Goal: Transaction & Acquisition: Purchase product/service

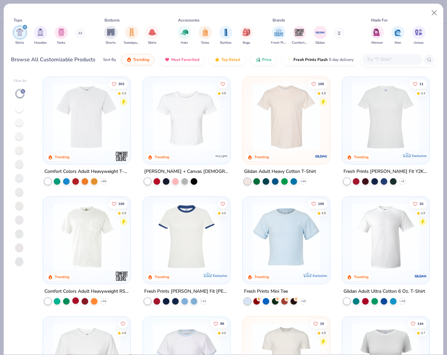
click at [75, 300] on div at bounding box center [75, 300] width 7 height 7
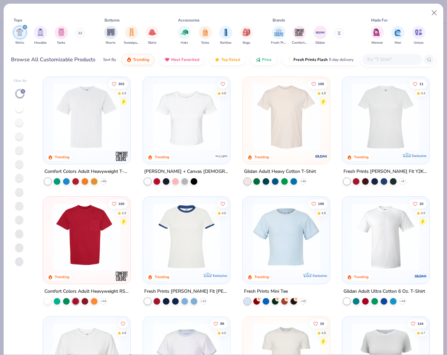
click at [87, 258] on img at bounding box center [87, 236] width 74 height 67
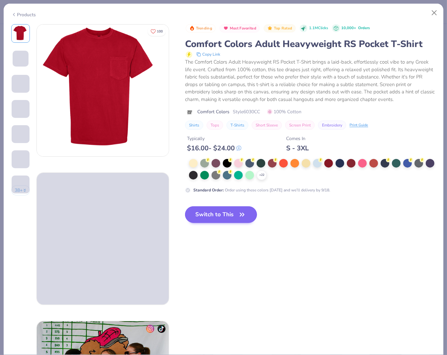
click at [226, 212] on button "Switch to This" at bounding box center [221, 214] width 72 height 17
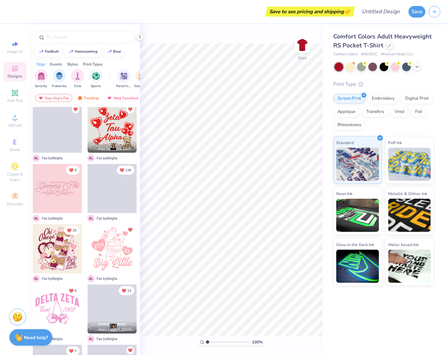
scroll to position [1798, 0]
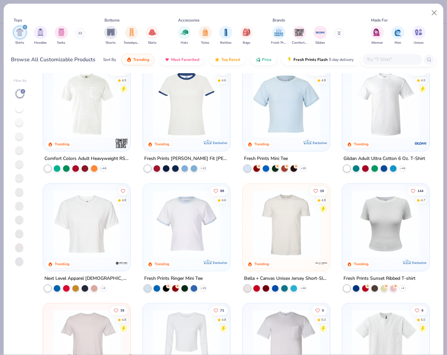
scroll to position [122, 0]
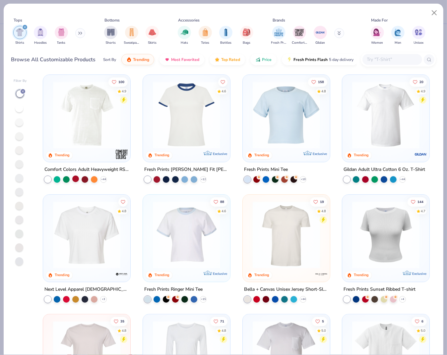
click at [74, 181] on div at bounding box center [75, 178] width 7 height 7
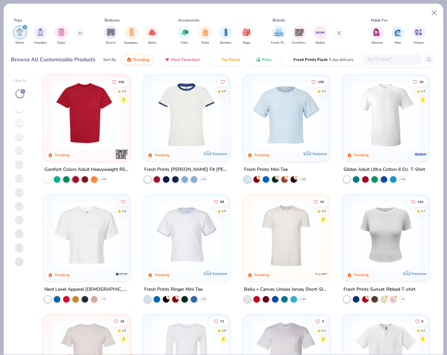
click at [91, 144] on img at bounding box center [87, 114] width 74 height 67
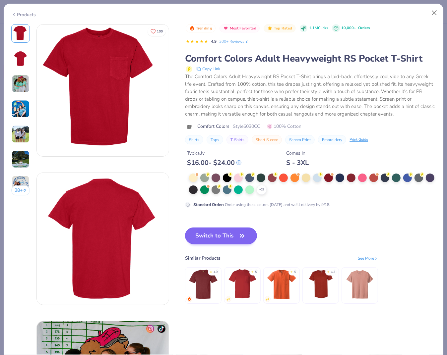
click at [208, 228] on button "Switch to This" at bounding box center [221, 236] width 72 height 17
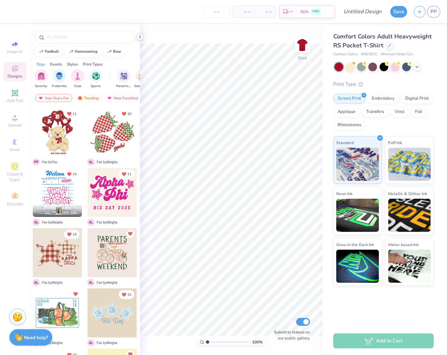
click at [140, 33] on div at bounding box center [139, 36] width 7 height 7
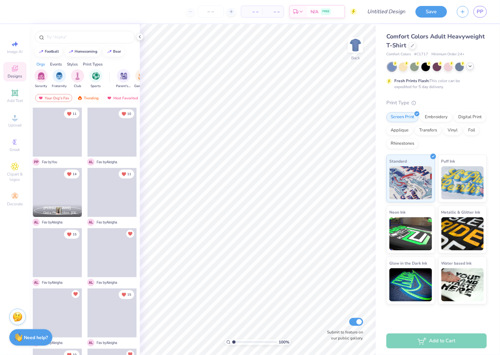
click at [471, 65] on icon at bounding box center [469, 66] width 5 height 5
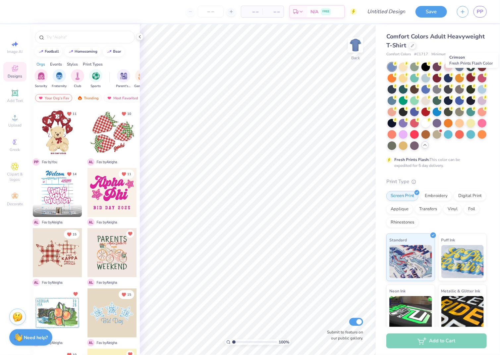
click at [471, 78] on div at bounding box center [470, 77] width 9 height 9
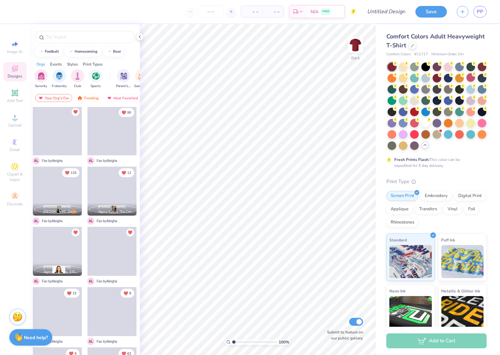
scroll to position [2353, 0]
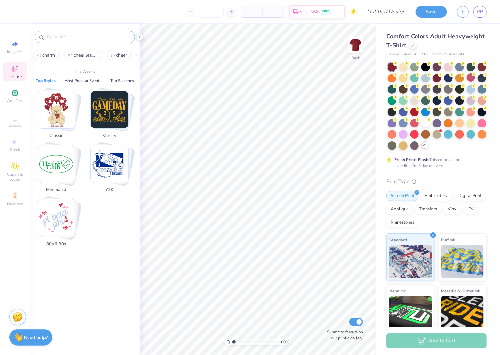
click at [114, 35] on input "text" at bounding box center [88, 37] width 85 height 7
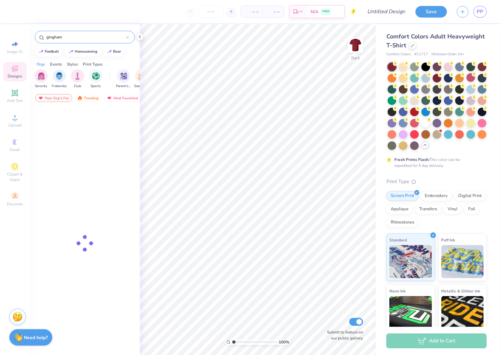
type input "gingham"
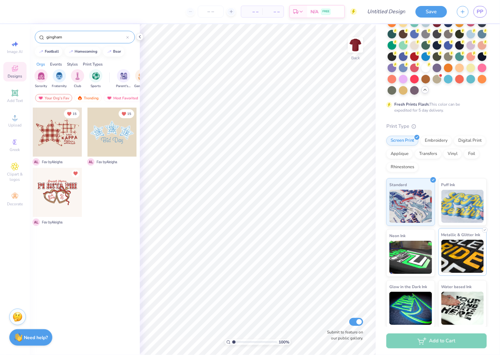
scroll to position [55, 0]
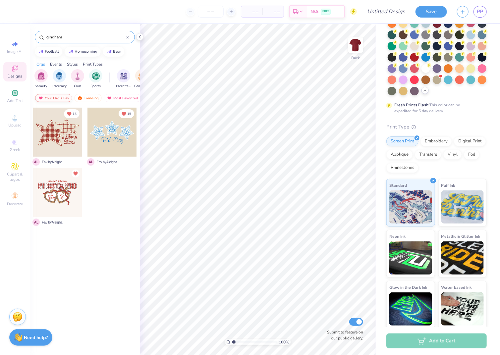
click at [61, 99] on div "Your Org's Fav" at bounding box center [53, 98] width 37 height 8
click at [57, 98] on div "Your Org's Fav" at bounding box center [53, 98] width 37 height 8
click at [89, 97] on div "Trending" at bounding box center [87, 98] width 27 height 8
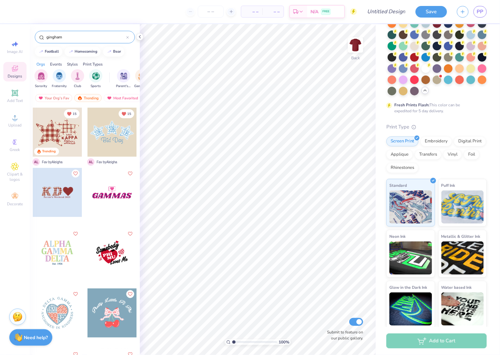
scroll to position [0, 0]
click at [83, 99] on div "Trending" at bounding box center [87, 98] width 27 height 8
click at [126, 36] on icon at bounding box center [127, 37] width 3 height 3
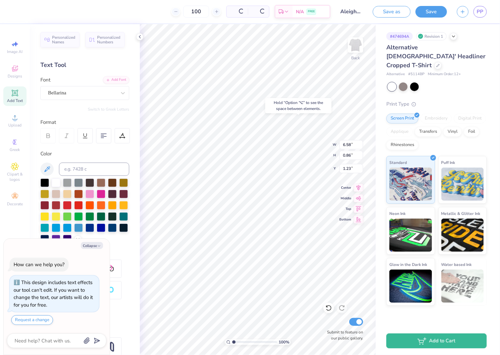
type textarea "x"
type input "1.25"
type textarea "x"
type input "1.51"
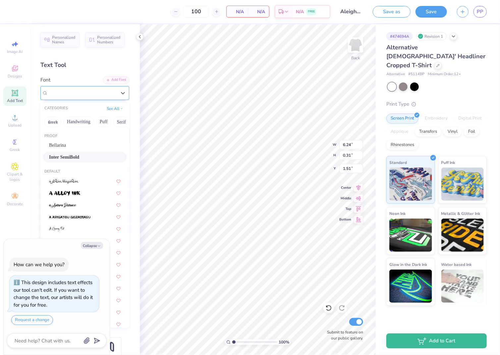
click at [70, 92] on span "Inter SemiBold" at bounding box center [64, 93] width 32 height 8
click at [70, 193] on img at bounding box center [64, 193] width 31 height 5
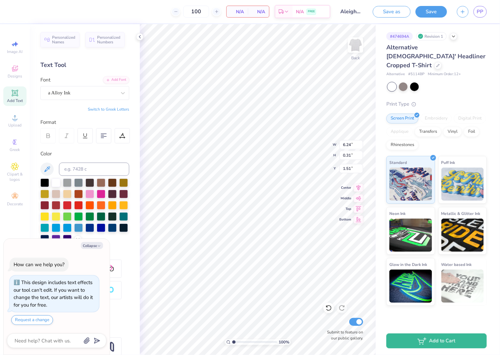
type textarea "x"
type input "5.89"
type input "0.34"
type input "1.49"
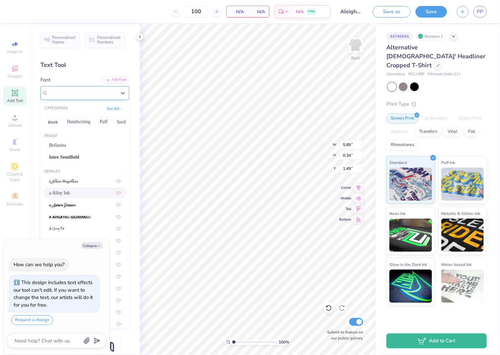
click at [87, 94] on div "a Alloy Ink" at bounding box center [82, 93] width 70 height 10
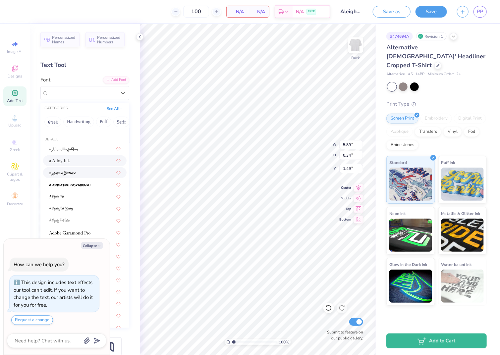
scroll to position [32, 0]
click at [100, 242] on button "Collapse" at bounding box center [92, 245] width 22 height 7
type textarea "x"
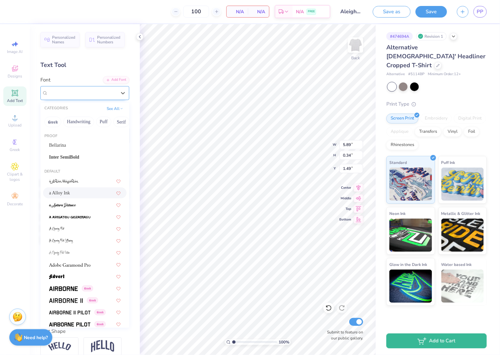
click at [92, 96] on div at bounding box center [82, 92] width 68 height 9
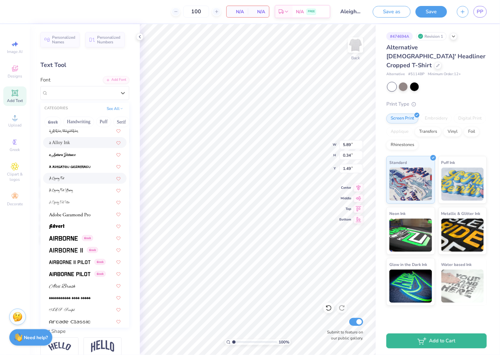
scroll to position [52, 0]
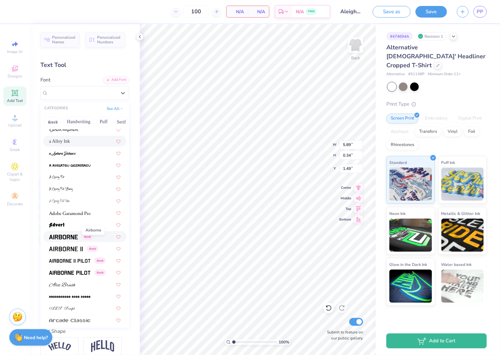
click at [66, 235] on img at bounding box center [63, 237] width 29 height 5
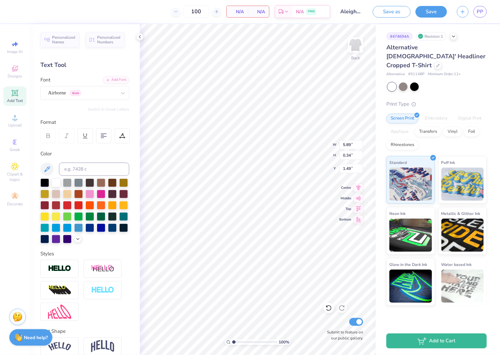
type input "5.83"
type input "0.30"
type input "1.52"
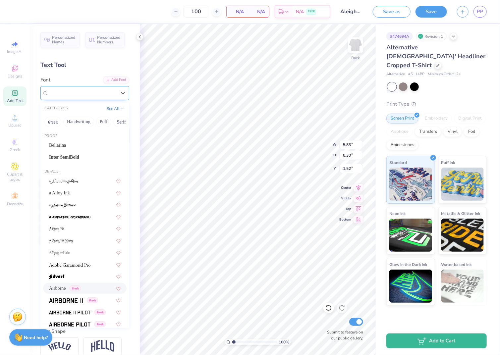
click at [94, 95] on div "Airborne Greek" at bounding box center [82, 93] width 70 height 10
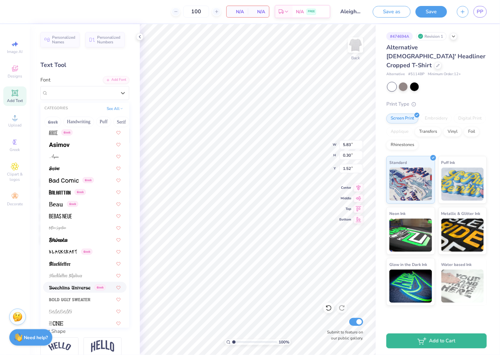
click at [70, 286] on img at bounding box center [69, 288] width 41 height 5
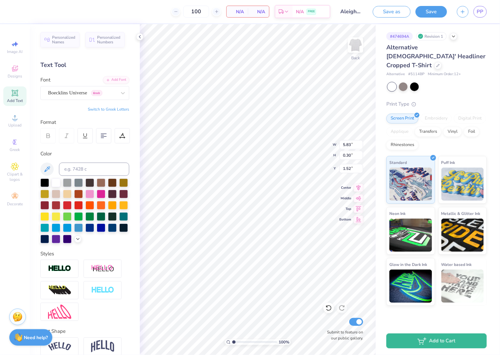
type input "6.29"
type input "0.37"
type input "1.48"
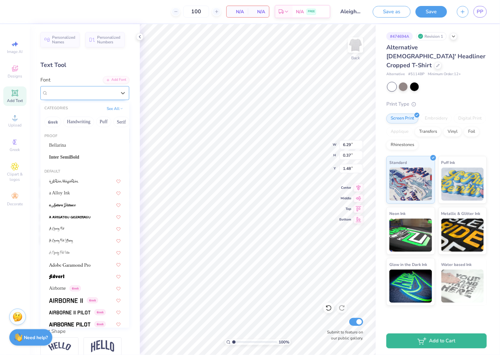
click at [114, 88] on div at bounding box center [82, 92] width 68 height 9
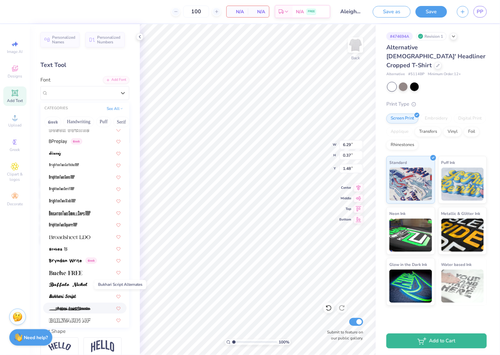
scroll to position [510, 0]
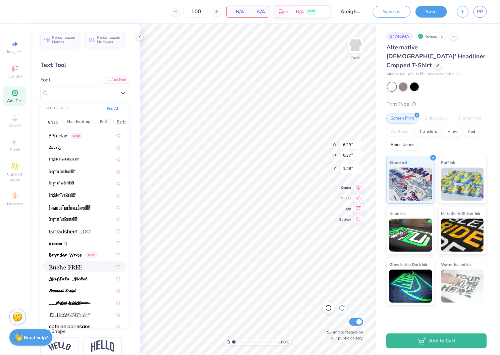
click at [75, 265] on img at bounding box center [65, 267] width 33 height 5
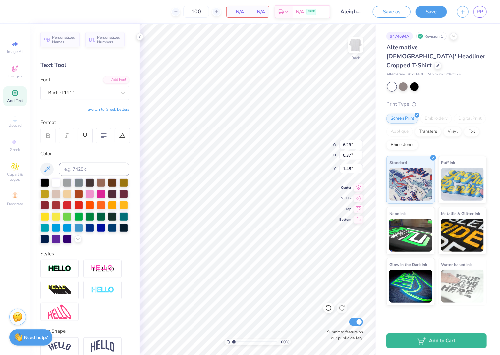
type input "5.87"
type input "0.28"
type input "1.53"
type textarea "A"
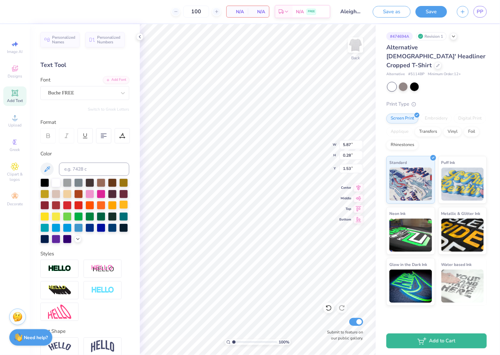
scroll to position [0, 1]
type textarea "12TH Anual"
type textarea "12TH Annual"
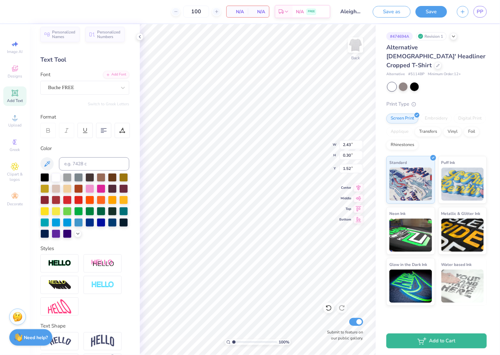
type input "3.20"
type input "0.40"
type input "1.51"
type input "6.24"
type input "0.31"
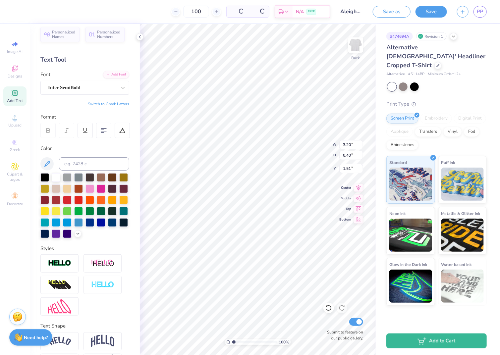
type input "7.34"
type input "10.23"
type input "5.35"
type input "2.14"
type textarea "ANNUAL COOK OFF 2025"
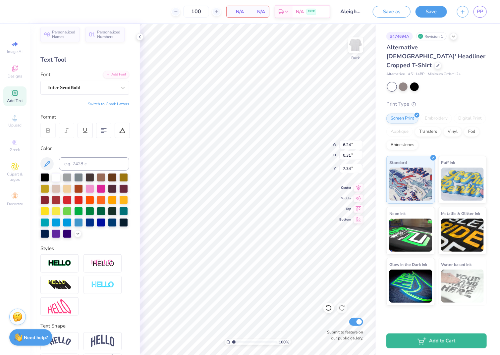
scroll to position [0, 1]
type input "10.23"
type input "5.35"
type input "2.14"
type input "9.35"
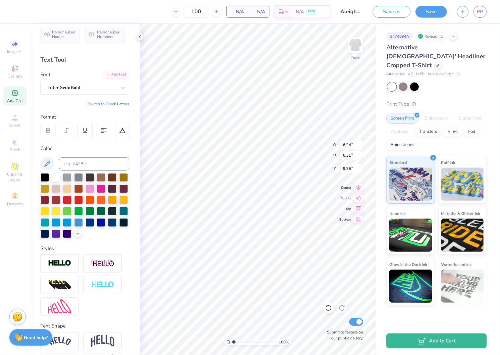
type input "6.24"
type input "7.34"
type input "7.43"
type textarea "1"
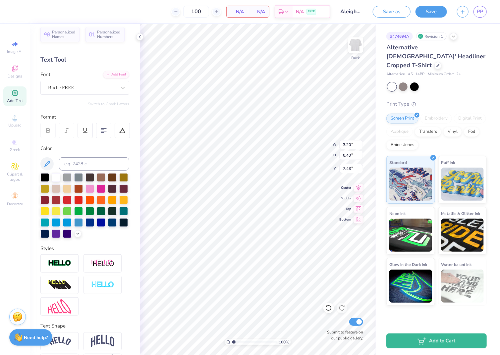
type textarea "Chili Cookoff"
click at [121, 132] on icon at bounding box center [122, 132] width 5 height 0
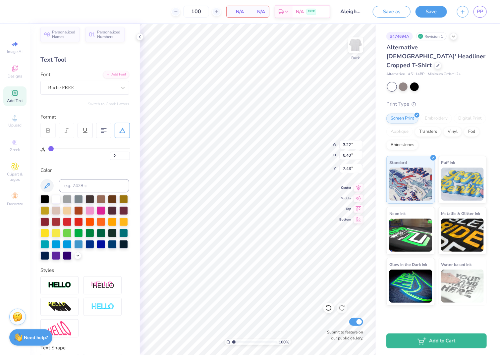
type input "2"
type input "3"
type input "4"
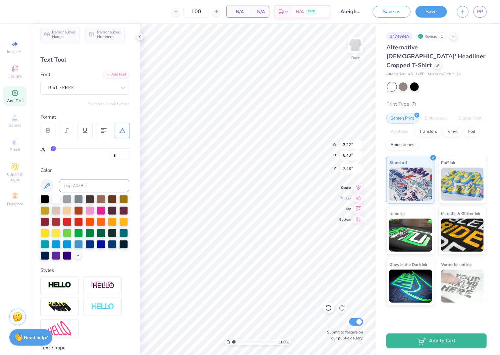
type input "4"
type input "5"
type input "6"
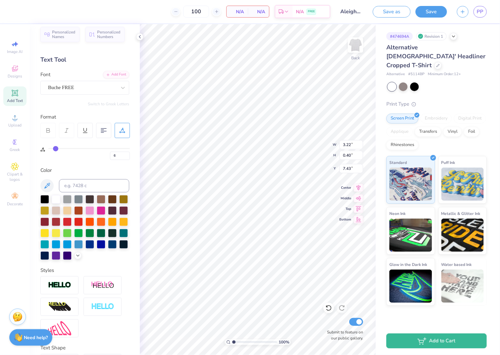
type input "7"
type input "8"
type input "9"
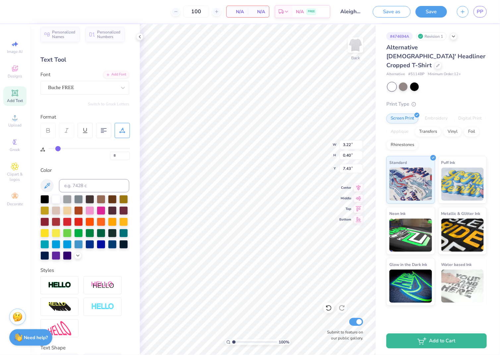
type input "9"
type input "10"
type input "11"
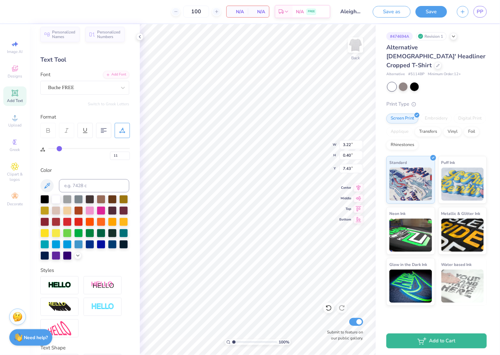
type input "12"
type input "13"
type input "14"
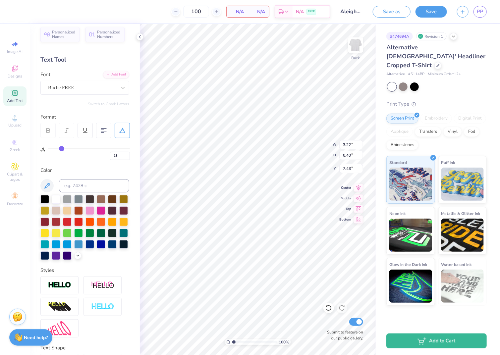
type input "14"
type input "15"
type input "16"
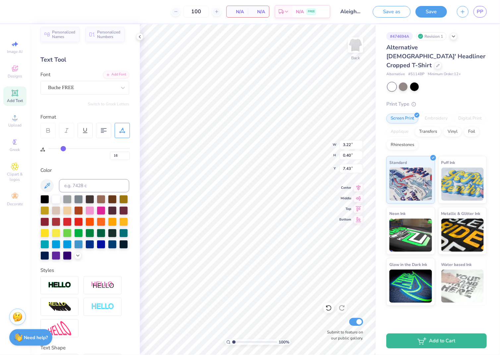
type input "17"
type input "18"
type input "19"
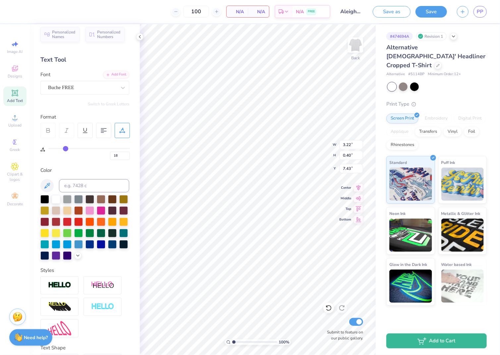
type input "19"
drag, startPoint x: 52, startPoint y: 147, endPoint x: 65, endPoint y: 148, distance: 13.3
type input "19"
click at [65, 148] on input "range" at bounding box center [88, 148] width 81 height 1
click at [79, 158] on div "19" at bounding box center [88, 154] width 81 height 12
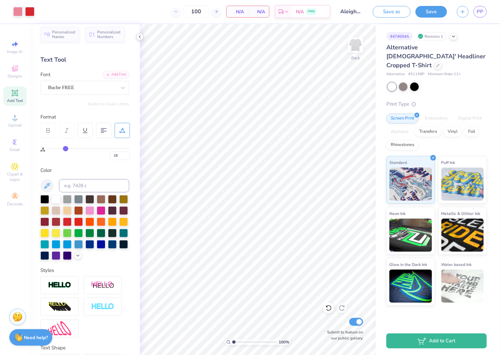
click at [139, 34] on icon at bounding box center [139, 36] width 5 height 5
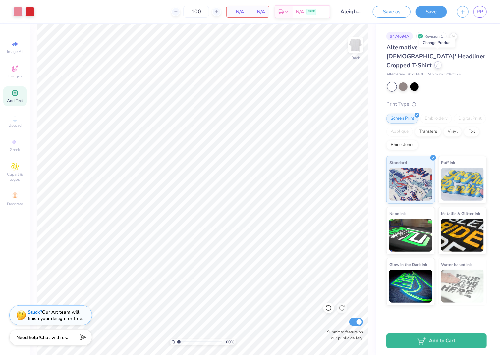
click at [436, 63] on icon at bounding box center [437, 64] width 3 height 3
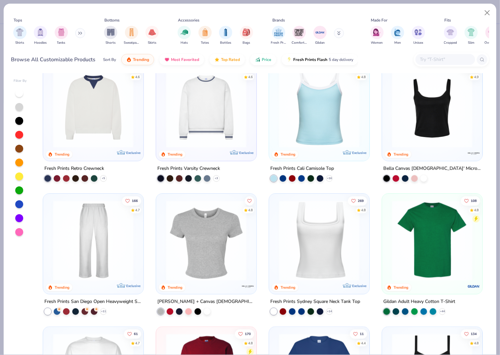
scroll to position [153, 0]
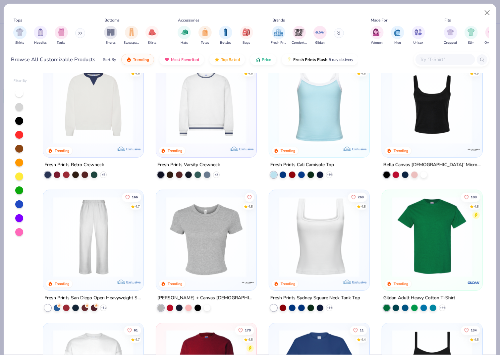
click at [19, 139] on div at bounding box center [19, 135] width 8 height 8
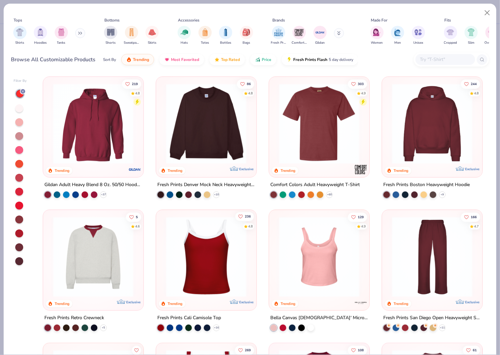
click at [240, 216] on icon "Like" at bounding box center [240, 216] width 5 height 5
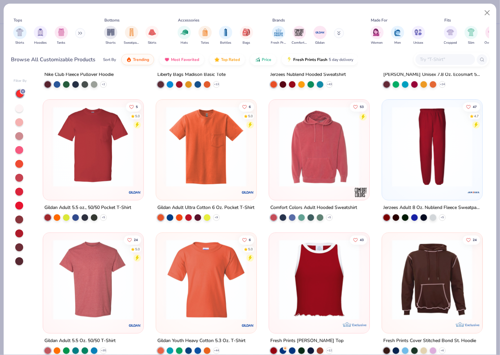
scroll to position [2375, 0]
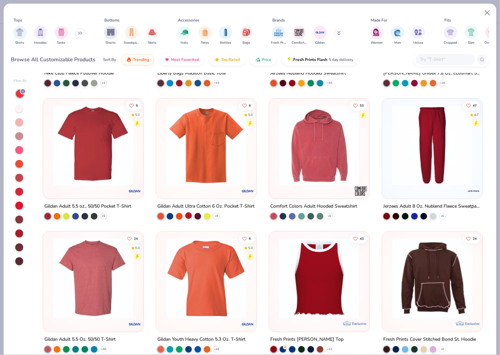
click at [189, 214] on div at bounding box center [188, 215] width 7 height 7
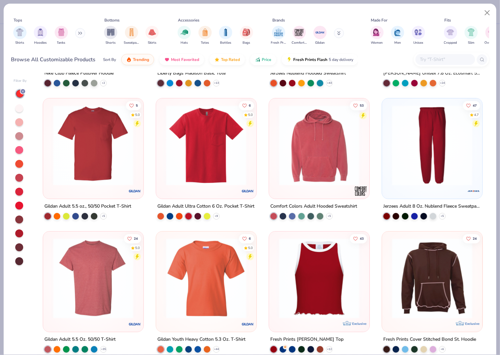
click at [207, 149] on img at bounding box center [206, 145] width 87 height 80
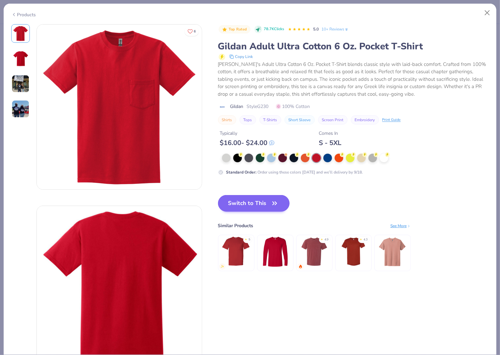
click at [257, 204] on button "Switch to This" at bounding box center [254, 203] width 72 height 17
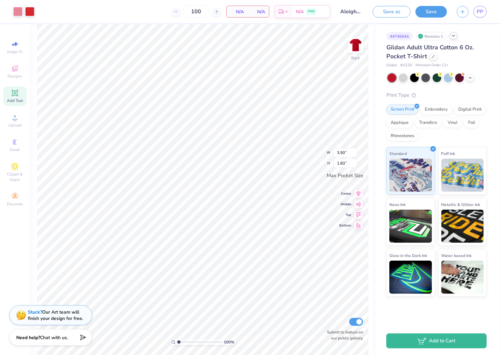
click at [451, 36] on div at bounding box center [453, 35] width 7 height 7
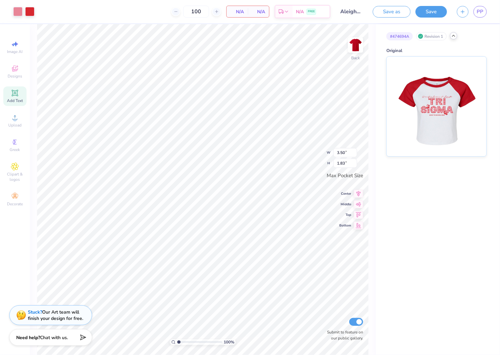
click at [453, 33] on icon at bounding box center [453, 35] width 5 height 5
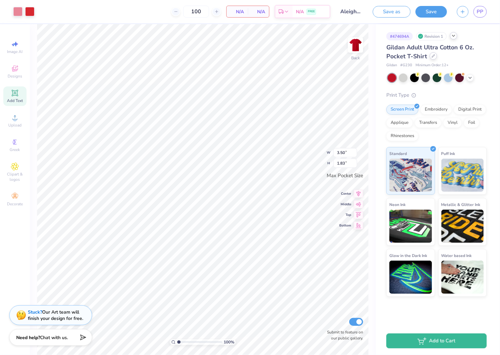
click at [432, 52] on div at bounding box center [433, 55] width 7 height 7
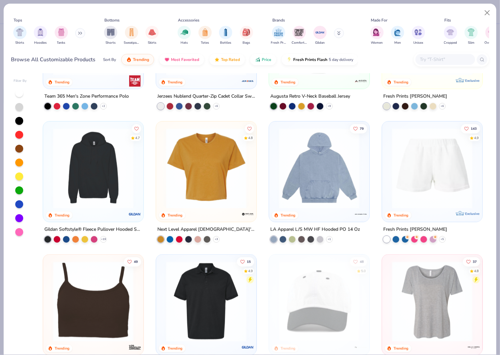
scroll to position [1430, 0]
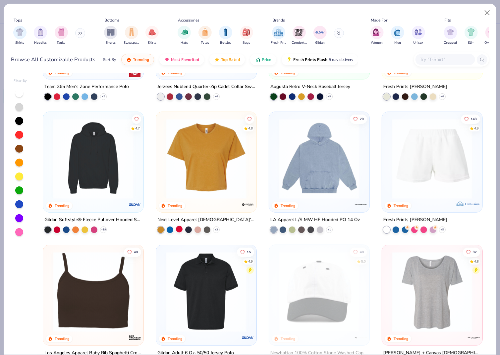
click at [179, 227] on div at bounding box center [179, 229] width 7 height 7
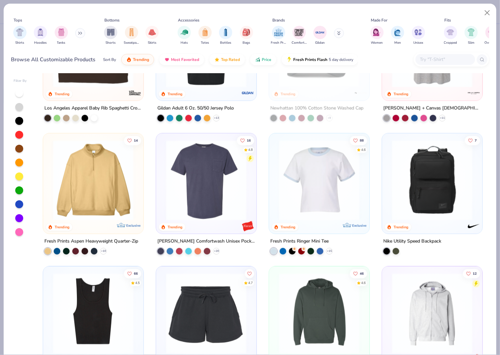
scroll to position [1675, 0]
click at [299, 249] on div at bounding box center [301, 250] width 7 height 7
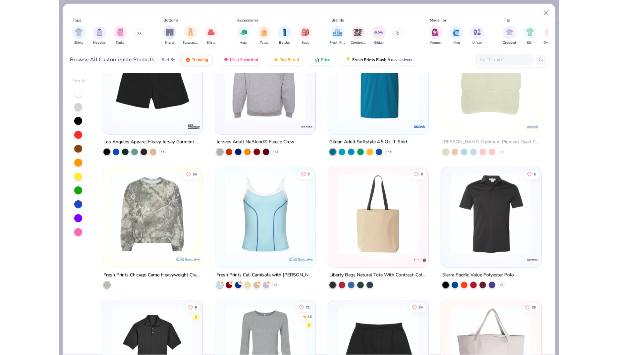
scroll to position [2839, 0]
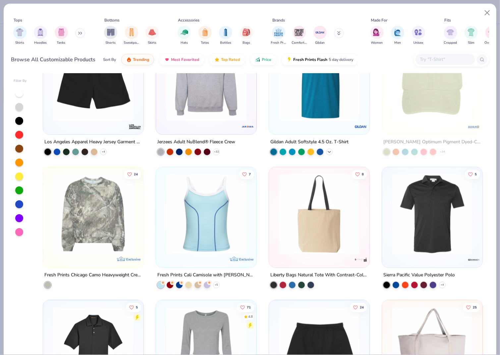
click at [327, 151] on icon at bounding box center [329, 151] width 5 height 5
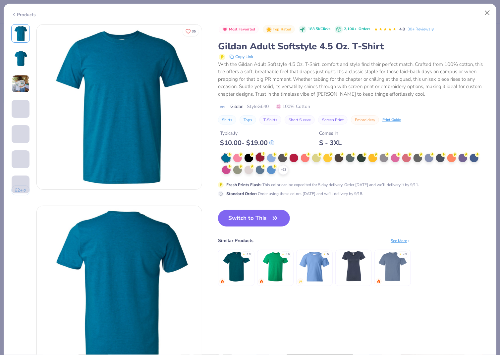
click at [261, 156] on div at bounding box center [260, 157] width 9 height 9
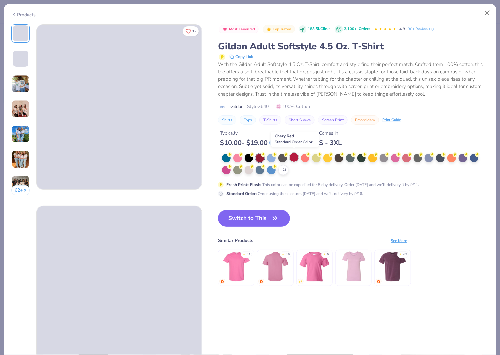
click at [293, 156] on div at bounding box center [294, 157] width 9 height 9
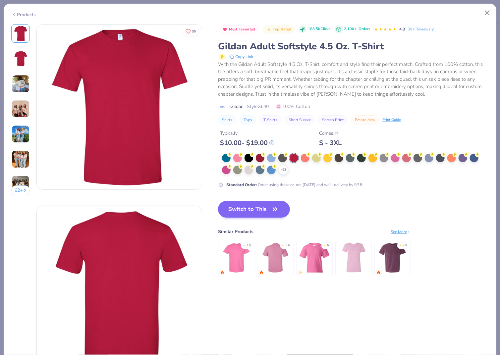
click at [258, 203] on button "Switch to This" at bounding box center [254, 209] width 72 height 17
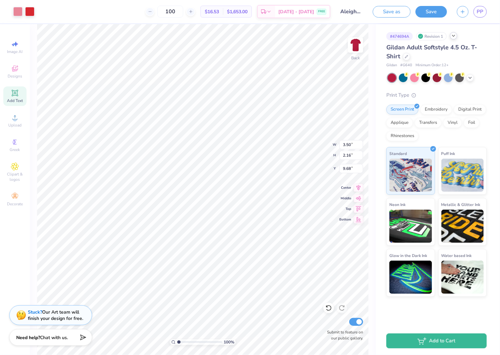
type input "10.56"
type input "6.52"
type input "5.32"
type input "6.32"
click at [469, 75] on icon at bounding box center [469, 77] width 5 height 5
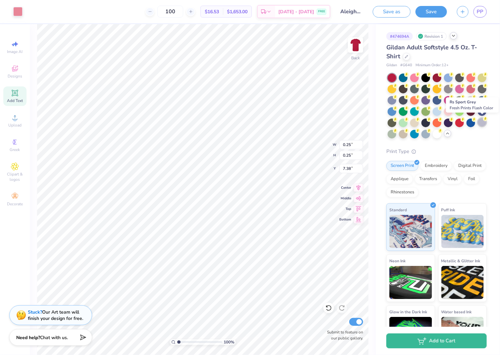
click at [482, 122] on div at bounding box center [482, 122] width 9 height 9
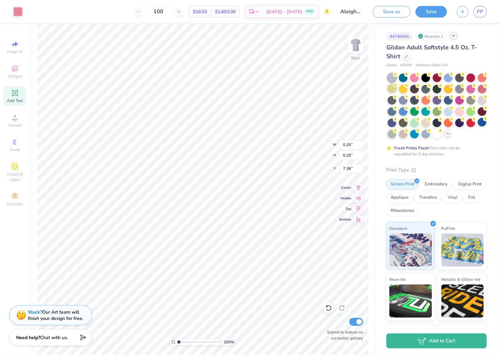
click at [393, 89] on div at bounding box center [392, 88] width 9 height 9
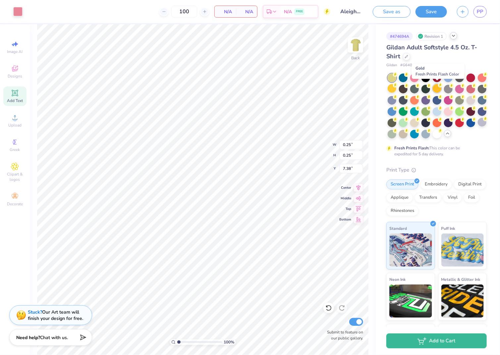
click at [438, 89] on div at bounding box center [437, 88] width 9 height 9
click at [481, 78] on div at bounding box center [482, 77] width 9 height 9
type input "11.56"
type input "7.14"
type input "4.70"
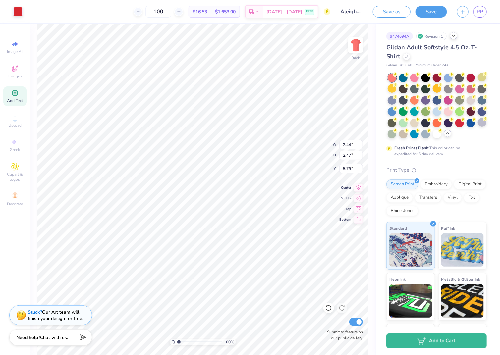
type input "5.84"
type input "6.75"
type input "2.44"
type input "2.47"
type input "5.84"
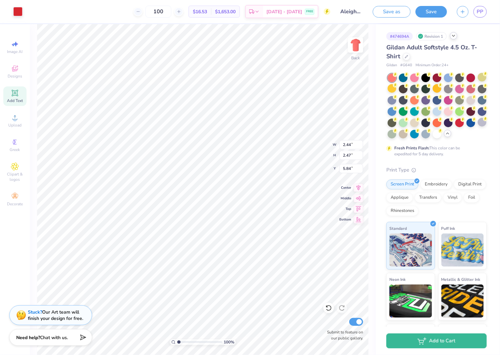
type input "0.28"
type input "7.08"
type input "0.20"
click at [328, 310] on icon at bounding box center [328, 308] width 7 height 7
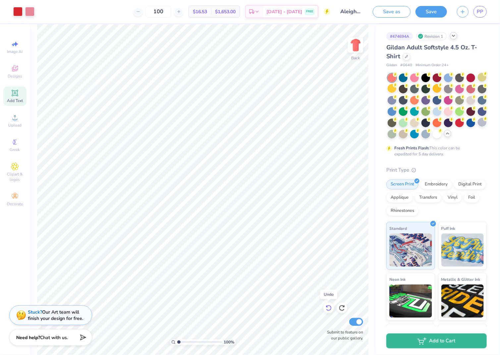
click at [330, 309] on icon at bounding box center [328, 308] width 7 height 7
click at [329, 308] on icon at bounding box center [328, 308] width 7 height 7
click at [326, 307] on icon at bounding box center [326, 306] width 1 height 1
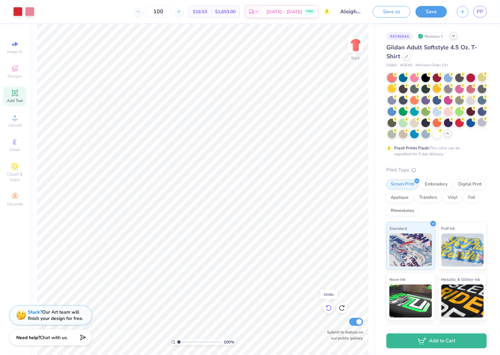
click at [327, 309] on icon at bounding box center [328, 308] width 7 height 7
type input "5.61"
type input "12.00"
type input "7.41"
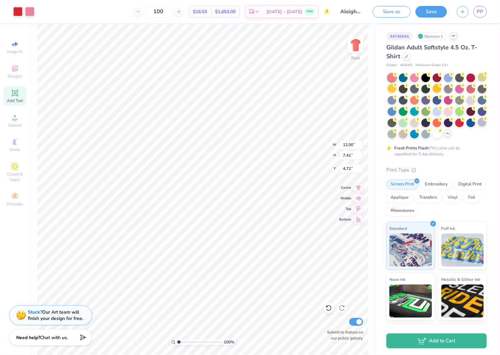
type input "4.88"
click at [401, 132] on div at bounding box center [403, 133] width 9 height 9
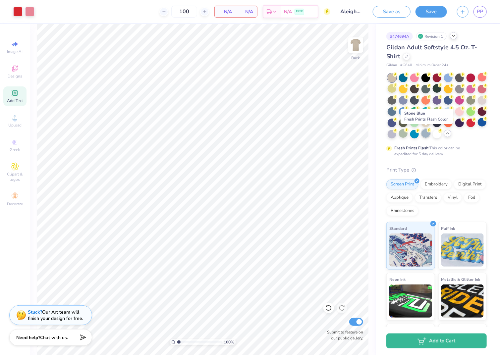
click at [427, 132] on div at bounding box center [425, 133] width 9 height 9
click at [435, 133] on div at bounding box center [437, 133] width 9 height 9
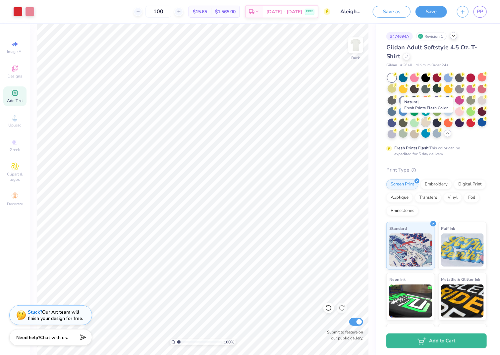
click at [426, 119] on div at bounding box center [425, 122] width 9 height 9
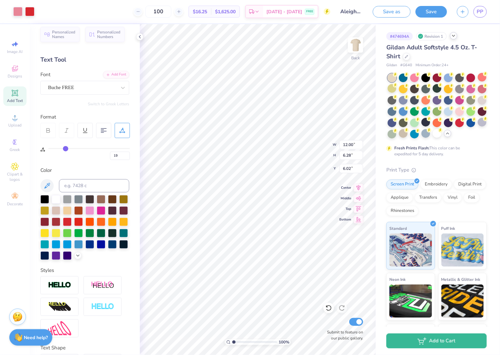
type input "5.79"
click at [424, 12] on button "Save" at bounding box center [430, 11] width 31 height 12
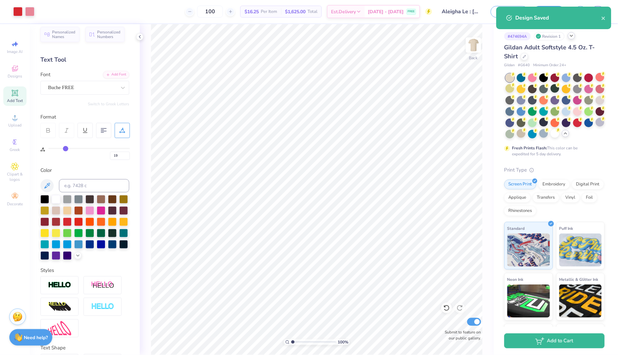
click at [500, 36] on polyline at bounding box center [571, 35] width 3 height 1
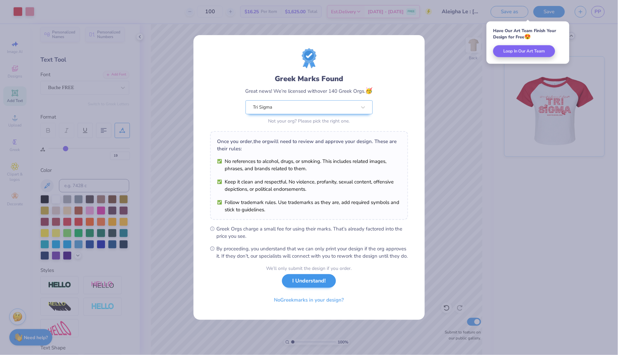
click at [315, 284] on button "I Understand!" at bounding box center [309, 281] width 54 height 14
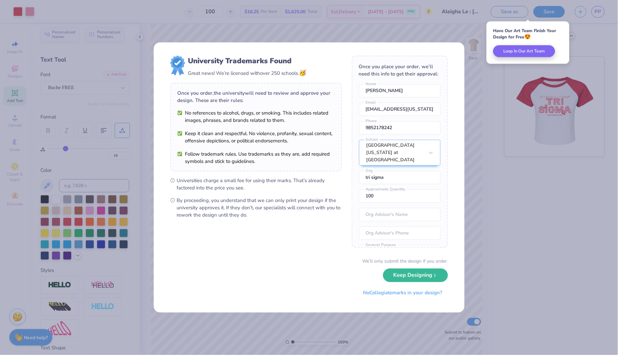
click at [454, 39] on div "University Trademarks Found Great news! We’re licensed with over 250 schools. 🥳…" at bounding box center [309, 177] width 618 height 355
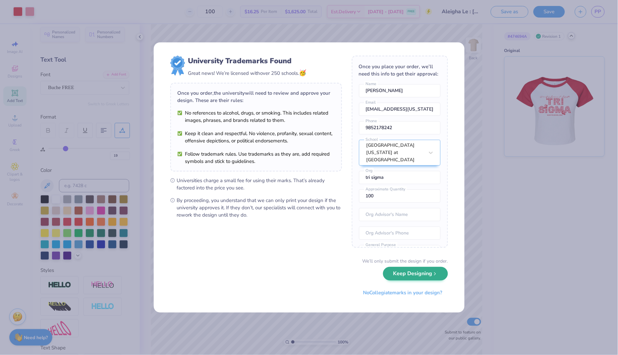
click at [430, 279] on button "Keep Designing" at bounding box center [415, 274] width 65 height 14
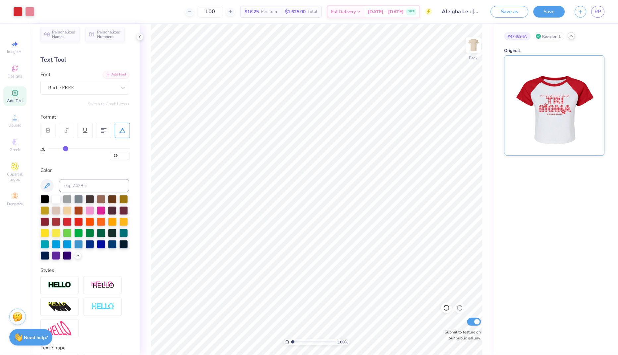
click at [500, 105] on img at bounding box center [554, 106] width 82 height 100
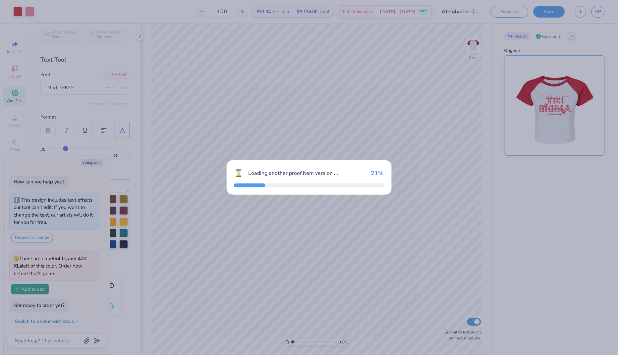
scroll to position [14, 0]
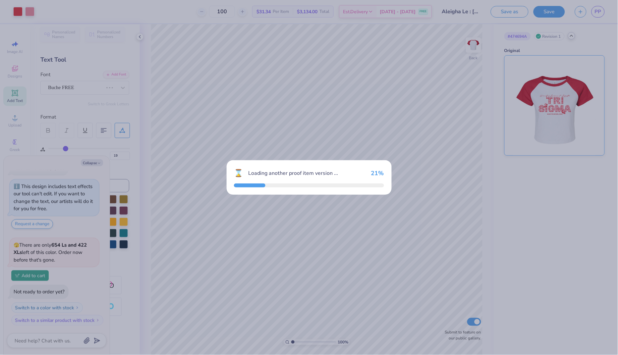
type textarea "x"
type input "24"
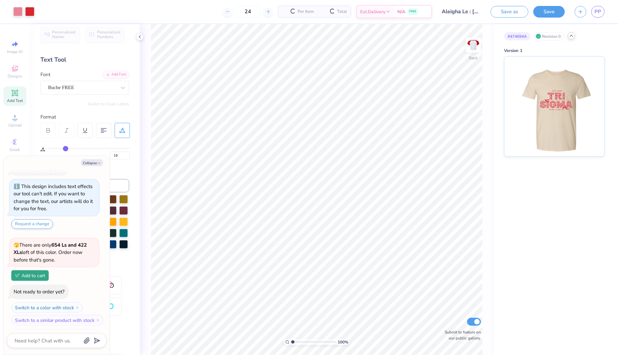
scroll to position [67, 0]
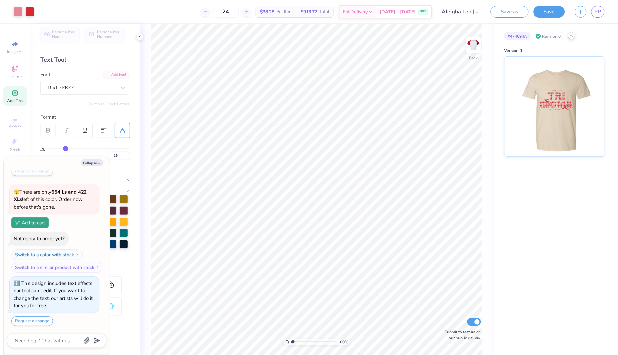
click at [500, 37] on div "# 474694A Revision 0" at bounding box center [554, 36] width 100 height 8
click at [500, 37] on icon at bounding box center [571, 35] width 5 height 5
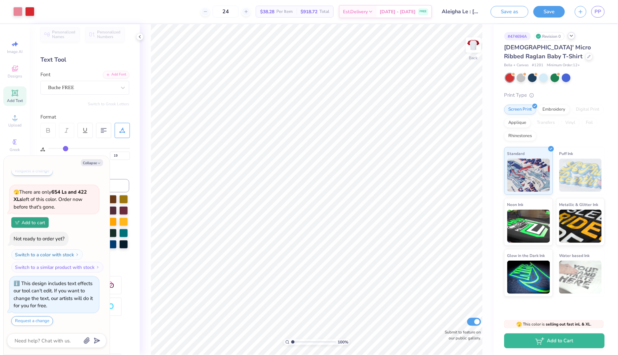
click at [500, 37] on icon at bounding box center [571, 35] width 5 height 5
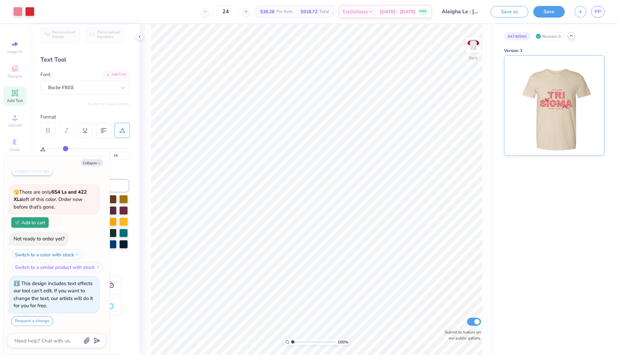
click at [500, 80] on img at bounding box center [554, 106] width 82 height 100
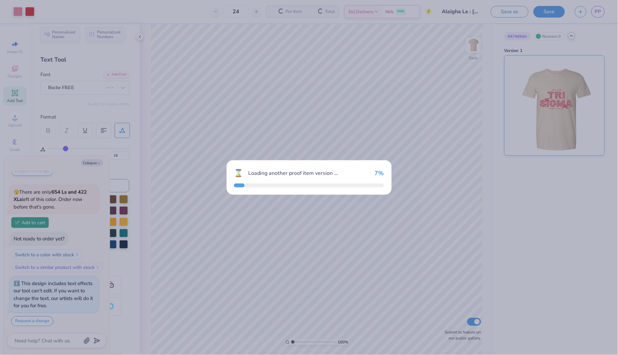
type textarea "x"
type input "100"
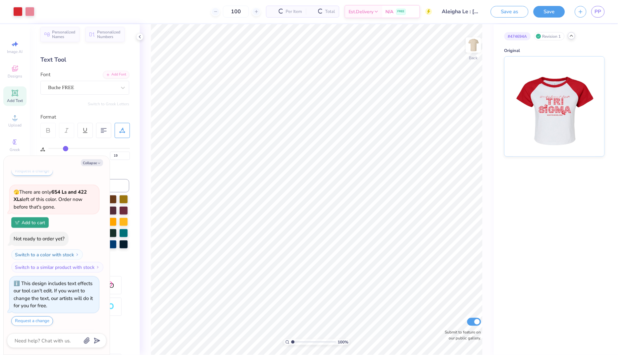
scroll to position [119, 0]
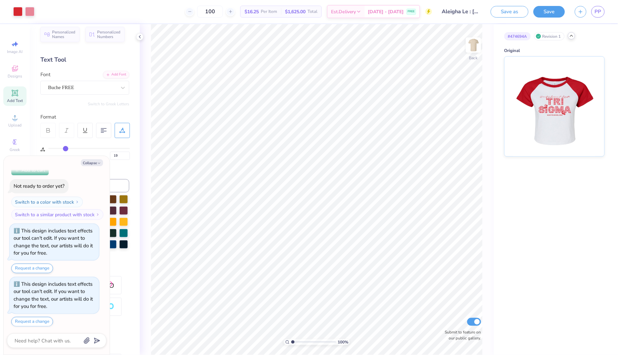
click at [500, 31] on div "# 474694A Revision 1 Original" at bounding box center [556, 90] width 124 height 132
click at [500, 35] on icon at bounding box center [571, 35] width 5 height 5
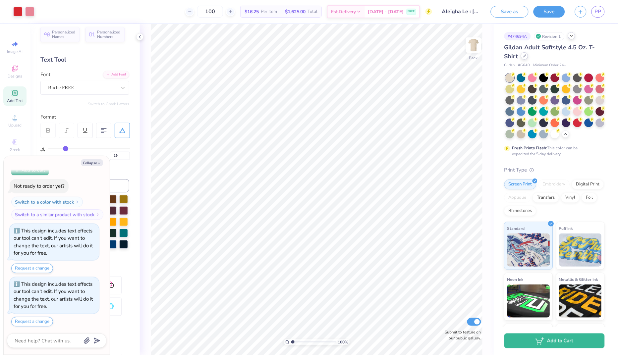
click at [500, 56] on icon at bounding box center [524, 55] width 3 height 3
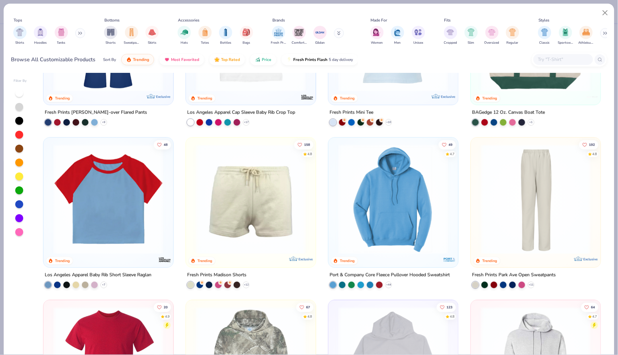
scroll to position [1073, 0]
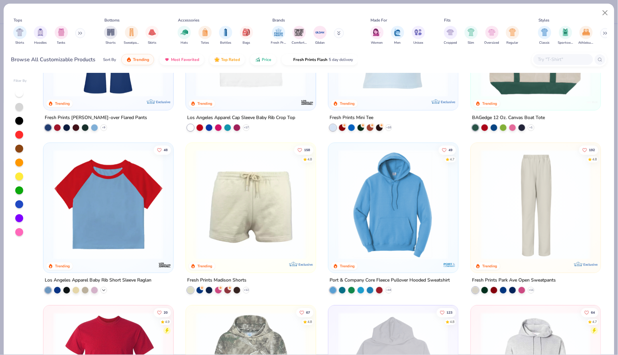
click at [104, 288] on icon at bounding box center [103, 290] width 5 height 5
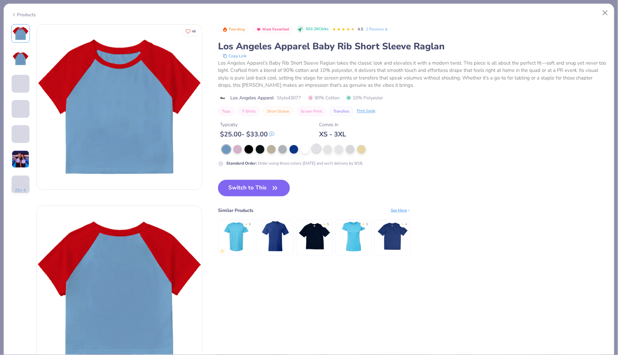
click at [316, 151] on div at bounding box center [316, 148] width 9 height 9
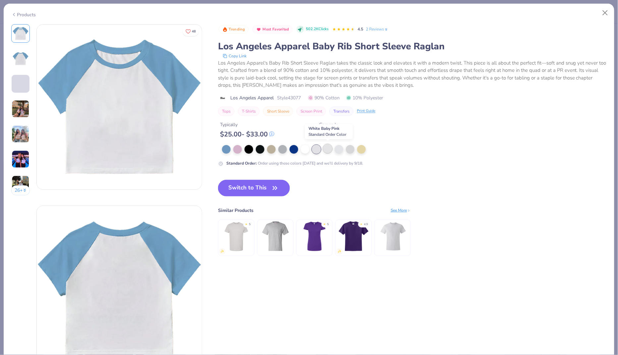
click at [326, 147] on div at bounding box center [327, 148] width 9 height 9
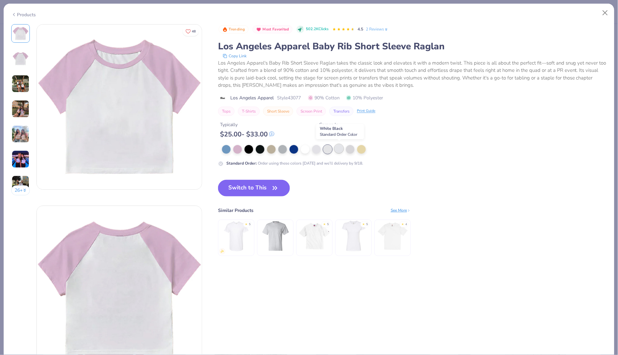
click at [338, 149] on div at bounding box center [339, 148] width 9 height 9
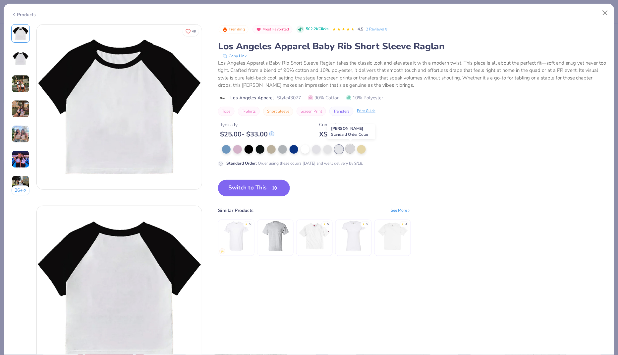
click at [347, 150] on div at bounding box center [350, 148] width 9 height 9
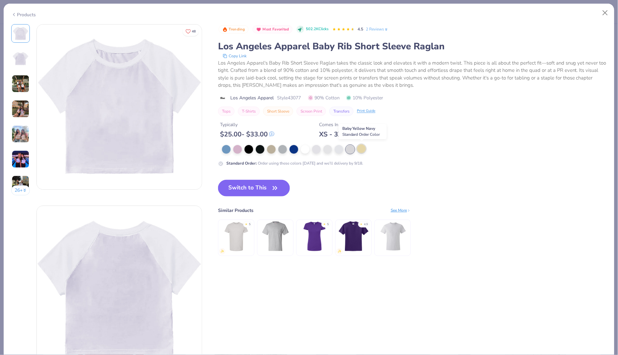
click at [363, 150] on div at bounding box center [361, 148] width 9 height 9
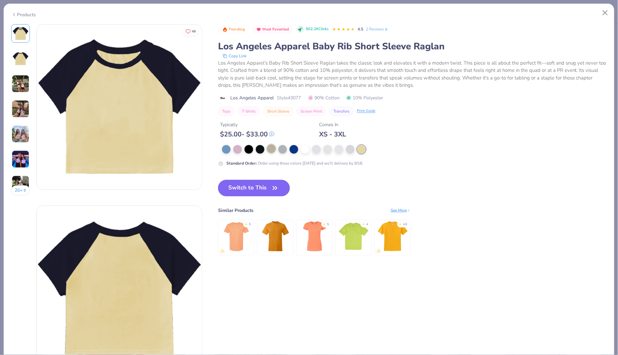
click at [272, 151] on div at bounding box center [271, 148] width 9 height 9
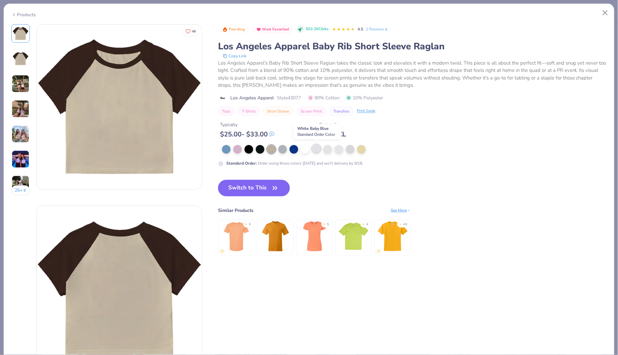
click at [315, 149] on div at bounding box center [316, 148] width 9 height 9
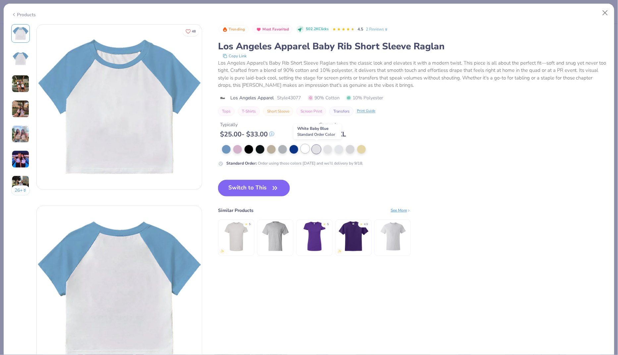
click at [306, 148] on div at bounding box center [305, 148] width 9 height 9
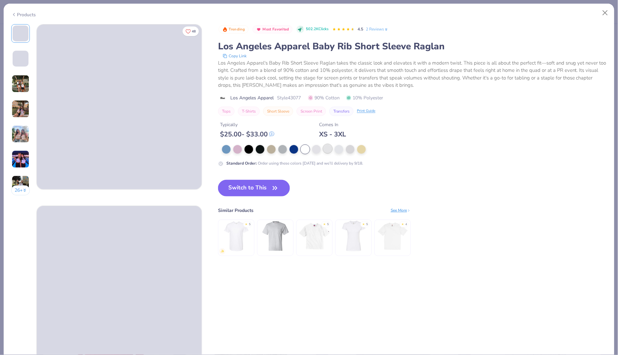
click at [326, 149] on div at bounding box center [327, 148] width 9 height 9
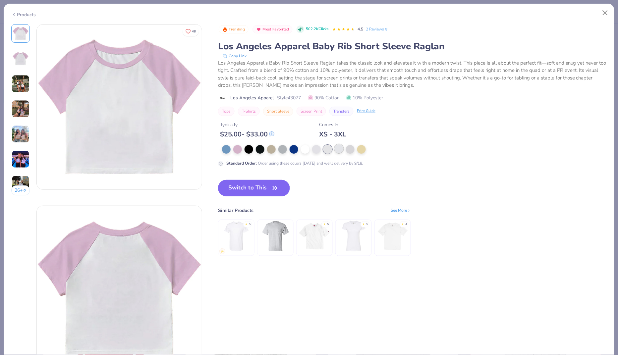
click at [342, 149] on div at bounding box center [339, 148] width 9 height 9
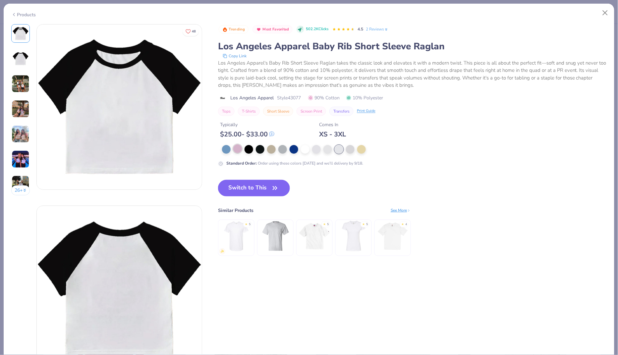
click at [238, 146] on div at bounding box center [237, 148] width 9 height 9
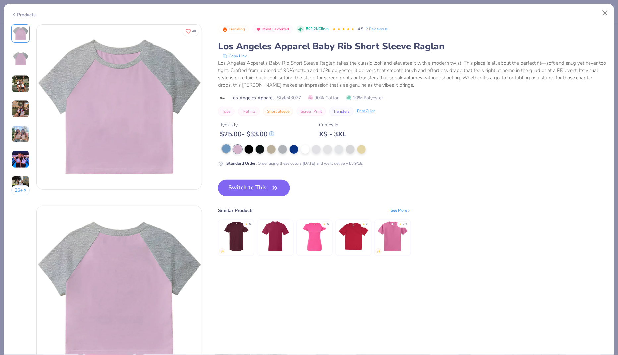
click at [224, 148] on div at bounding box center [226, 148] width 9 height 9
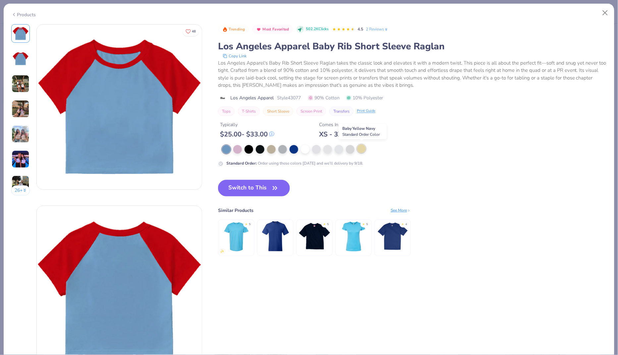
click at [358, 150] on div at bounding box center [361, 148] width 9 height 9
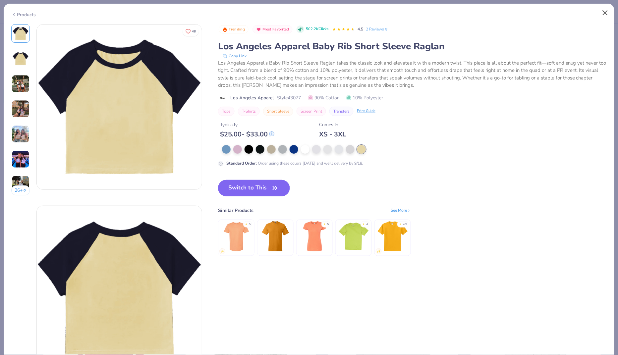
click at [500, 12] on button "Close" at bounding box center [605, 13] width 13 height 13
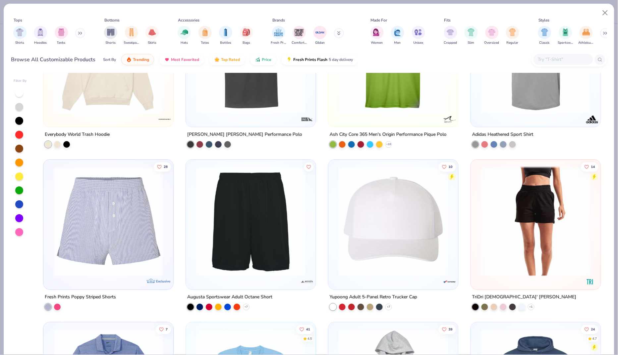
scroll to position [5001, 0]
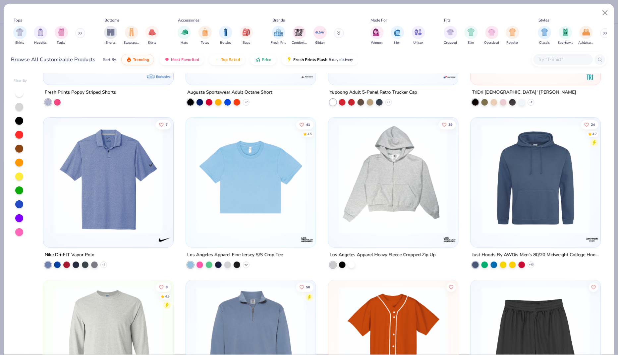
click at [246, 264] on icon at bounding box center [245, 264] width 5 height 5
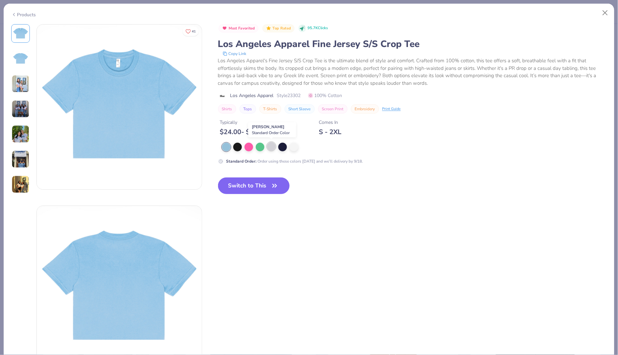
click at [274, 146] on div at bounding box center [271, 146] width 9 height 9
type textarea "x"
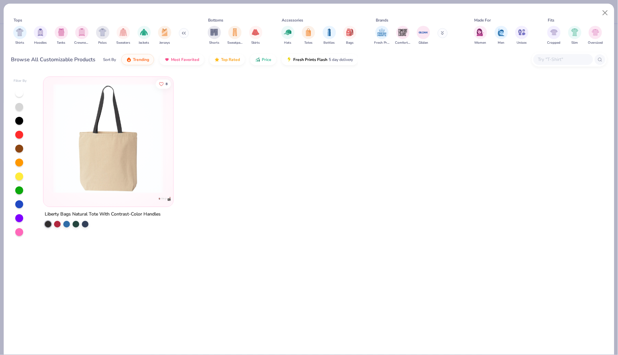
scroll to position [119, 0]
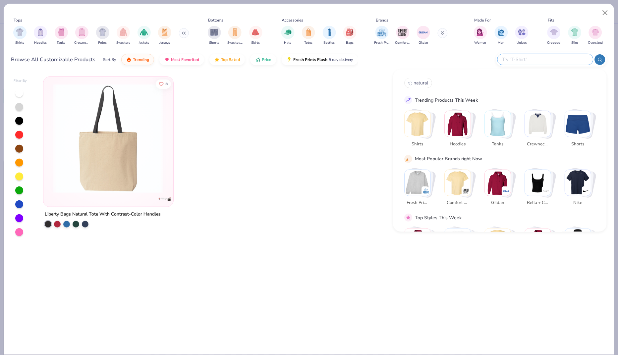
click at [571, 60] on input "text" at bounding box center [544, 60] width 87 height 8
click at [603, 59] on div at bounding box center [600, 59] width 11 height 11
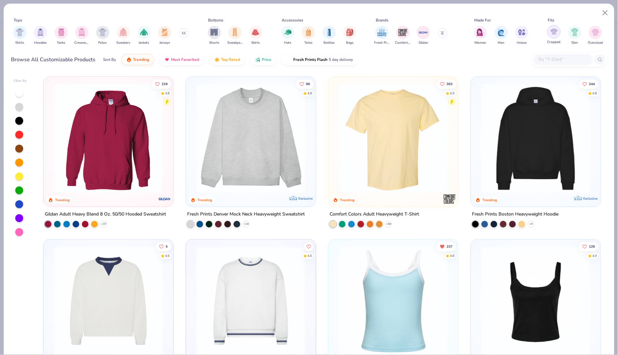
click at [551, 34] on img "filter for Cropped" at bounding box center [554, 32] width 8 height 8
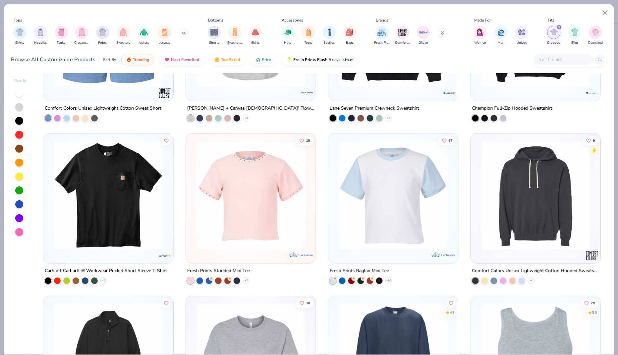
scroll to position [1410, 0]
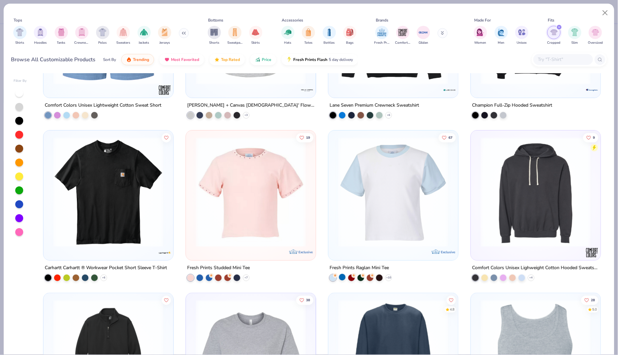
click at [342, 276] on div at bounding box center [342, 277] width 7 height 7
click at [350, 277] on div at bounding box center [351, 277] width 7 height 7
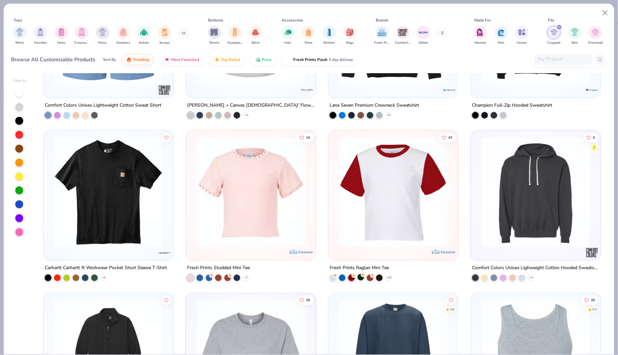
click at [363, 277] on div at bounding box center [360, 277] width 7 height 7
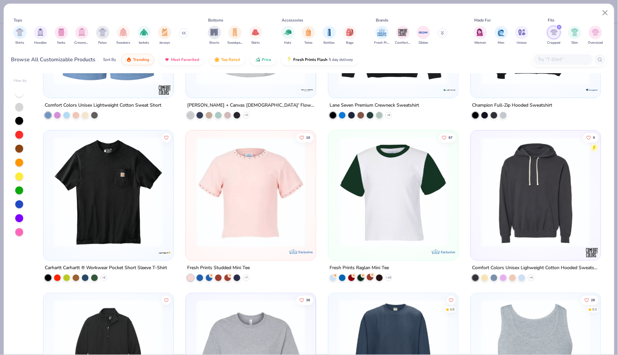
click at [370, 276] on div at bounding box center [370, 277] width 7 height 7
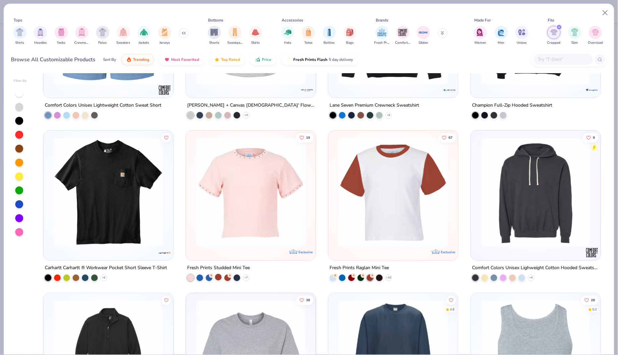
click at [218, 278] on div at bounding box center [218, 277] width 7 height 7
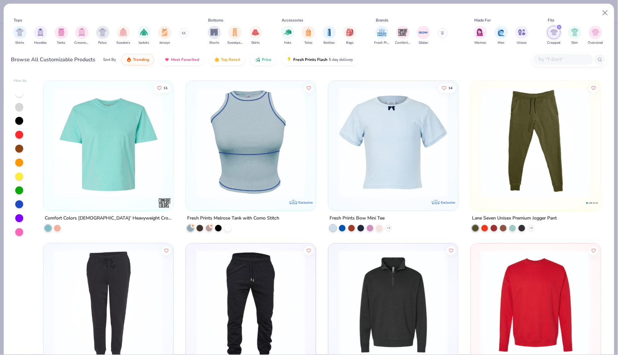
scroll to position [2768, 0]
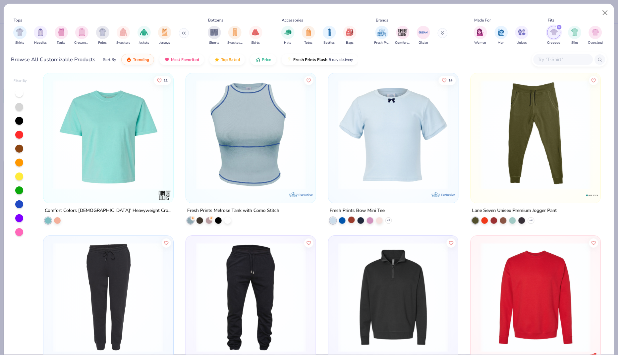
click at [350, 220] on div at bounding box center [351, 220] width 7 height 7
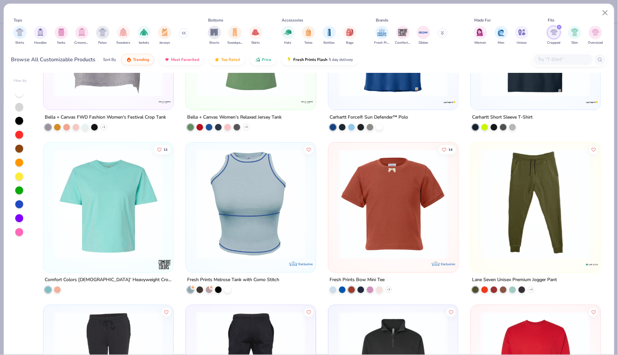
scroll to position [2692, 0]
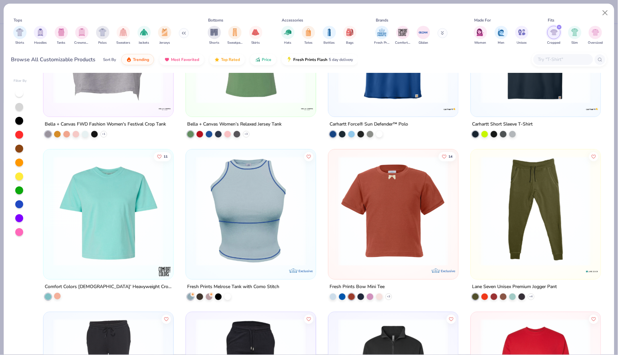
click at [58, 295] on div at bounding box center [57, 296] width 7 height 7
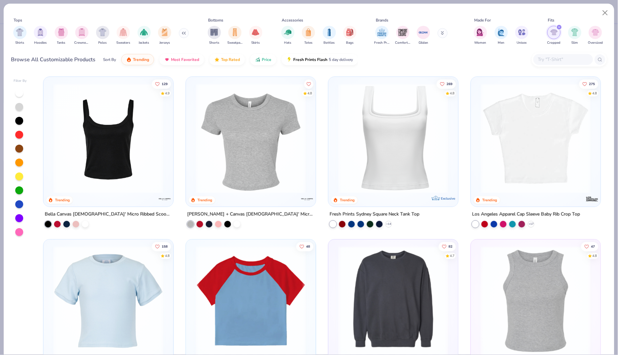
scroll to position [0, 0]
click at [217, 224] on div at bounding box center [218, 223] width 7 height 7
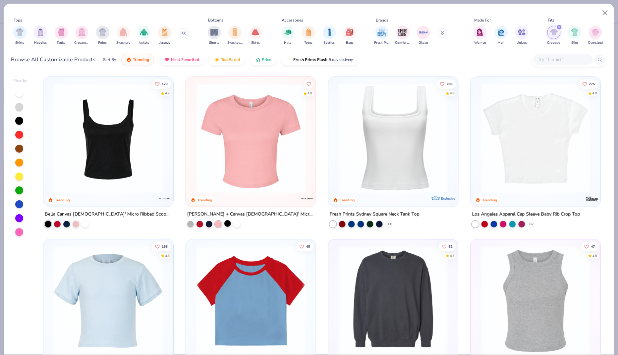
click at [231, 223] on div at bounding box center [227, 223] width 7 height 7
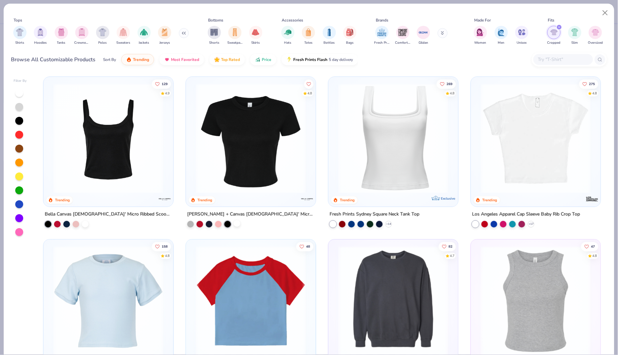
click at [235, 223] on div at bounding box center [237, 223] width 7 height 7
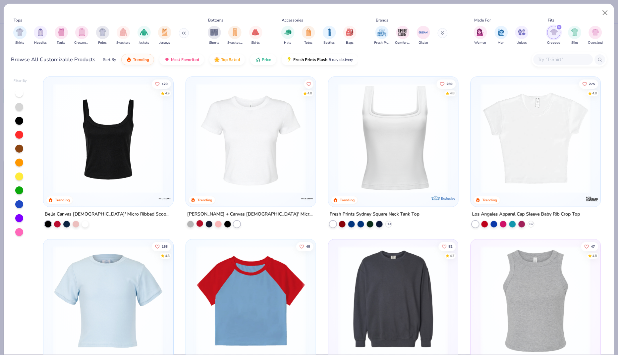
click at [200, 222] on div at bounding box center [199, 223] width 7 height 7
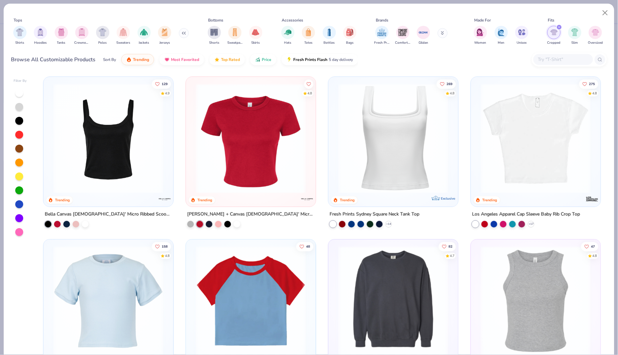
click at [527, 221] on div "+ 17" at bounding box center [503, 224] width 62 height 7
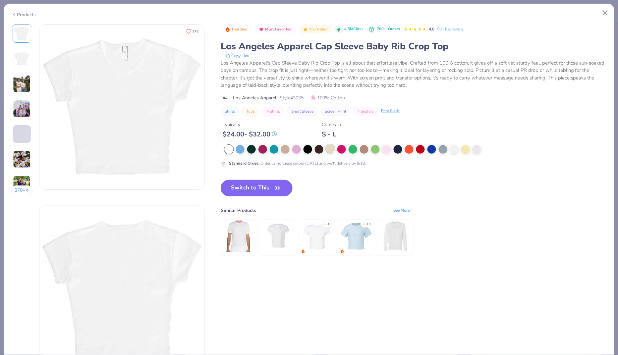
click at [330, 148] on div at bounding box center [330, 148] width 9 height 9
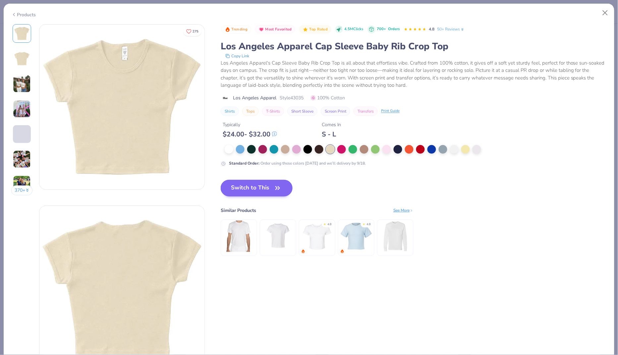
click at [259, 185] on button "Switch to This" at bounding box center [257, 188] width 72 height 17
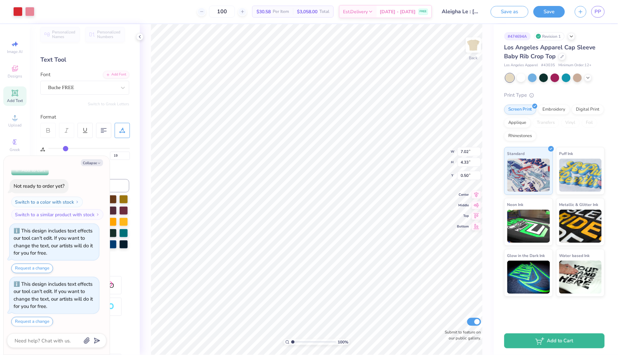
type textarea "x"
type input "1.90"
type textarea "x"
click at [479, 142] on input "7.02" at bounding box center [469, 144] width 24 height 9
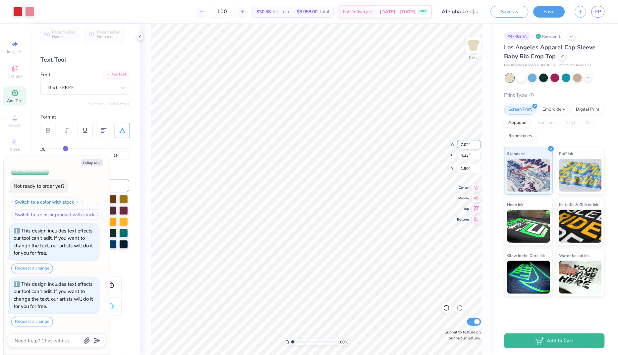
click at [479, 142] on input "7.02" at bounding box center [469, 144] width 24 height 9
type input "1.63"
type textarea "x"
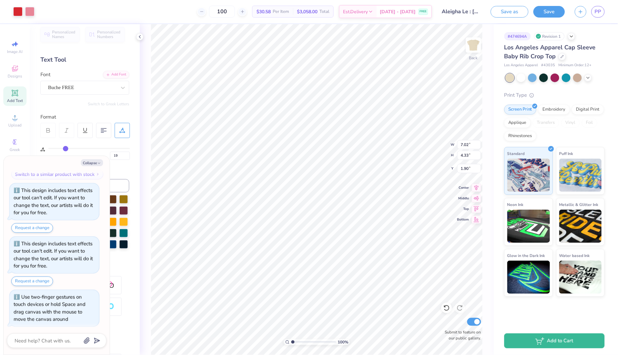
type input "1"
click at [290, 339] on div "100 %" at bounding box center [316, 189] width 331 height 331
type textarea "x"
type input "3.59"
click at [86, 162] on button "Collapse" at bounding box center [92, 162] width 22 height 7
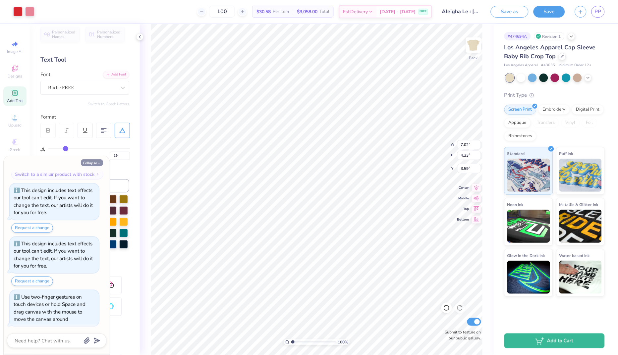
type textarea "x"
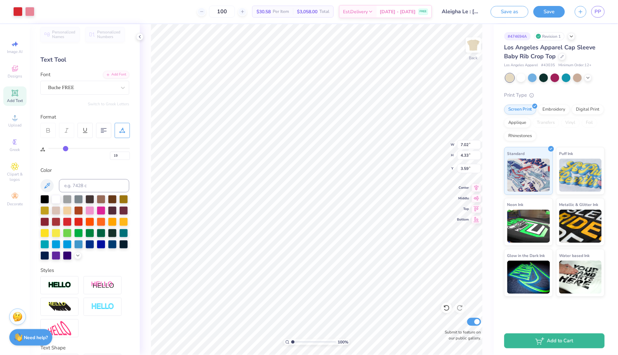
type input "18"
type input "19"
type input "22"
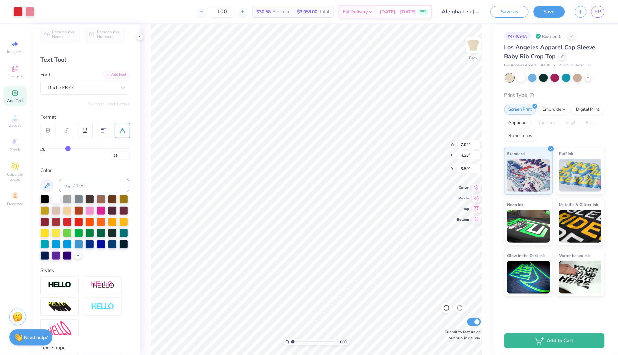
type input "22"
type input "24"
type input "26"
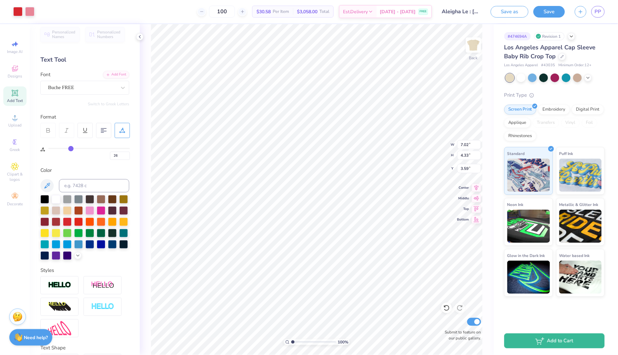
type input "27"
type input "29"
type input "30"
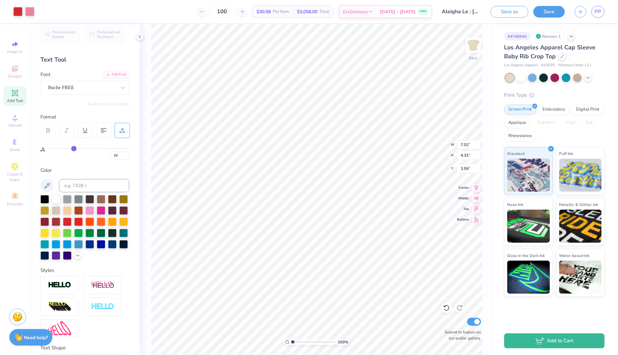
type input "30"
type input "31"
drag, startPoint x: 65, startPoint y: 144, endPoint x: 75, endPoint y: 144, distance: 9.6
click at [75, 148] on input "range" at bounding box center [88, 148] width 81 height 1
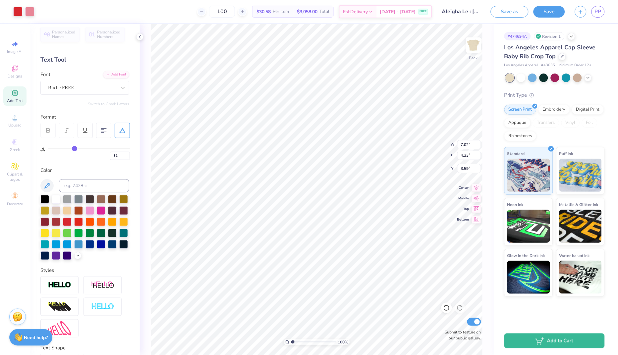
type input "32"
type input "34"
type input "37"
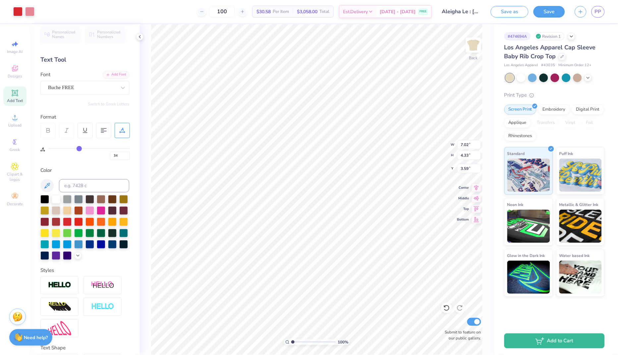
type input "37"
type input "40"
type input "43"
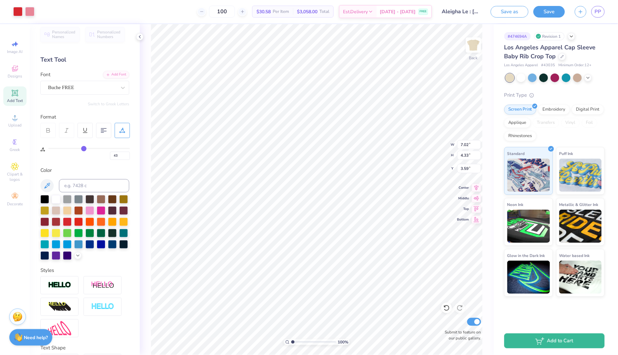
type input "45"
type input "47"
type input "49"
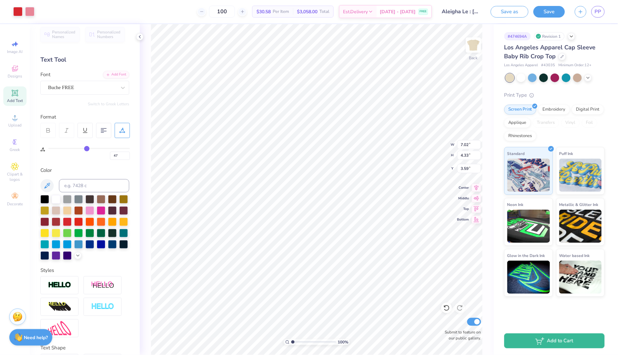
type input "49"
type input "50"
drag, startPoint x: 75, startPoint y: 146, endPoint x: 89, endPoint y: 147, distance: 13.9
type input "50"
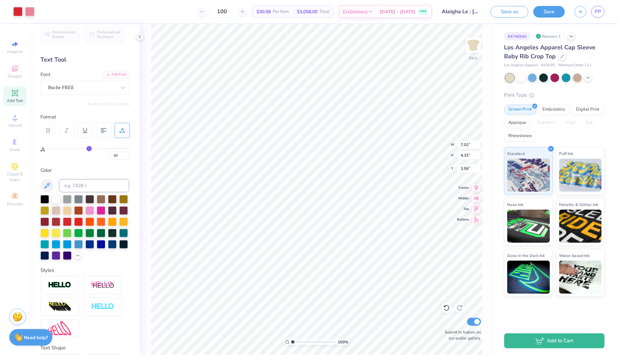
click at [89, 148] on input "range" at bounding box center [88, 148] width 81 height 1
click at [477, 142] on input "7.02" at bounding box center [469, 144] width 24 height 9
click at [480, 144] on input "7.02" at bounding box center [469, 144] width 24 height 9
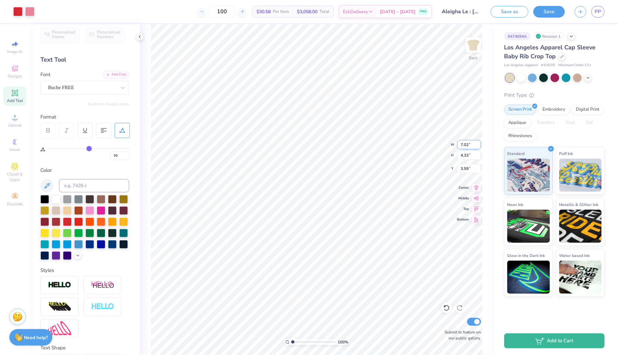
click at [479, 148] on input "7.02" at bounding box center [469, 144] width 24 height 9
click at [479, 147] on input "7.02" at bounding box center [469, 144] width 24 height 9
click at [478, 144] on input "7.02" at bounding box center [469, 144] width 24 height 9
type input "5.36"
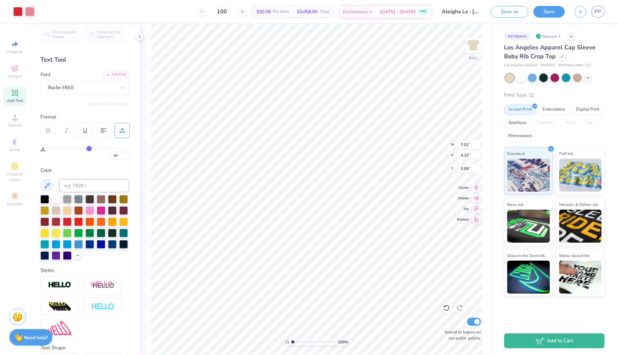
type input "3.31"
type input "4.62"
type input "5.80"
type input "3.58"
type input "4.34"
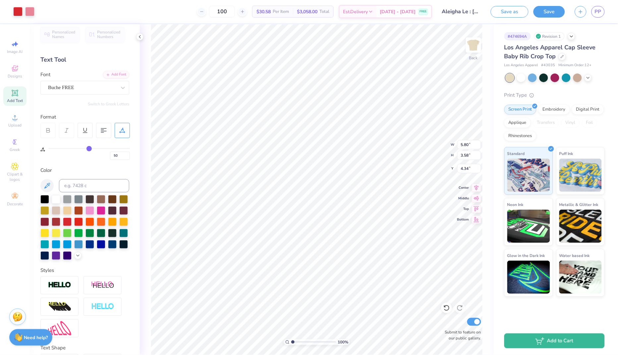
type input "5.98"
type input "3.69"
type input "4.23"
type input "6.45"
type input "3.98"
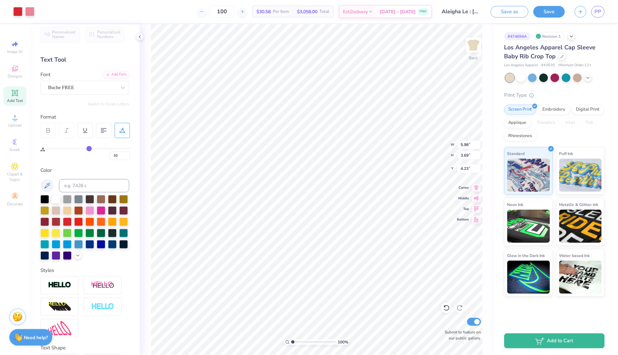
type input "3.94"
type input "6.63"
type input "4.09"
type input "3.83"
type input "6.83"
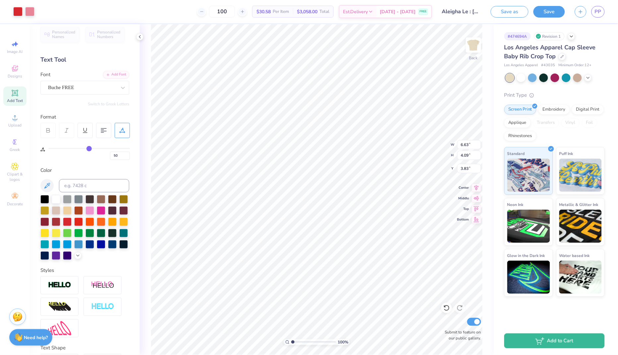
type input "4.22"
type input "3.70"
type input "6.98"
type input "4.31"
type input "1.99"
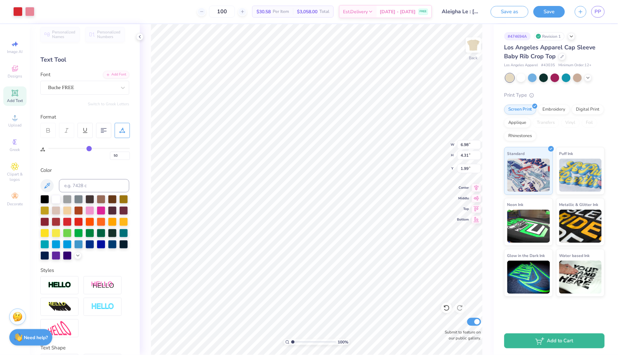
type input "2.01"
click at [553, 80] on div at bounding box center [555, 77] width 9 height 9
click at [512, 75] on div at bounding box center [509, 78] width 9 height 9
click at [562, 76] on div at bounding box center [566, 77] width 9 height 9
click at [589, 77] on polyline at bounding box center [588, 77] width 3 height 1
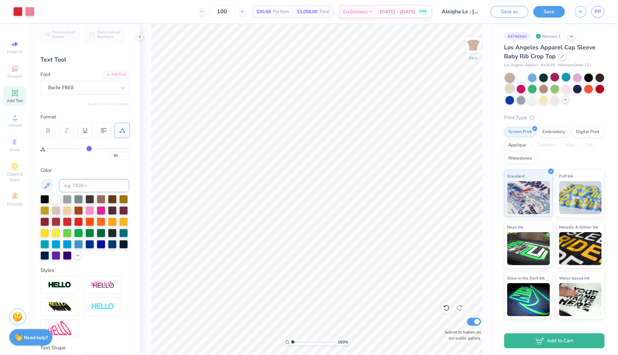
click at [507, 87] on div at bounding box center [509, 88] width 9 height 9
click at [536, 14] on button "Save" at bounding box center [548, 11] width 31 height 12
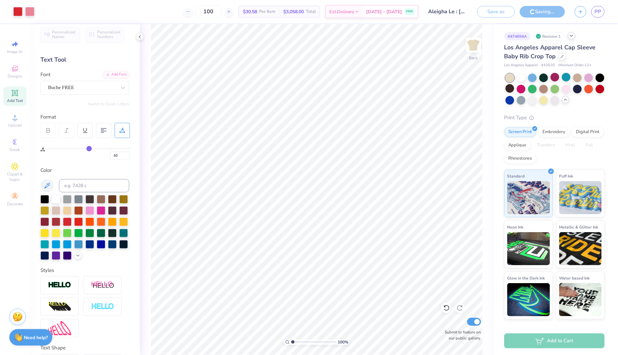
click at [573, 37] on icon at bounding box center [571, 35] width 5 height 5
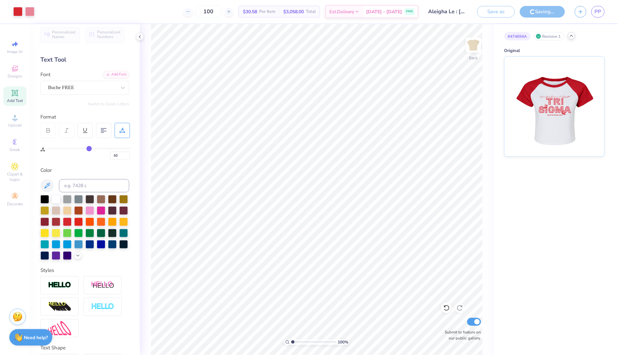
click at [573, 37] on icon at bounding box center [571, 35] width 5 height 5
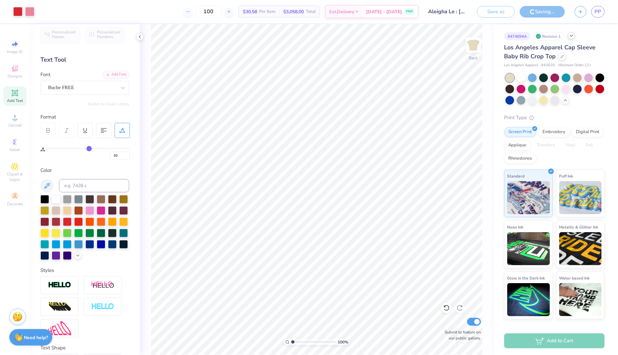
click at [508, 15] on div "Art colors 100 $30.58 Per Item $3,058.00 Total Est. Delivery Sep 14 - 17 FREE D…" at bounding box center [309, 177] width 618 height 355
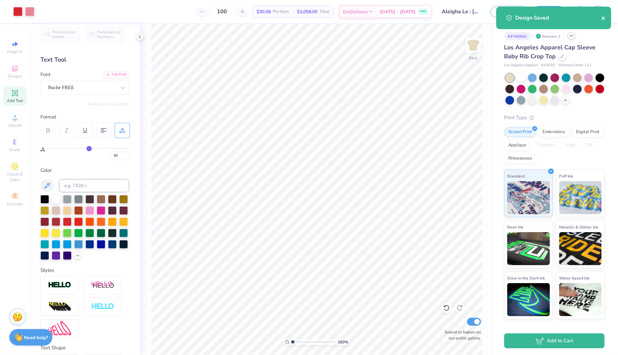
click at [603, 17] on icon "close" at bounding box center [603, 18] width 5 height 5
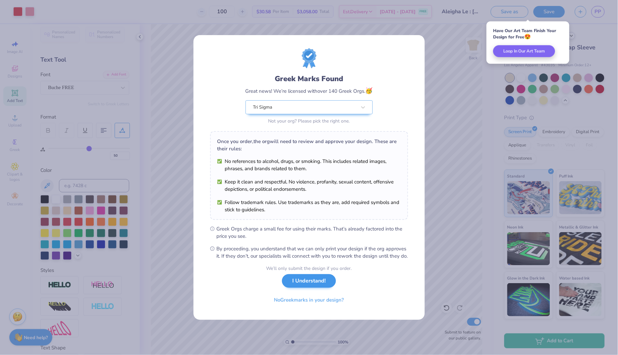
click at [312, 286] on button "I Understand!" at bounding box center [309, 281] width 54 height 14
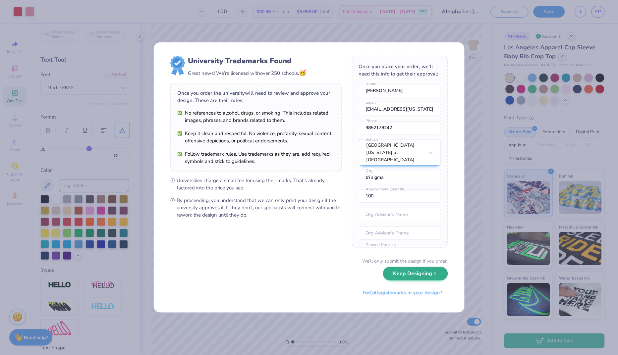
click at [412, 275] on button "Keep Designing" at bounding box center [415, 274] width 65 height 14
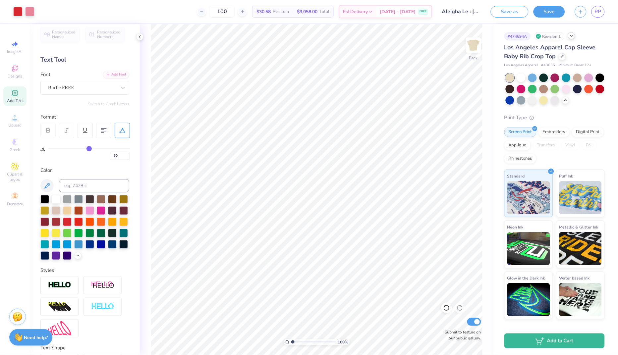
click at [568, 36] on div "# 474694A Revision 1" at bounding box center [554, 36] width 100 height 8
click at [569, 36] on div at bounding box center [571, 35] width 7 height 7
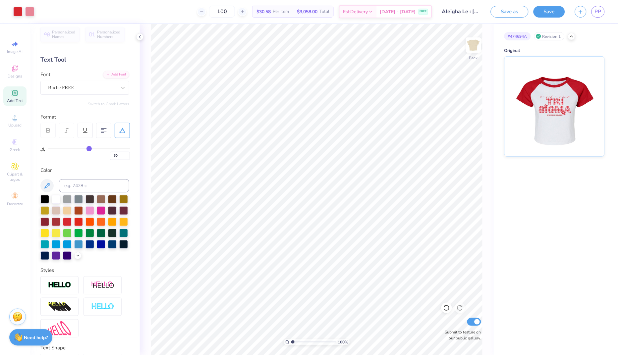
click at [553, 30] on div "# 474694A Revision 1 Original" at bounding box center [556, 90] width 124 height 132
click at [553, 36] on div "Revision 1" at bounding box center [549, 36] width 30 height 8
click at [572, 36] on icon at bounding box center [571, 35] width 5 height 5
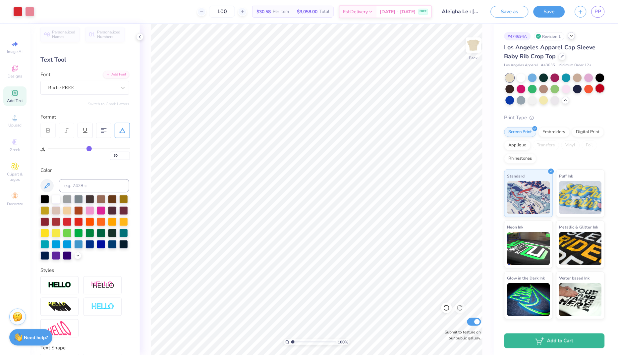
click at [597, 89] on div at bounding box center [600, 88] width 9 height 9
type input "1.71"
type input "1.49"
type input "4.30"
type input "0.17"
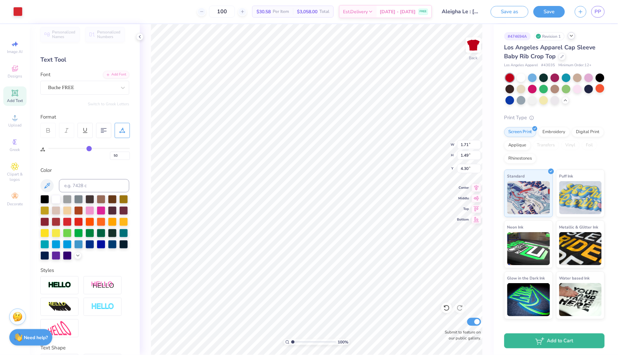
type input "0.09"
type input "3.91"
type input "0.17"
type input "3.07"
click at [54, 198] on div at bounding box center [56, 198] width 9 height 9
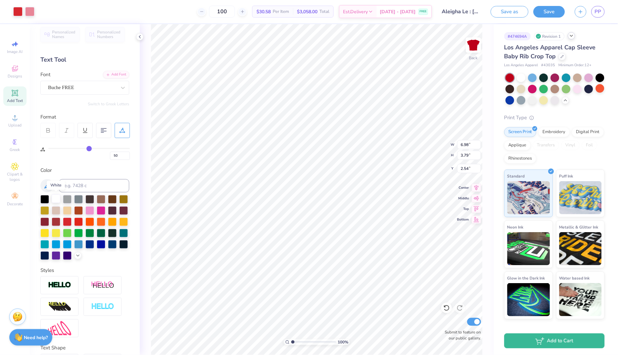
click at [55, 198] on div at bounding box center [56, 198] width 9 height 9
click at [147, 220] on div "100 % Back W 6.98 6.98 " H 3.79 3.79 " Y 2.54 2.54 " Center Middle Top Bottom S…" at bounding box center [317, 189] width 354 height 331
click at [56, 198] on div at bounding box center [56, 198] width 9 height 9
click at [54, 200] on div at bounding box center [56, 198] width 9 height 9
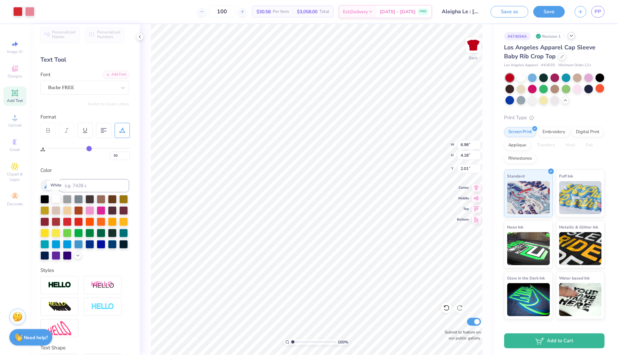
click at [54, 200] on div at bounding box center [56, 198] width 9 height 9
click at [78, 231] on div at bounding box center [78, 232] width 9 height 9
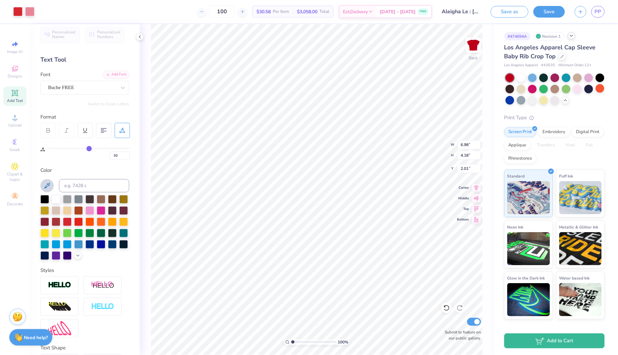
click at [48, 182] on icon at bounding box center [47, 186] width 8 height 8
click at [54, 198] on div at bounding box center [56, 198] width 9 height 9
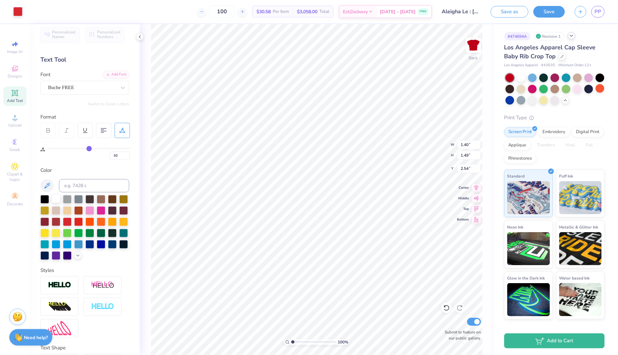
type input "2.57"
click at [56, 198] on div at bounding box center [56, 198] width 9 height 9
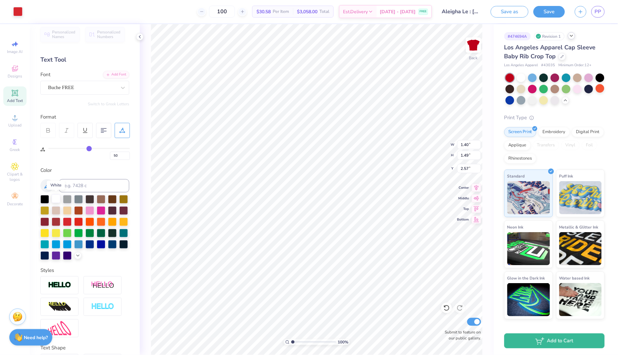
click at [56, 198] on div at bounding box center [56, 198] width 9 height 9
type input "0.07"
type input "0.17"
type input "2.90"
type input "0.05"
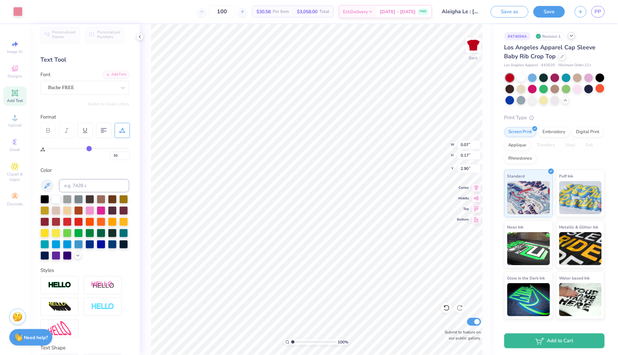
type input "0.12"
click at [54, 198] on div at bounding box center [56, 198] width 9 height 9
click at [55, 199] on div at bounding box center [56, 198] width 9 height 9
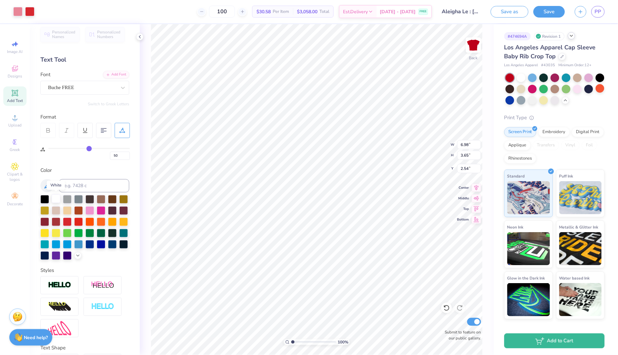
click at [55, 199] on div at bounding box center [56, 198] width 9 height 9
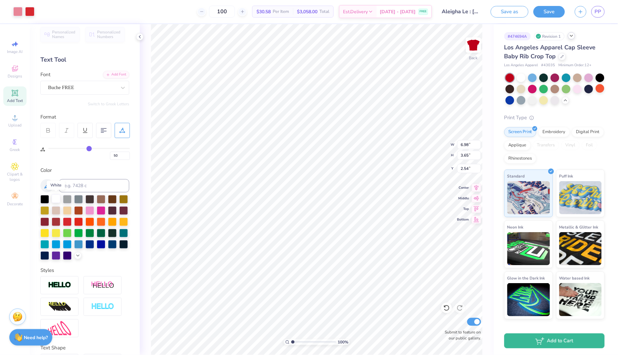
click at [55, 199] on div at bounding box center [56, 198] width 9 height 9
click at [18, 70] on icon at bounding box center [15, 69] width 6 height 6
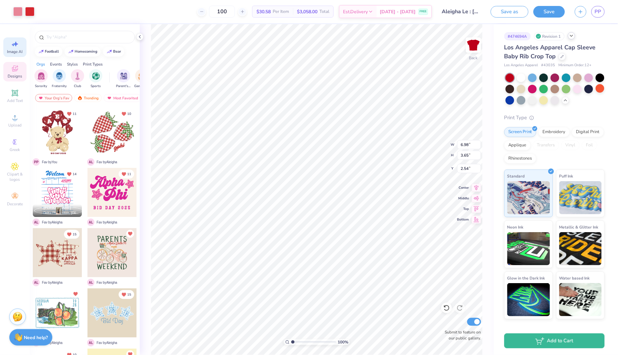
click at [14, 47] on icon at bounding box center [15, 44] width 8 height 8
select select "4"
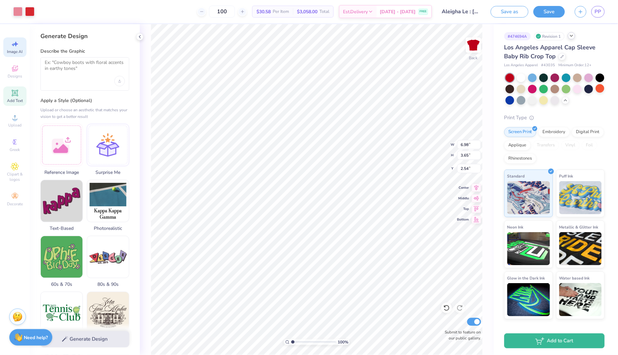
click at [14, 100] on span "Add Text" at bounding box center [15, 100] width 16 height 5
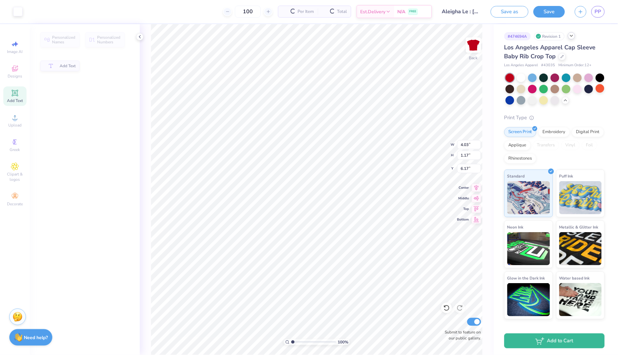
type input "4.03"
type input "1.17"
type input "6.17"
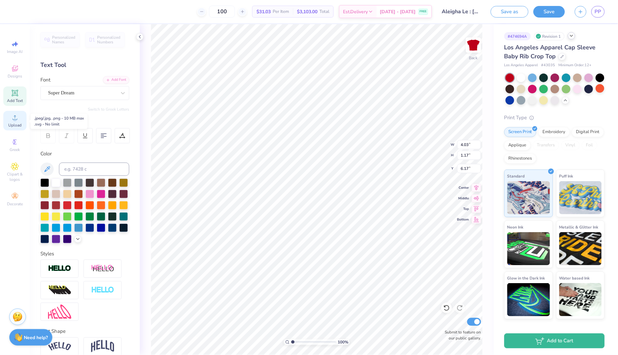
click at [15, 125] on span "Upload" at bounding box center [14, 125] width 13 height 5
click at [18, 171] on icon at bounding box center [15, 167] width 8 height 8
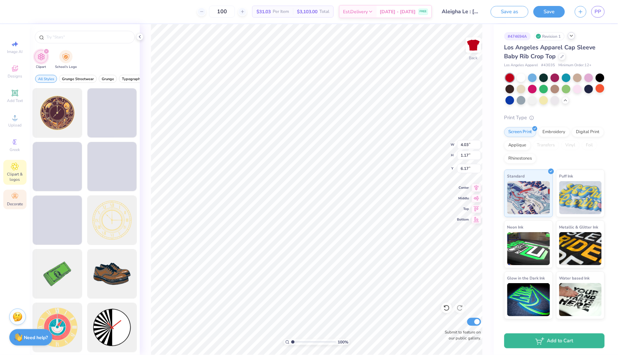
click at [11, 193] on icon at bounding box center [15, 196] width 8 height 8
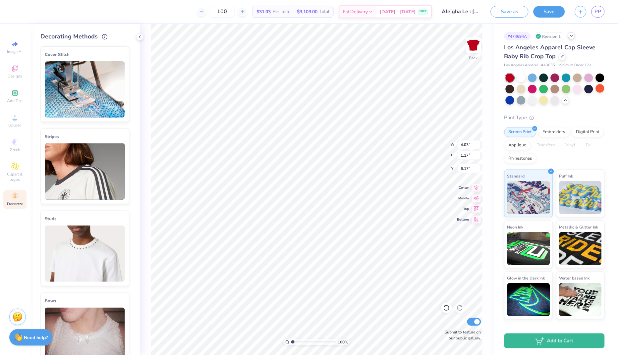
type textarea "TXT"
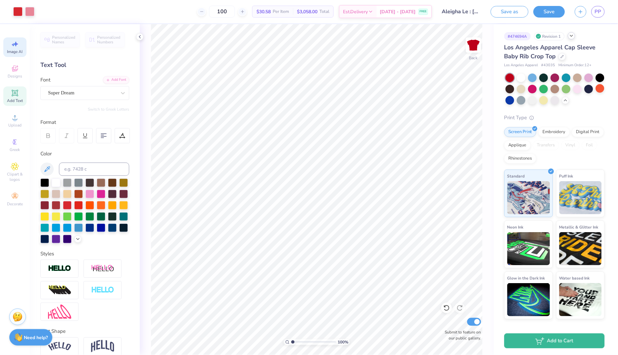
click at [7, 52] on span "Image AI" at bounding box center [15, 51] width 16 height 5
select select "4"
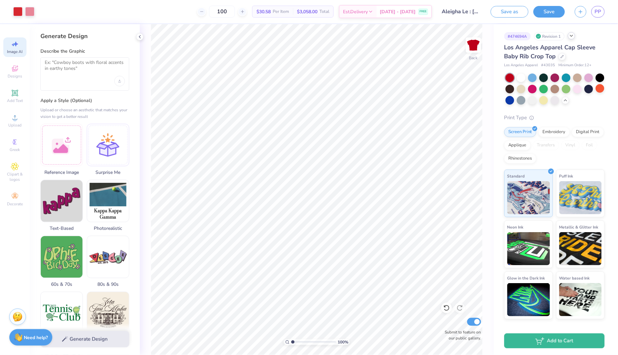
click at [64, 80] on div at bounding box center [84, 73] width 89 height 33
click at [67, 65] on textarea at bounding box center [85, 68] width 80 height 17
type textarea "turn the Tri Sigma white"
click at [87, 339] on button "Generate Design" at bounding box center [84, 338] width 89 height 16
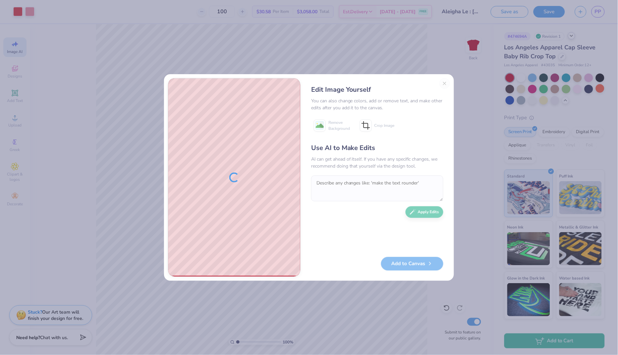
click at [443, 81] on div "Edit Image Yourself You can also change colors, add or remove text, and make ot…" at bounding box center [376, 177] width 145 height 199
click at [444, 83] on div "Edit Image Yourself You can also change colors, add or remove text, and make ot…" at bounding box center [376, 177] width 145 height 199
click at [447, 80] on div "Edit Image Yourself You can also change colors, add or remove text, and make ot…" at bounding box center [376, 177] width 145 height 199
click at [446, 81] on div "Edit Image Yourself You can also change colors, add or remove text, and make ot…" at bounding box center [376, 177] width 145 height 199
click at [446, 56] on div "Edit Image Yourself You can also change colors, add or remove text, and make ot…" at bounding box center [309, 177] width 618 height 355
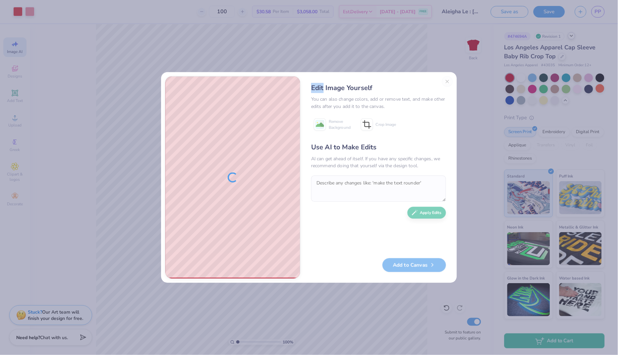
click at [446, 56] on div "Edit Image Yourself You can also change colors, add or remove text, and make ot…" at bounding box center [309, 177] width 618 height 355
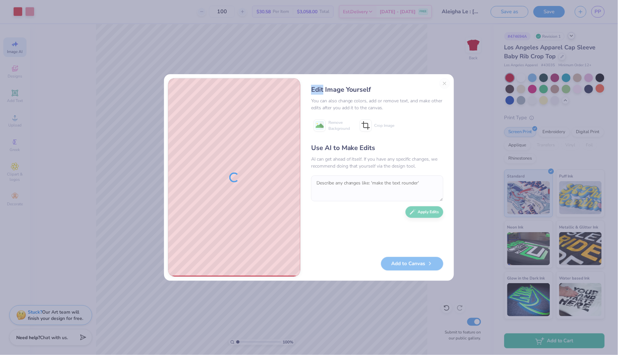
click at [444, 81] on div "Edit Image Yourself You can also change colors, add or remove text, and make ot…" at bounding box center [376, 177] width 145 height 199
click at [447, 82] on button "Close" at bounding box center [444, 83] width 11 height 11
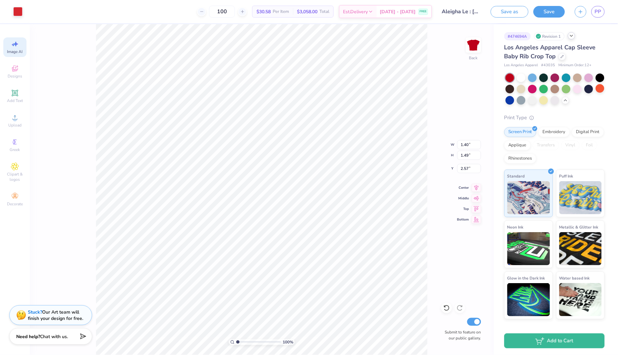
click at [49, 343] on div "Need help? Chat with us." at bounding box center [50, 336] width 83 height 17
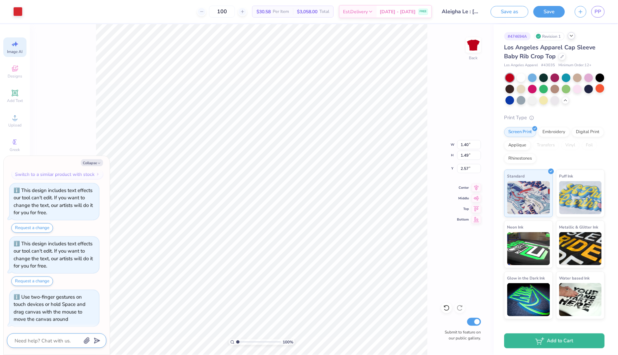
click at [61, 343] on textarea at bounding box center [47, 341] width 67 height 8
type textarea "x"
type textarea "c"
type textarea "x"
type textarea "ca"
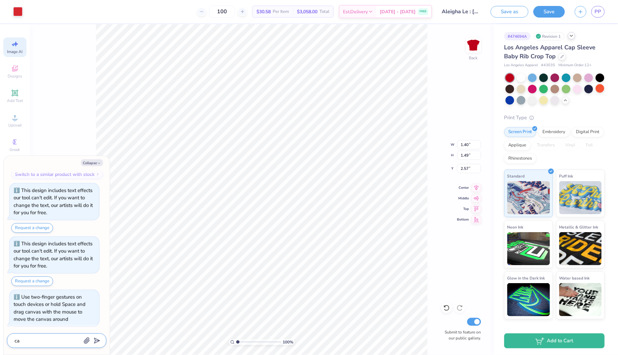
type textarea "x"
type textarea "can"
type textarea "x"
type textarea "can"
type textarea "x"
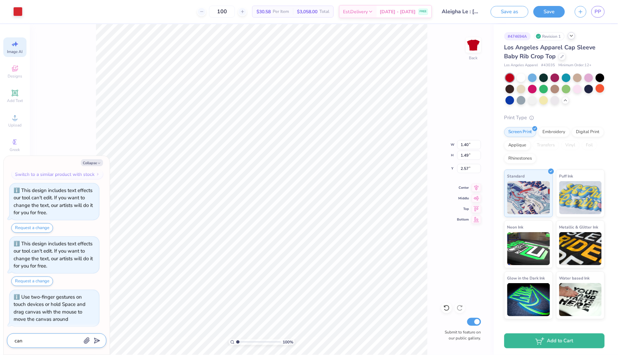
type textarea "can y"
type textarea "x"
type textarea "can yo"
type textarea "x"
type textarea "can you"
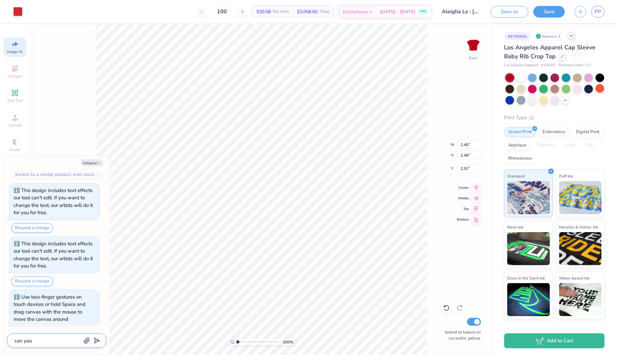
type textarea "x"
type textarea "can you"
type textarea "x"
type textarea "can you t"
type textarea "x"
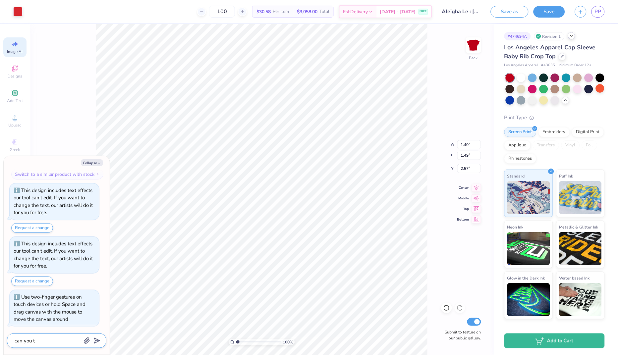
type textarea "can you tu"
type textarea "x"
type textarea "can you tur"
type textarea "x"
type textarea "can you turn"
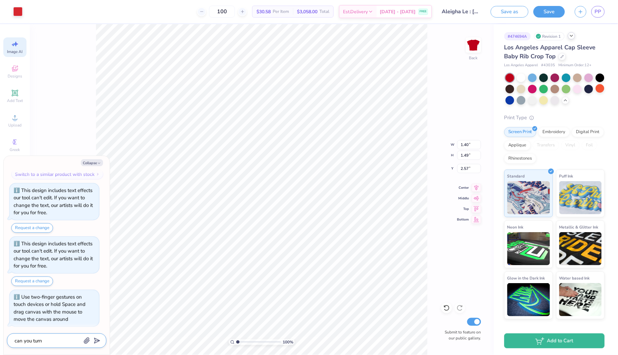
type textarea "x"
type textarea "can you turn"
type textarea "x"
type textarea "can you turn t"
type textarea "x"
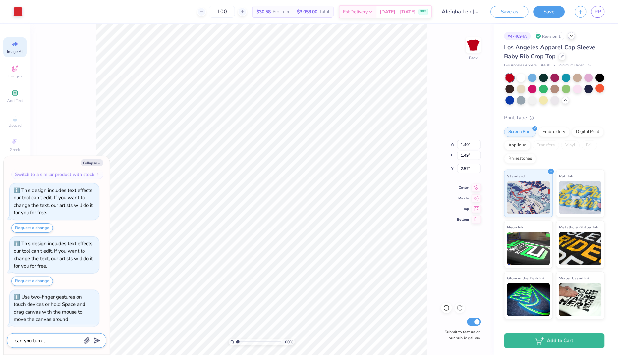
type textarea "can you turn th"
type textarea "x"
type textarea "can you turn the"
type textarea "x"
type textarea "can you turn the"
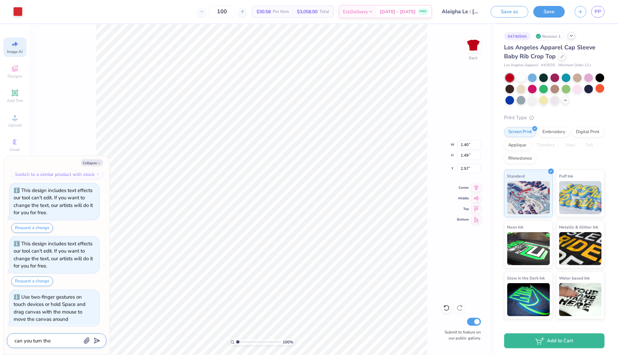
type textarea "x"
type textarea "can you turn the t"
type textarea "x"
type textarea "can you turn the tr"
type textarea "x"
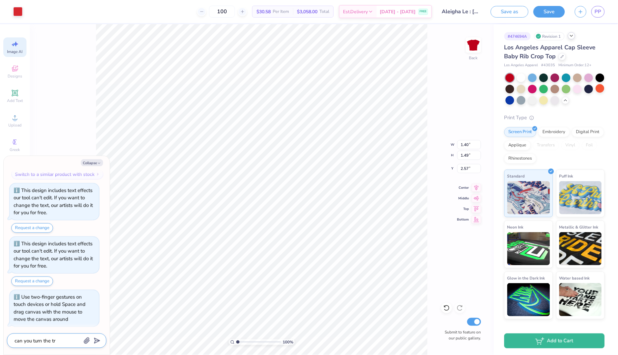
type textarea "can you turn the tri"
type textarea "x"
type textarea "can you turn the tri"
type textarea "x"
type textarea "can you turn the tri s"
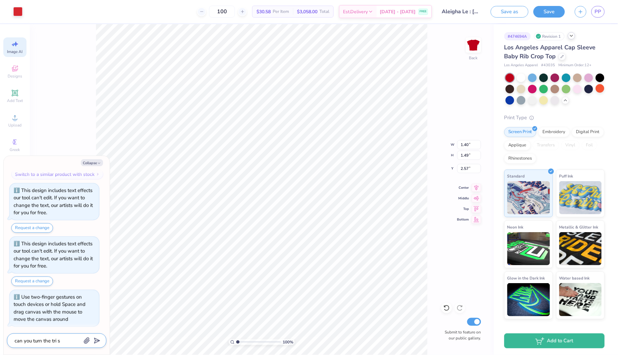
type textarea "x"
type textarea "can you turn the tri si"
type textarea "x"
type textarea "can you turn the tri sig"
type textarea "x"
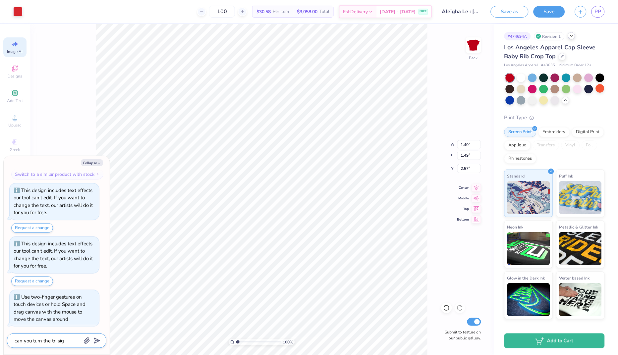
type textarea "can you turn the tri sigm"
type textarea "x"
type textarea "can you turn the tri sigma"
type textarea "x"
type textarea "can you turn the Tri Sigma"
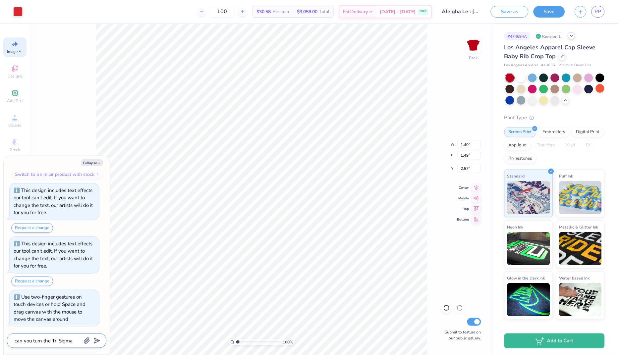
type textarea "x"
type textarea "can you turn the Tri Sigma w"
type textarea "x"
type textarea "can you turn the Tri Sigma wh"
type textarea "x"
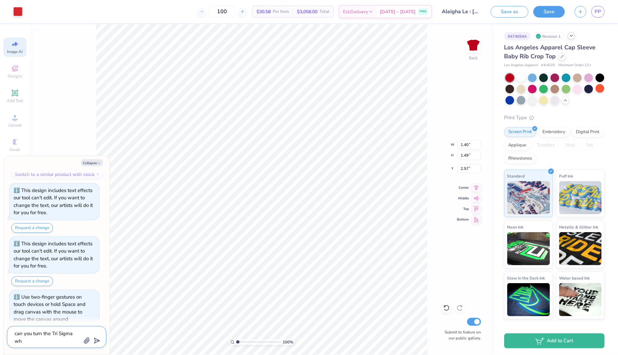
type textarea "can you turn the Tri Sigma whi"
type textarea "x"
type textarea "can you turn the Tri Sigma whit"
type textarea "x"
type textarea "can you turn the Tri Sigma white"
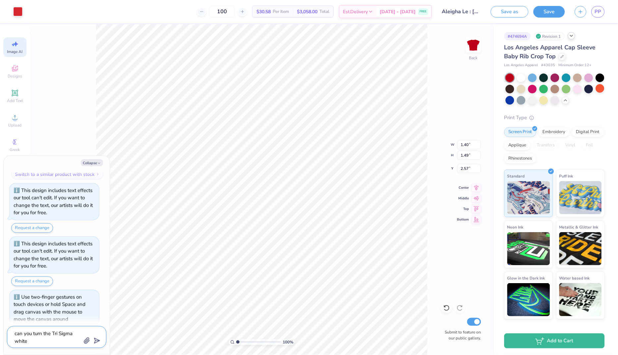
type textarea "x"
type textarea "can you turn the Tri Sigma white"
type textarea "x"
type textarea "can you turn the Tri Sigma white i"
type textarea "x"
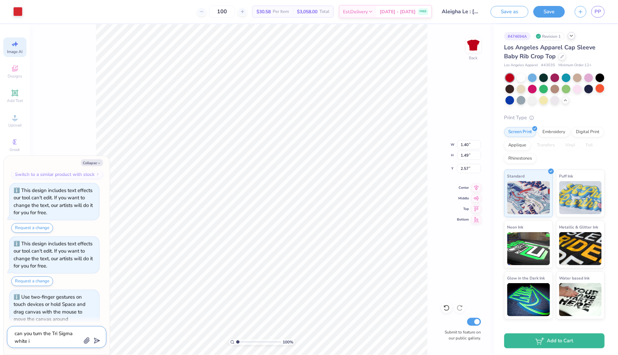
type textarea "can you turn the Tri Sigma white in"
type textarea "x"
type textarea "can you turn the Tri Sigma white ins"
type textarea "x"
type textarea "can you turn the Tri Sigma white inst"
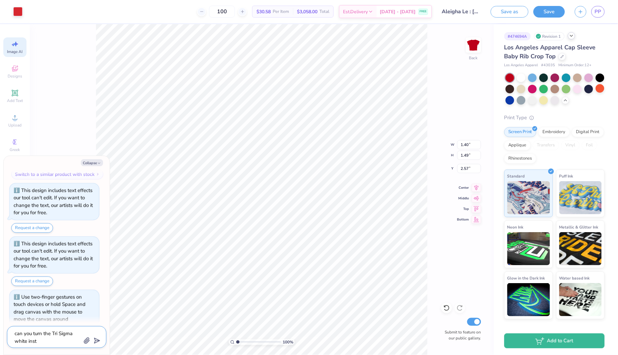
type textarea "x"
type textarea "can you turn the Tri Sigma white inste"
type textarea "x"
type textarea "can you turn the Tri Sigma white instea"
type textarea "x"
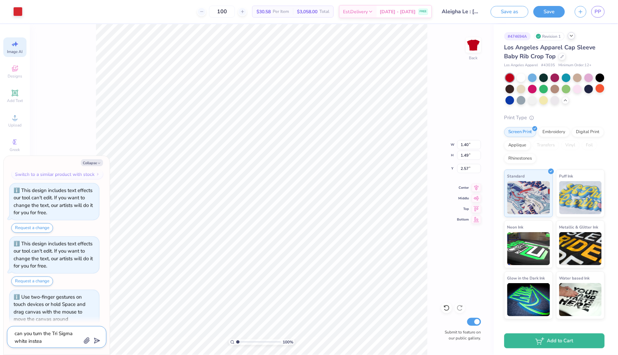
type textarea "can you turn the Tri Sigma white instead"
type textarea "x"
type textarea "can you turn the Tri Sigma white instead"
type textarea "x"
type textarea "can you turn the Tri Sigma white instead o"
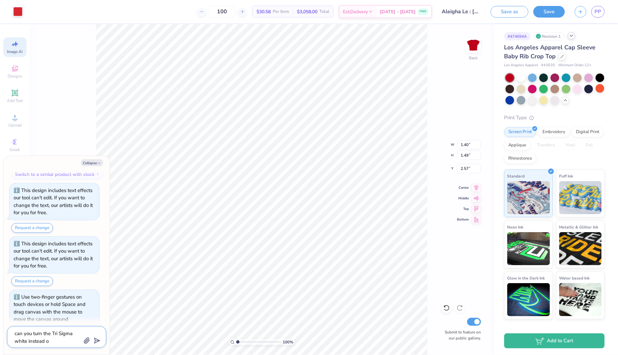
type textarea "x"
type textarea "can you turn the Tri Sigma white instead of"
type textarea "x"
type textarea "can you turn the Tri Sigma white instead of"
type textarea "x"
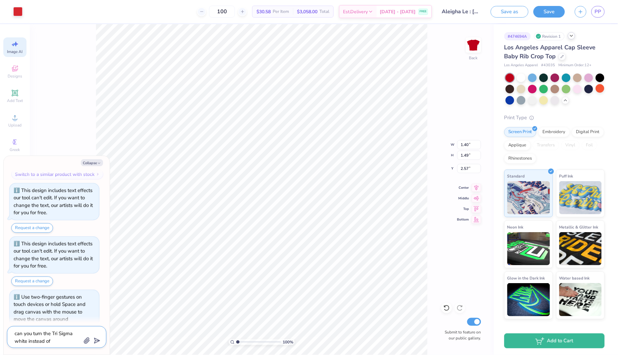
type textarea "can you turn the Tri Sigma white instead of r"
type textarea "x"
type textarea "can you turn the Tri Sigma white instead of re"
type textarea "x"
type textarea "can you turn the Tri Sigma white instead of red"
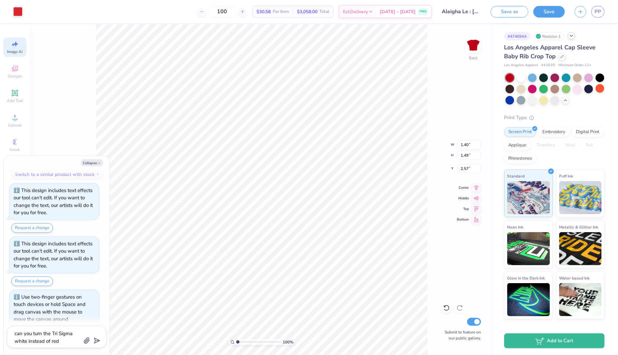
scroll to position [192, 0]
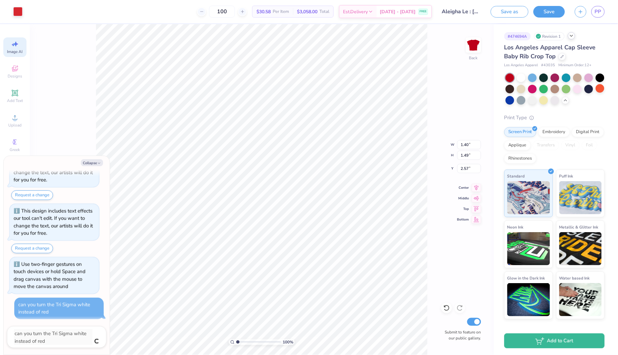
type textarea "x"
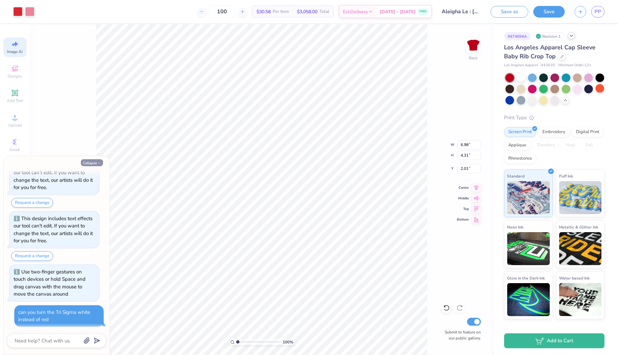
click at [88, 164] on button "Collapse" at bounding box center [92, 162] width 22 height 7
type textarea "x"
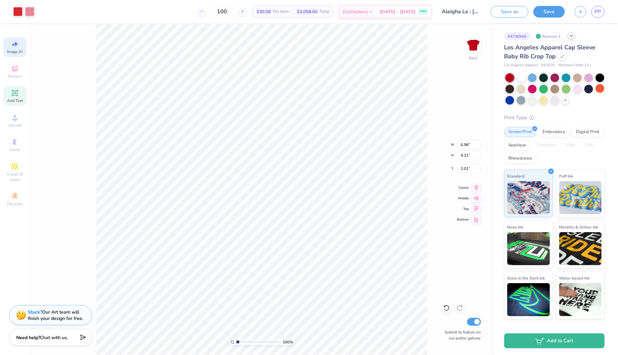
click at [15, 91] on icon at bounding box center [14, 92] width 5 height 5
type input "4.03"
type input "1.17"
type input "6.17"
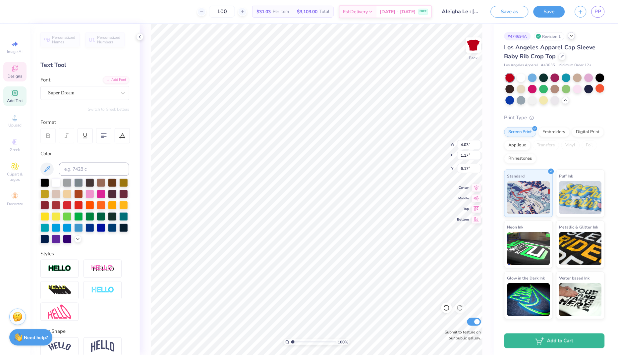
click at [19, 73] on div "Designs" at bounding box center [14, 72] width 23 height 20
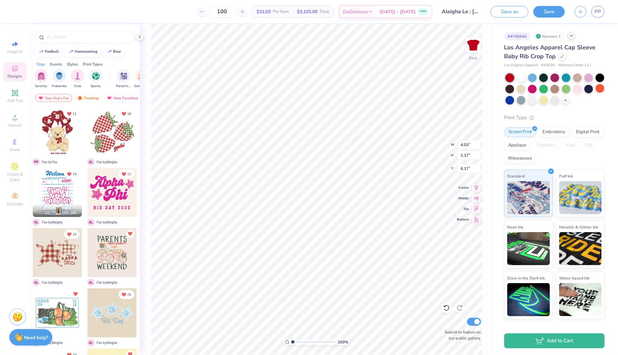
type textarea "T"
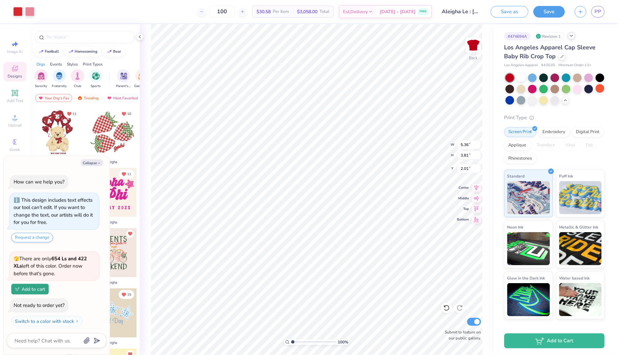
scroll to position [224, 0]
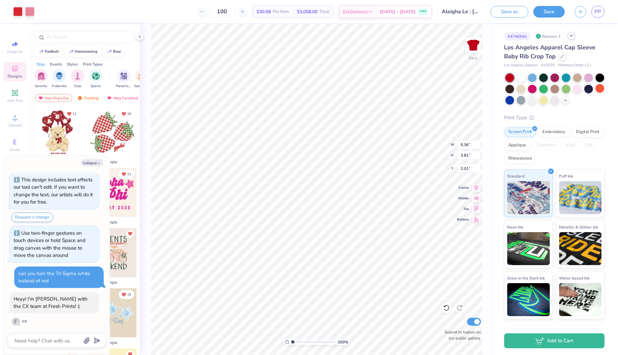
click at [17, 66] on icon at bounding box center [15, 69] width 8 height 8
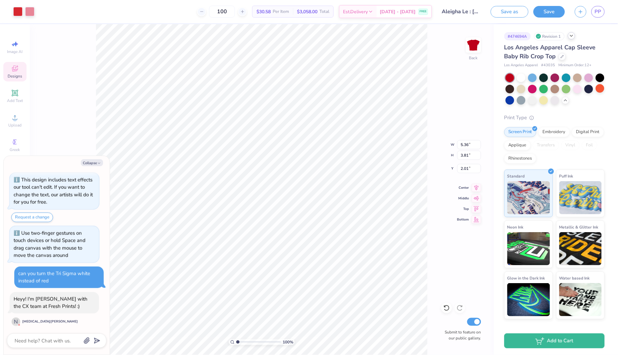
click at [14, 71] on icon at bounding box center [14, 69] width 5 height 4
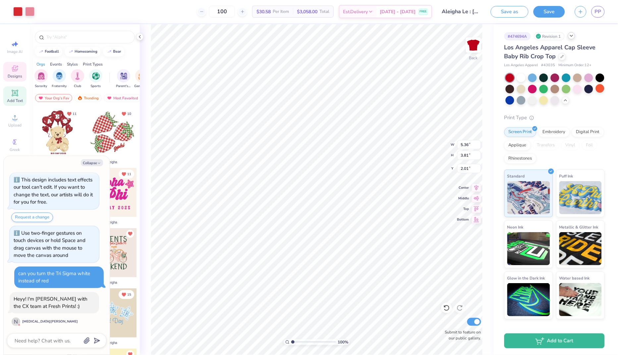
click at [11, 98] on span "Add Text" at bounding box center [15, 100] width 16 height 5
type textarea "x"
type input "4.03"
type input "1.17"
type input "6.17"
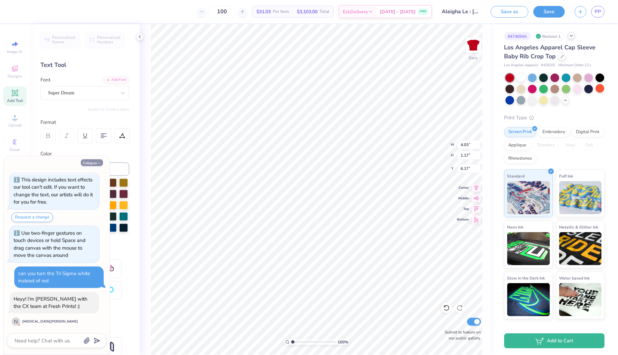
click at [89, 162] on button "Collapse" at bounding box center [92, 162] width 22 height 7
type textarea "x"
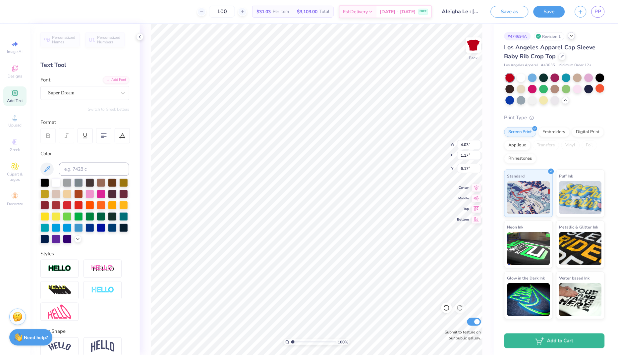
type textarea "E"
click at [19, 7] on div at bounding box center [17, 10] width 9 height 9
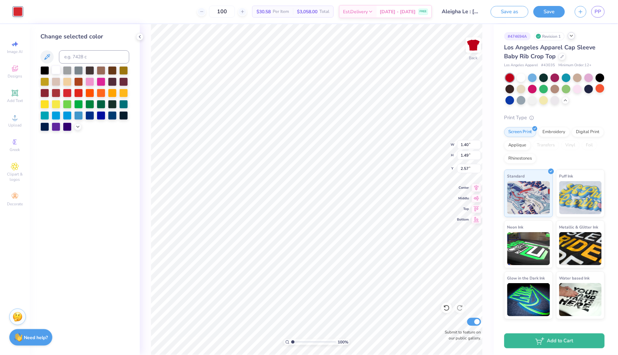
click at [57, 70] on div at bounding box center [56, 70] width 9 height 9
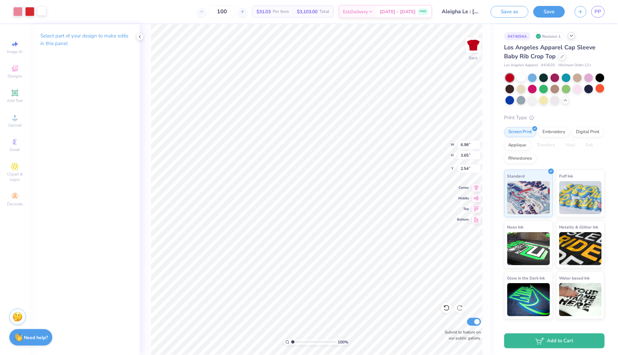
click at [38, 11] on div at bounding box center [41, 10] width 9 height 9
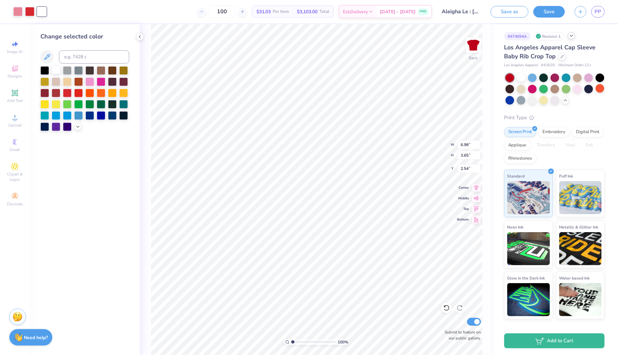
click at [57, 70] on div at bounding box center [56, 70] width 9 height 9
click at [56, 70] on div at bounding box center [56, 70] width 9 height 9
click at [29, 14] on div at bounding box center [29, 10] width 9 height 9
click at [67, 81] on div at bounding box center [67, 81] width 9 height 9
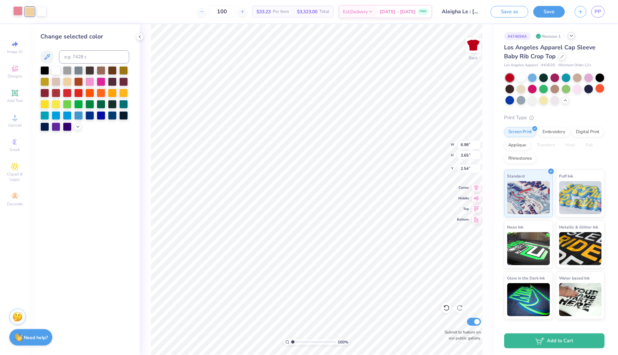
click at [19, 9] on div at bounding box center [17, 10] width 9 height 9
click at [66, 82] on div at bounding box center [67, 81] width 9 height 9
click at [29, 9] on div at bounding box center [29, 10] width 9 height 9
click at [54, 72] on div at bounding box center [56, 70] width 9 height 9
click at [70, 80] on div at bounding box center [67, 81] width 9 height 9
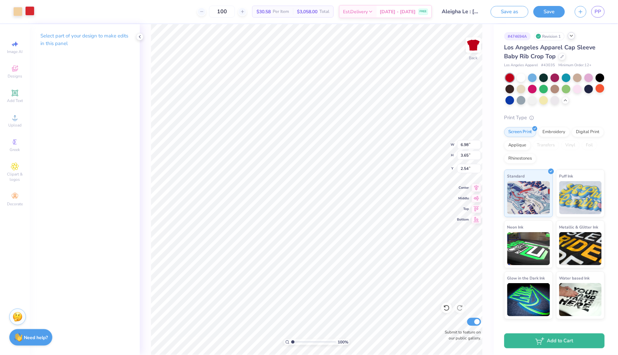
click at [30, 10] on div at bounding box center [29, 10] width 9 height 9
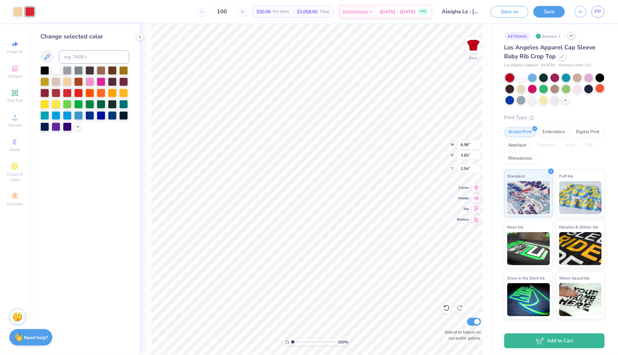
click at [55, 69] on div at bounding box center [56, 70] width 9 height 9
click at [78, 129] on icon at bounding box center [77, 126] width 5 height 5
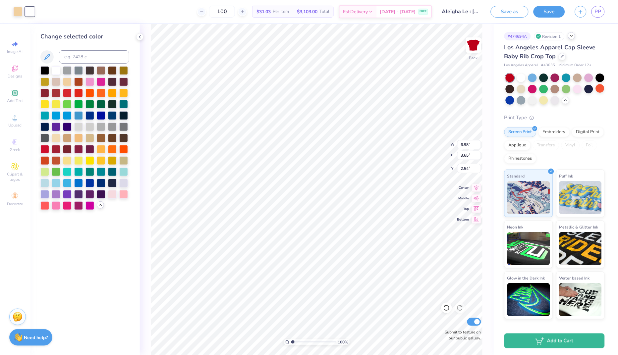
click at [116, 44] on div "Change selected color" at bounding box center [84, 121] width 89 height 178
click at [69, 160] on div at bounding box center [67, 160] width 9 height 9
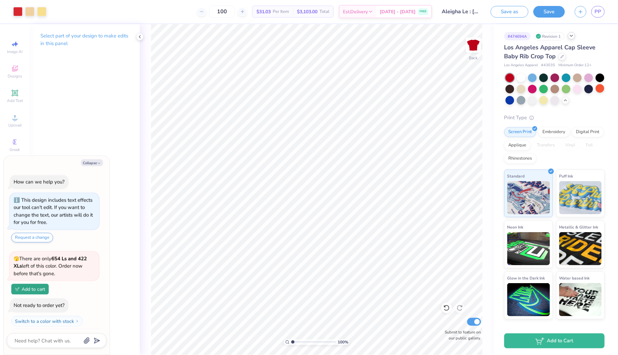
scroll to position [277, 0]
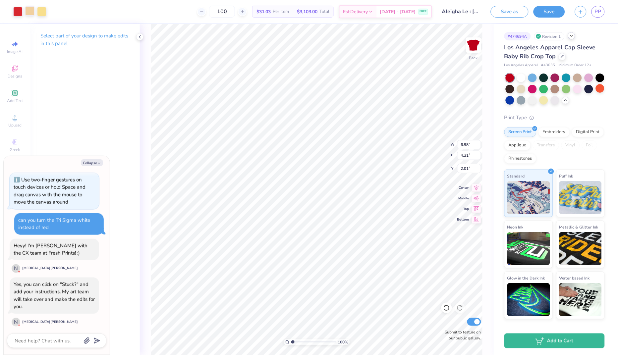
click at [28, 12] on div at bounding box center [29, 10] width 9 height 9
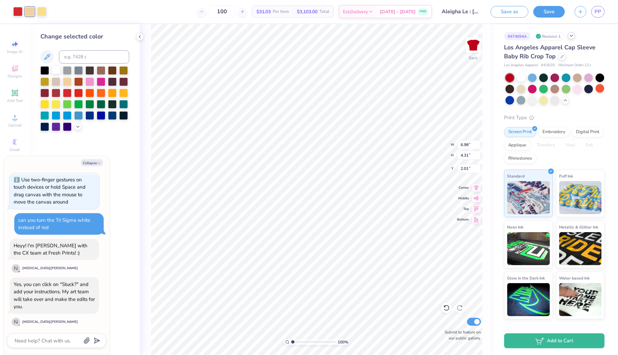
click at [52, 72] on div at bounding box center [56, 70] width 9 height 9
click at [19, 13] on div at bounding box center [17, 10] width 9 height 9
click at [56, 70] on div at bounding box center [56, 70] width 9 height 9
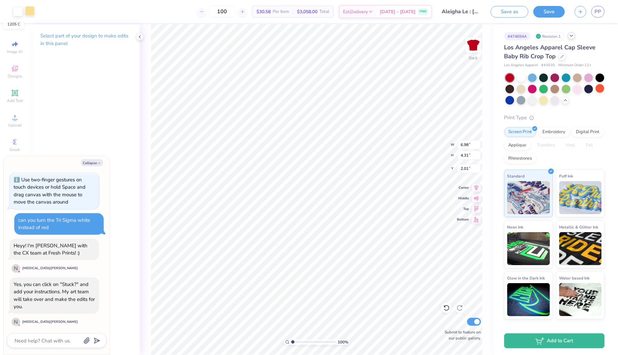
click at [29, 9] on div at bounding box center [29, 10] width 9 height 9
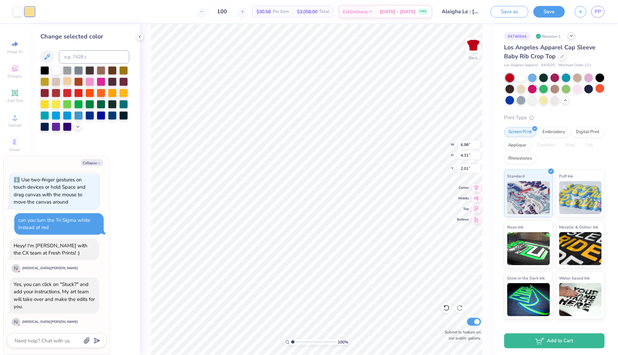
click at [67, 83] on div at bounding box center [67, 81] width 9 height 9
click at [69, 77] on div at bounding box center [67, 81] width 9 height 9
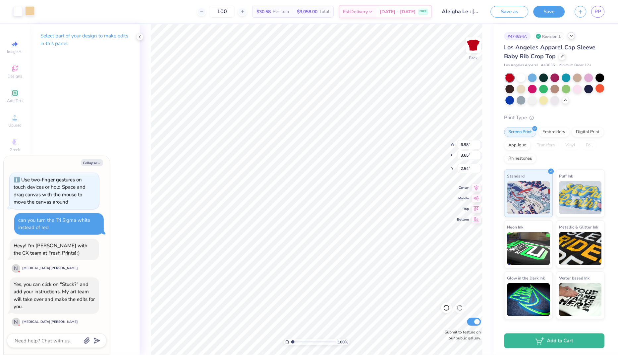
click at [30, 13] on div at bounding box center [29, 10] width 9 height 9
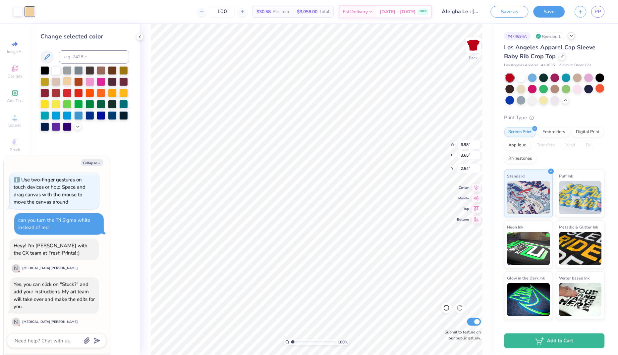
click at [65, 81] on div at bounding box center [67, 81] width 9 height 9
click at [75, 82] on div at bounding box center [78, 81] width 9 height 9
click at [68, 82] on div at bounding box center [67, 81] width 9 height 9
click at [15, 7] on div at bounding box center [17, 10] width 9 height 9
click at [65, 81] on div at bounding box center [67, 81] width 9 height 9
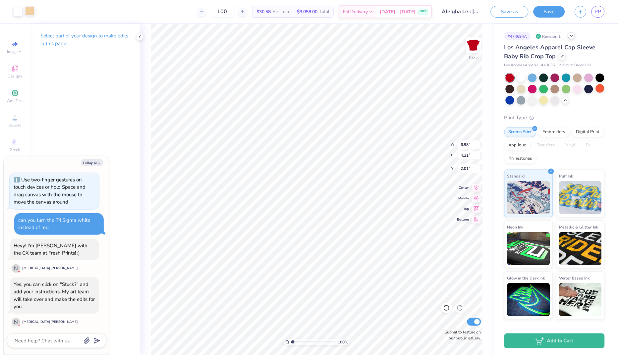
click at [30, 10] on div at bounding box center [29, 10] width 9 height 9
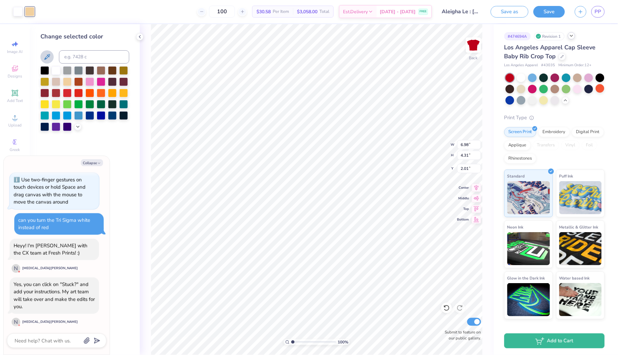
click at [50, 58] on icon at bounding box center [47, 57] width 8 height 8
click at [78, 128] on icon at bounding box center [77, 126] width 5 height 5
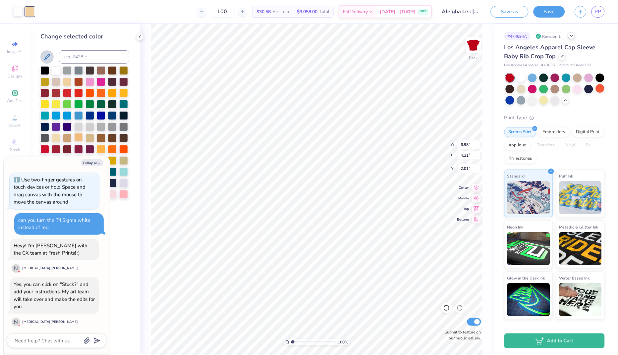
click at [80, 138] on div at bounding box center [78, 137] width 9 height 9
click at [56, 69] on div at bounding box center [56, 70] width 9 height 9
click at [63, 78] on div at bounding box center [84, 138] width 89 height 144
click at [70, 82] on div at bounding box center [67, 81] width 9 height 9
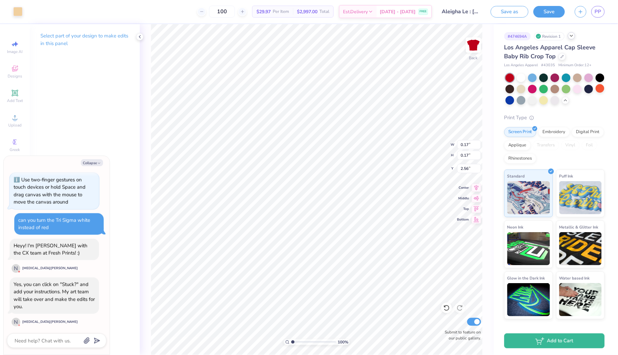
click at [57, 35] on p "Select part of your design to make edits in this panel" at bounding box center [84, 39] width 89 height 15
click at [18, 9] on div at bounding box center [17, 10] width 9 height 9
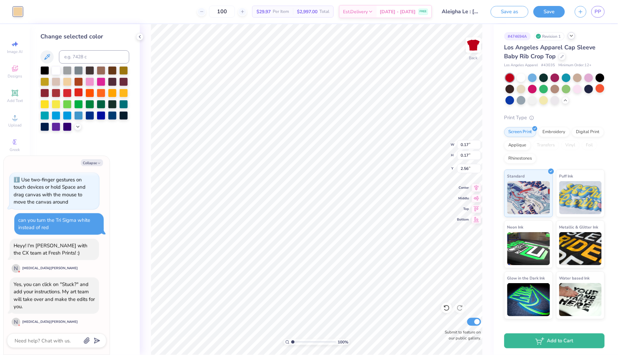
click at [78, 92] on div at bounding box center [78, 92] width 9 height 9
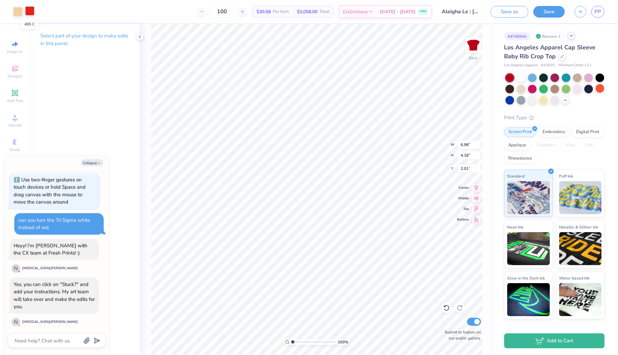
click at [27, 10] on div at bounding box center [29, 10] width 9 height 9
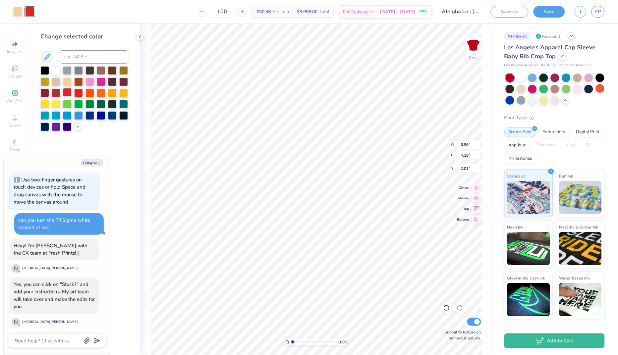
click at [69, 94] on div at bounding box center [67, 92] width 9 height 9
click at [89, 106] on div at bounding box center [89, 103] width 9 height 9
click at [80, 93] on div at bounding box center [78, 92] width 9 height 9
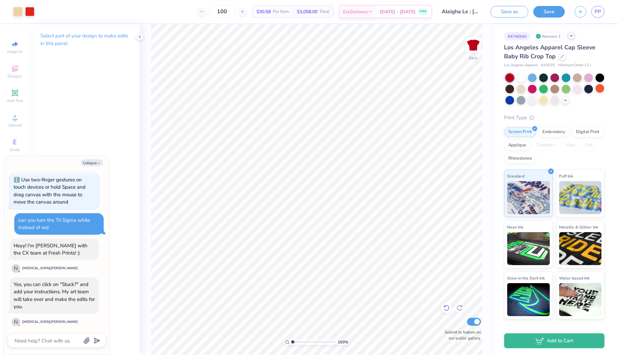
click at [444, 307] on icon at bounding box center [444, 306] width 1 height 1
click at [138, 34] on icon at bounding box center [139, 36] width 5 height 5
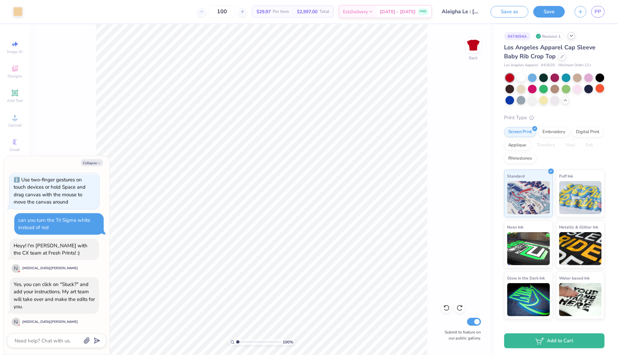
scroll to position [308, 0]
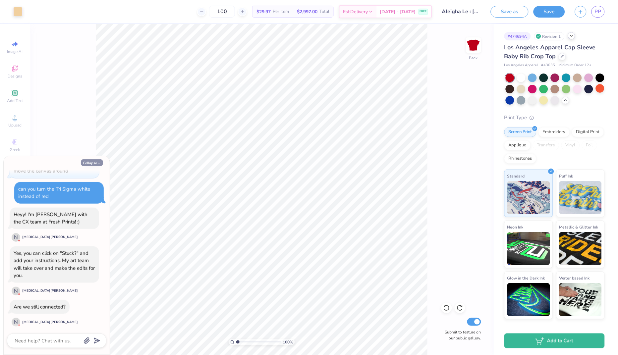
click at [93, 162] on button "Collapse" at bounding box center [92, 162] width 22 height 7
type textarea "x"
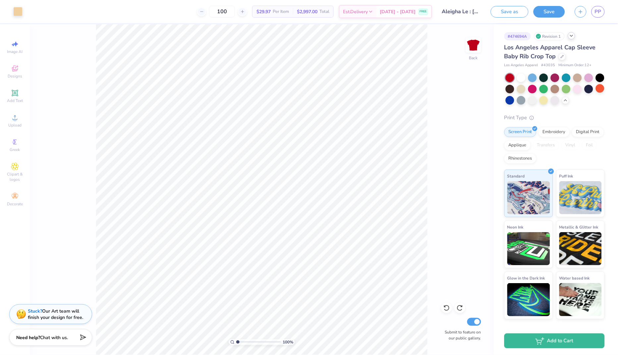
click at [46, 316] on div "Stuck? Our Art team will finish your design for free." at bounding box center [55, 314] width 55 height 13
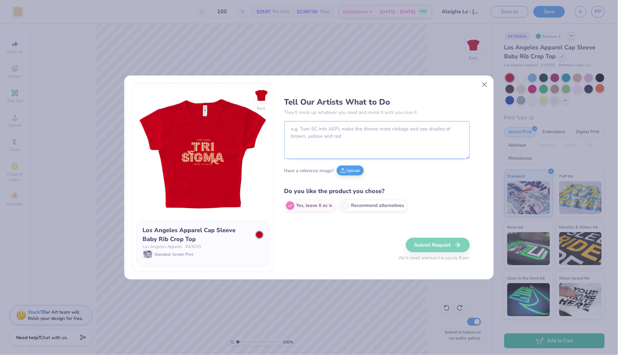
click at [351, 142] on textarea at bounding box center [376, 140] width 185 height 38
type textarea "make the Tri Sigma reverse gingham. it was red but I want it to look good on a …"
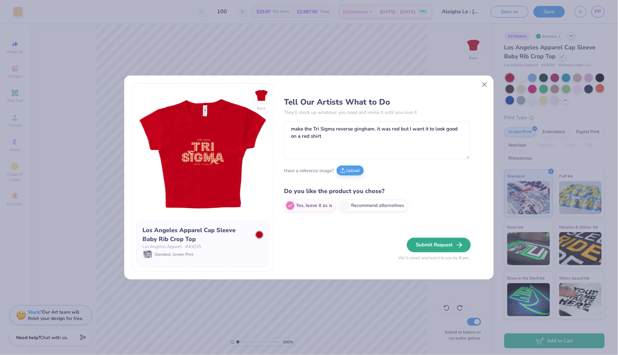
click at [440, 246] on button "Submit Request" at bounding box center [439, 245] width 64 height 15
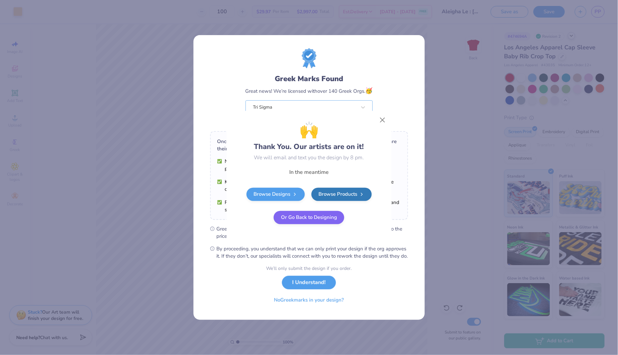
click at [324, 217] on button "Or Go Back to Designing" at bounding box center [309, 217] width 71 height 13
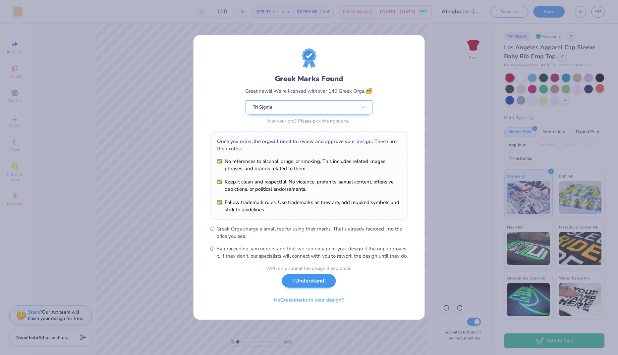
click at [313, 280] on button "I Understand!" at bounding box center [309, 281] width 54 height 14
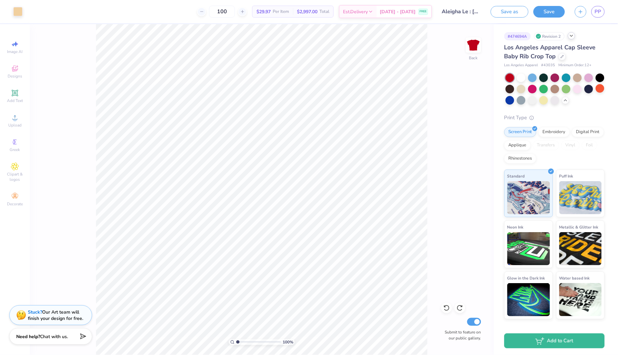
click at [57, 337] on span "Chat with us." at bounding box center [54, 337] width 28 height 6
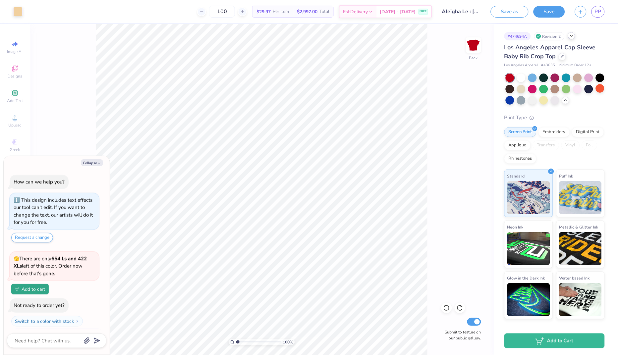
scroll to position [308, 0]
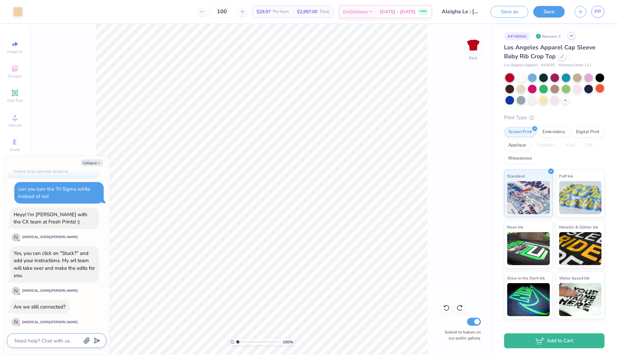
click at [57, 337] on textarea at bounding box center [47, 341] width 67 height 8
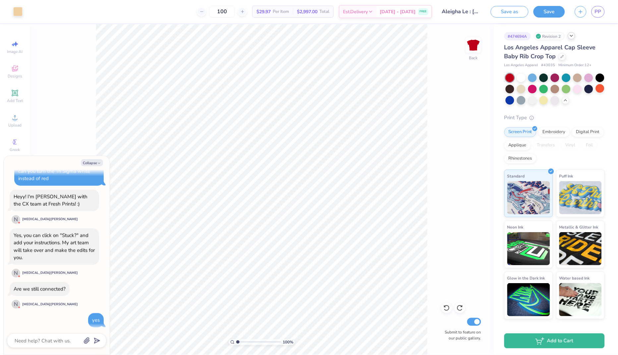
scroll to position [358, 0]
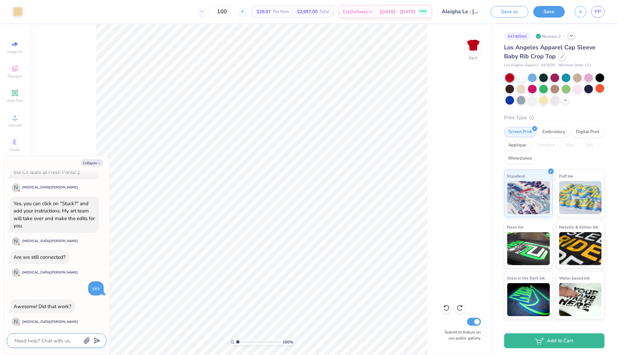
click at [54, 344] on textarea at bounding box center [47, 341] width 67 height 8
click at [56, 341] on textarea at bounding box center [47, 341] width 67 height 8
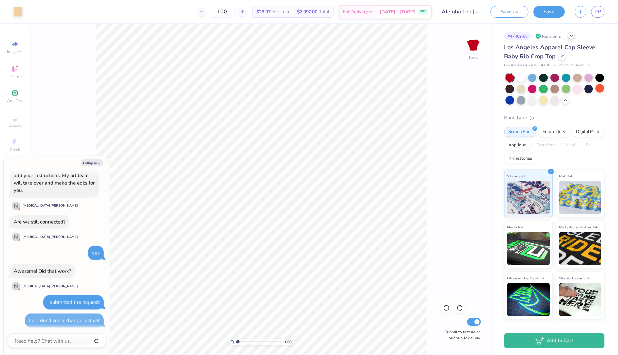
scroll to position [394, 0]
click at [90, 165] on button "Collapse" at bounding box center [92, 162] width 22 height 7
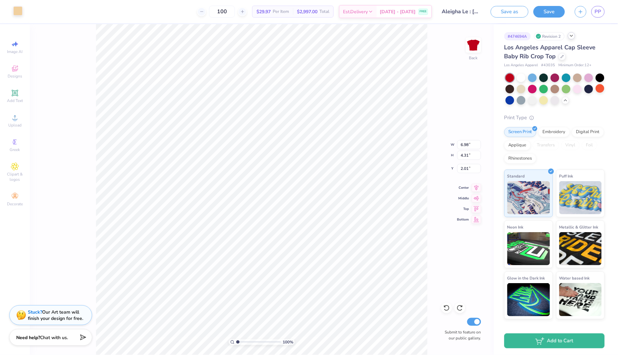
click at [19, 14] on div at bounding box center [17, 10] width 9 height 9
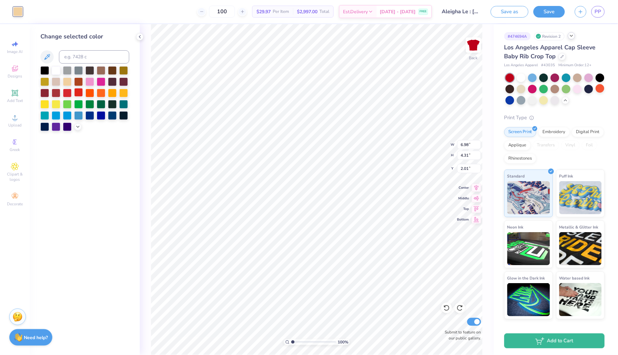
click at [75, 93] on div at bounding box center [78, 92] width 9 height 9
click at [66, 79] on div at bounding box center [67, 81] width 9 height 9
click at [65, 84] on div at bounding box center [67, 81] width 9 height 9
click at [31, 332] on div "Need help? Chat with us." at bounding box center [30, 336] width 43 height 17
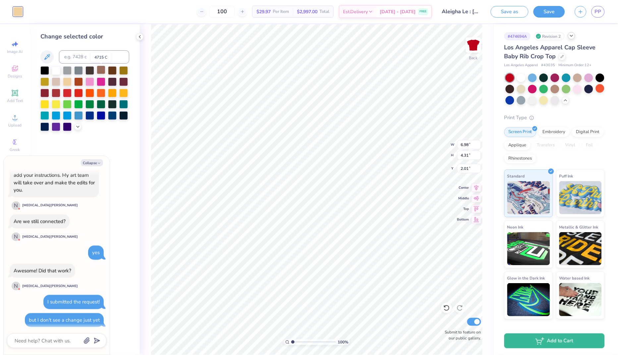
click at [99, 72] on div at bounding box center [101, 70] width 9 height 9
click at [100, 70] on div at bounding box center [101, 70] width 9 height 9
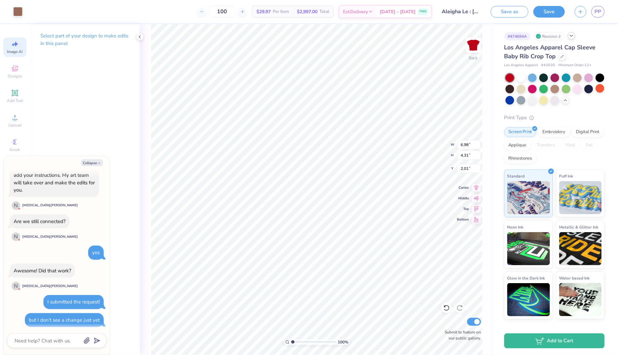
scroll to position [440, 0]
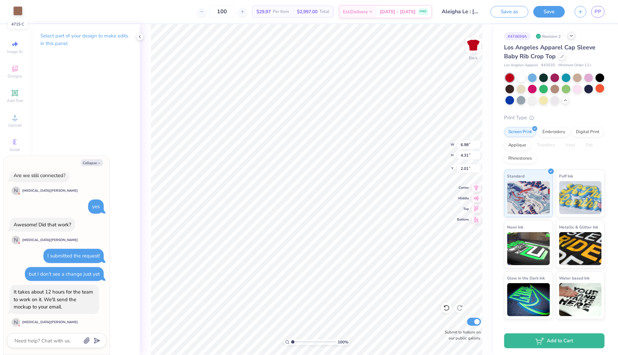
click at [18, 14] on div at bounding box center [17, 10] width 9 height 9
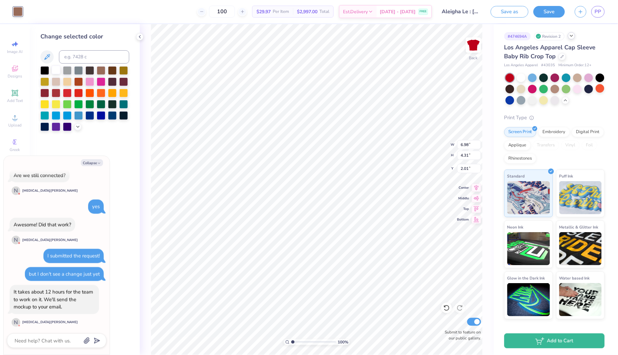
click at [54, 72] on div at bounding box center [56, 70] width 9 height 9
click at [36, 336] on div at bounding box center [56, 341] width 99 height 15
click at [38, 341] on textarea at bounding box center [47, 341] width 67 height 8
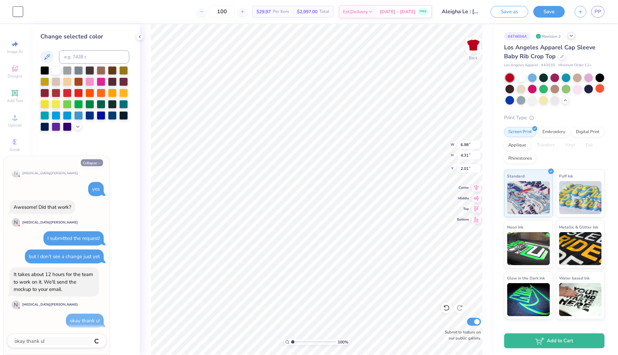
click at [89, 164] on button "Collapse" at bounding box center [92, 162] width 22 height 7
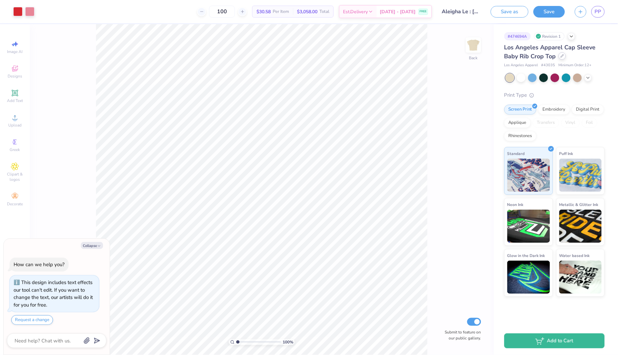
click at [560, 57] on icon at bounding box center [561, 55] width 3 height 3
type textarea "x"
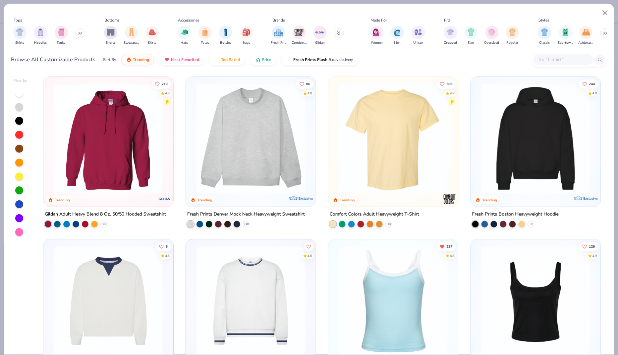
click at [538, 64] on div at bounding box center [563, 59] width 60 height 11
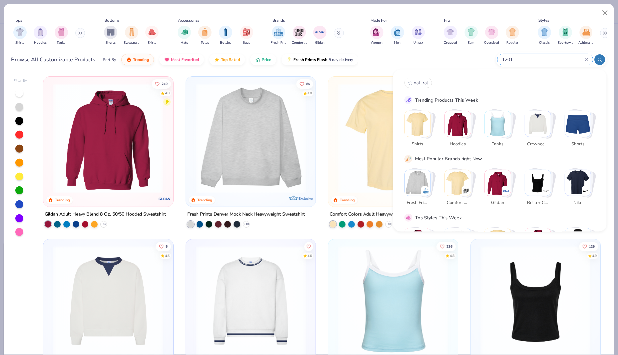
type input "1201"
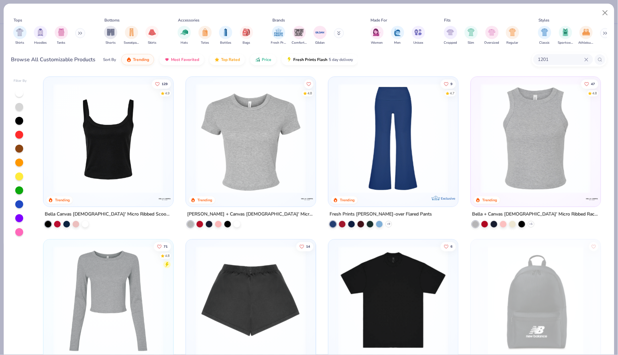
scroll to position [2, 0]
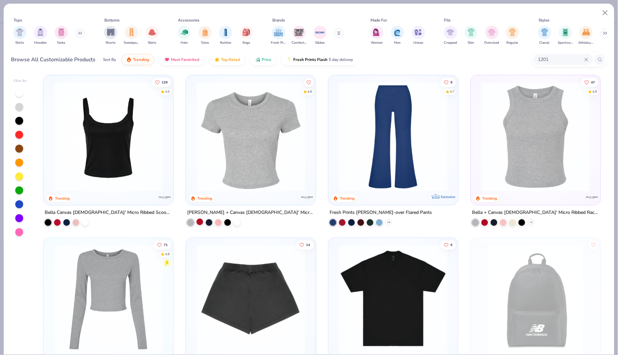
click at [199, 222] on div at bounding box center [199, 222] width 7 height 7
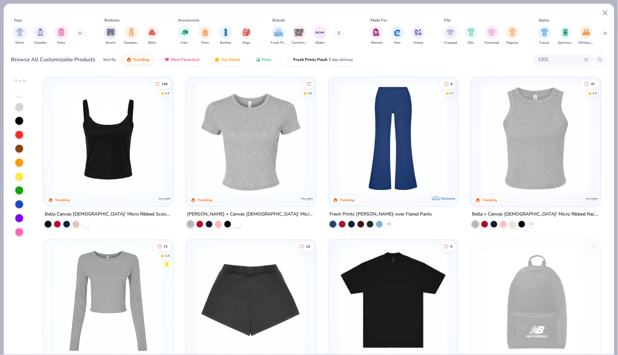
scroll to position [0, 0]
click at [604, 10] on button "Close" at bounding box center [605, 13] width 13 height 13
type textarea "x"
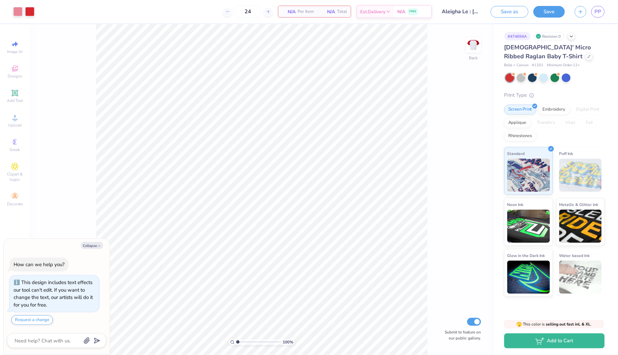
scroll to position [14, 0]
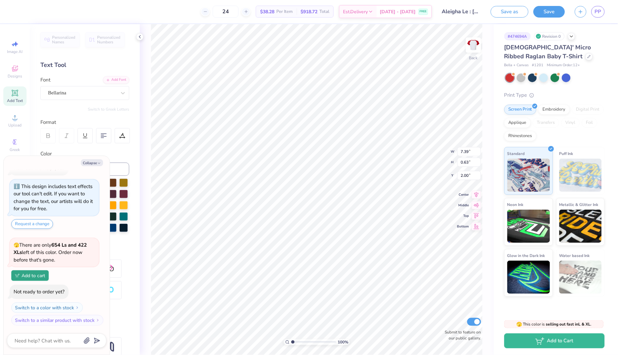
type textarea "x"
type input "8.00"
type input "4.26"
type input "2.61"
type textarea "x"
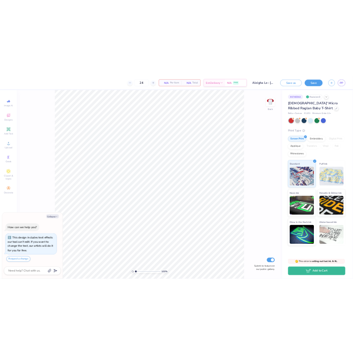
scroll to position [14, 0]
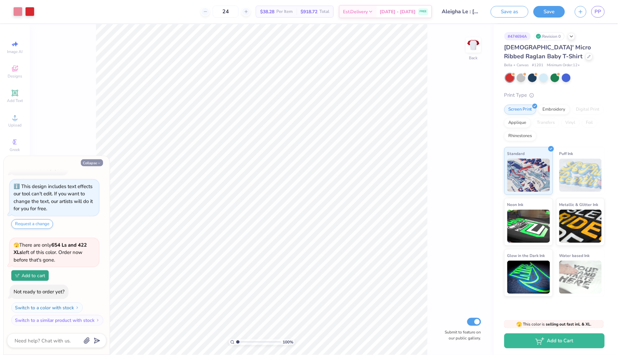
click at [93, 163] on button "Collapse" at bounding box center [92, 162] width 22 height 7
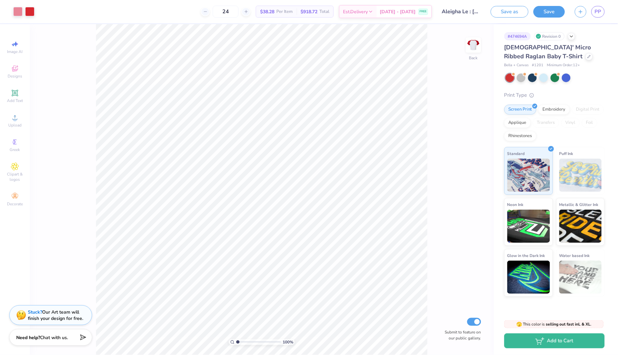
type textarea "x"
type input "2.60"
type input "1.10"
type input "1.19"
type input "4.11"
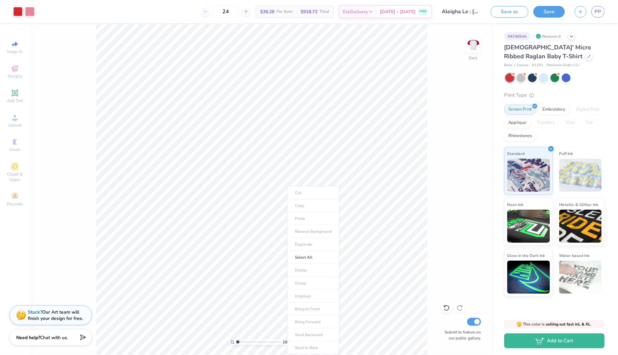
click at [303, 220] on ul "Cut Copy Paste Remove Background Duplicate Select All Delete Group Ungroup Brin…" at bounding box center [313, 270] width 52 height 168
drag, startPoint x: 503, startPoint y: 46, endPoint x: 523, endPoint y: 56, distance: 22.8
click at [523, 56] on div "# 474694A Revision 0 [DEMOGRAPHIC_DATA]' Micro Ribbed Raglan Baby T-Shirt Bella…" at bounding box center [556, 160] width 124 height 273
copy span "[DEMOGRAPHIC_DATA]' Micro Ribbed Raglan Baby T-Shirt"
click at [568, 60] on div "[DEMOGRAPHIC_DATA]' Micro Ribbed Raglan Baby T-Shirt" at bounding box center [554, 52] width 100 height 18
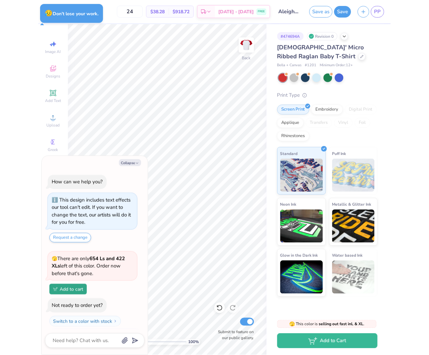
scroll to position [49, 0]
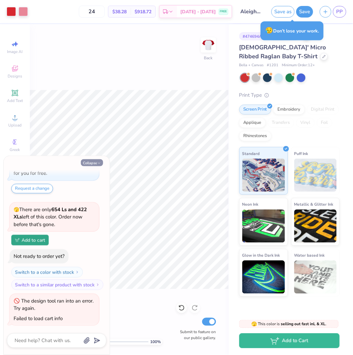
click at [98, 163] on icon "button" at bounding box center [99, 163] width 4 height 4
type textarea "x"
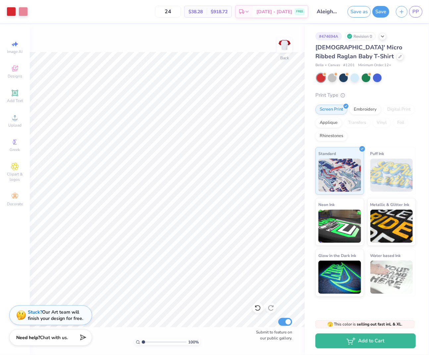
click at [67, 6] on div "24 $38.28 Per Item $918.72 Total Est. Delivery [DATE] - [DATE] FREE" at bounding box center [169, 11] width 277 height 23
click at [415, 13] on span "PP" at bounding box center [415, 12] width 7 height 8
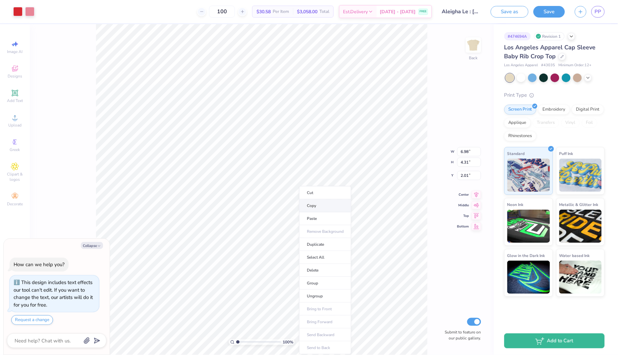
click at [315, 206] on li "Copy" at bounding box center [325, 205] width 52 height 13
click at [564, 54] on div at bounding box center [561, 55] width 7 height 7
type textarea "x"
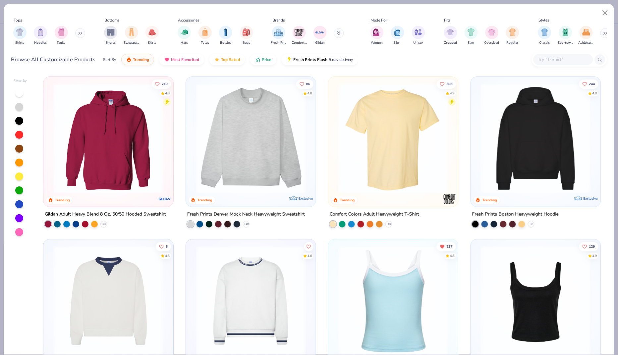
click at [559, 62] on input "text" at bounding box center [562, 60] width 51 height 8
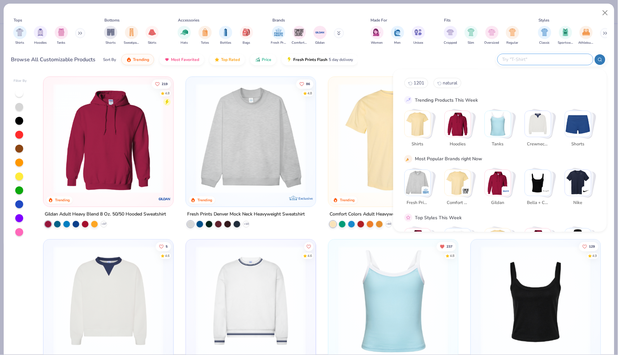
paste input "[DEMOGRAPHIC_DATA]' Micro Ribbed Raglan Baby T-Shirt"
type input "[DEMOGRAPHIC_DATA]' Micro Ribbed Raglan Baby T-Shirt"
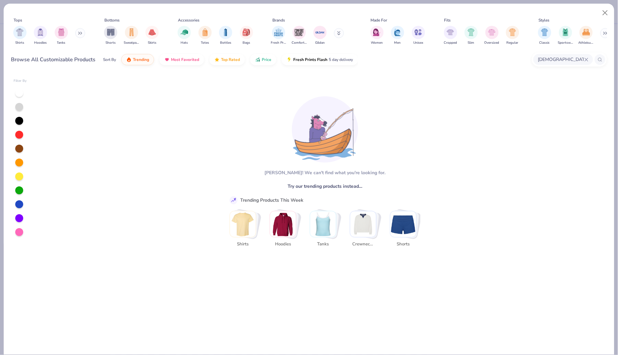
click at [583, 60] on input "[DEMOGRAPHIC_DATA]' Micro Ribbed Raglan Baby T-Shirt" at bounding box center [560, 60] width 47 height 8
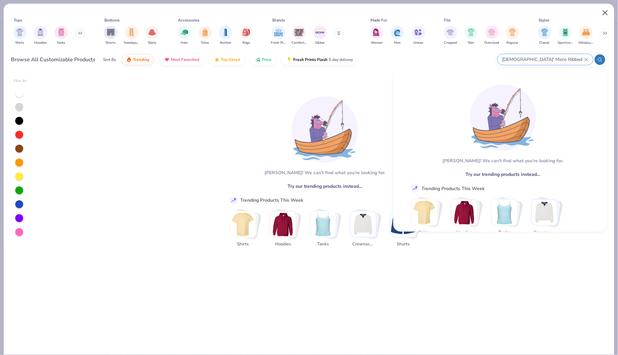
click at [605, 12] on button "Close" at bounding box center [605, 13] width 13 height 13
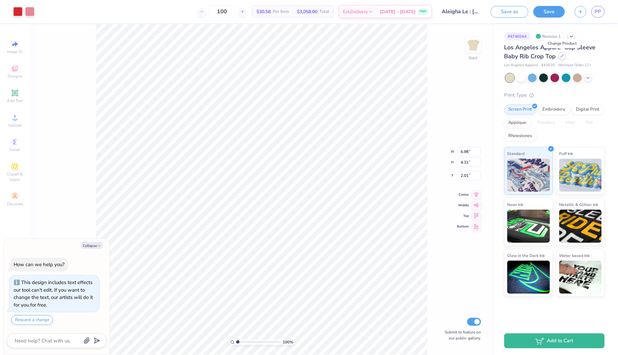
click at [564, 55] on icon at bounding box center [561, 55] width 3 height 3
type textarea "x"
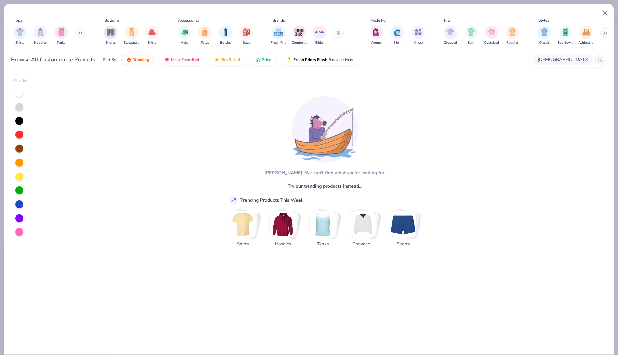
click at [588, 58] on icon at bounding box center [586, 59] width 3 height 3
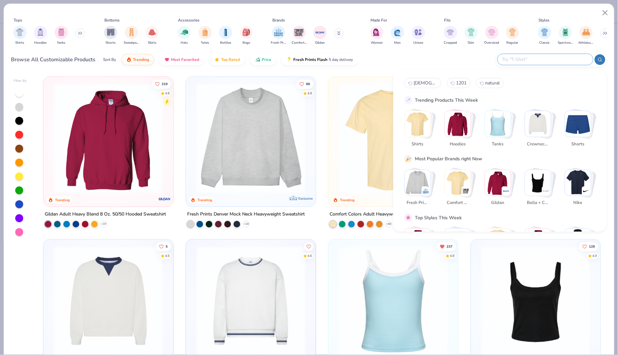
click at [458, 82] on span "1201" at bounding box center [461, 83] width 11 height 6
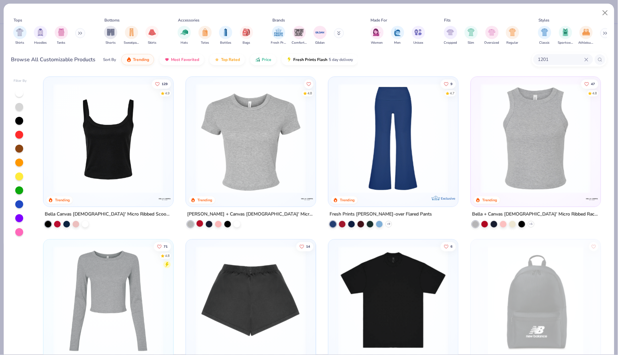
click at [198, 223] on div at bounding box center [199, 223] width 7 height 7
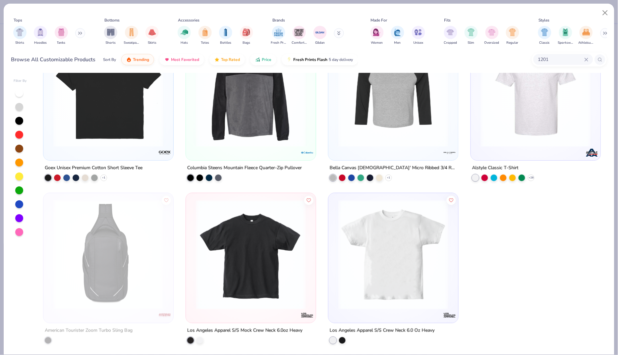
scroll to position [675, 0]
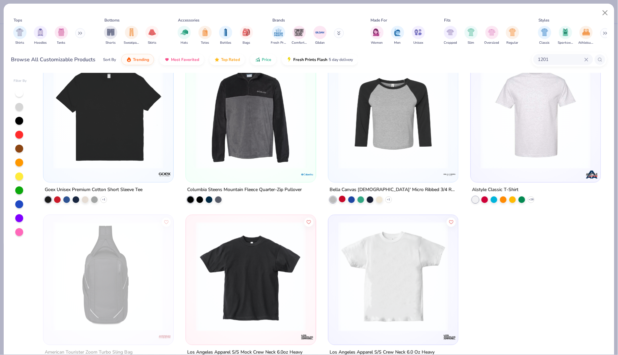
click at [342, 196] on div at bounding box center [342, 199] width 7 height 7
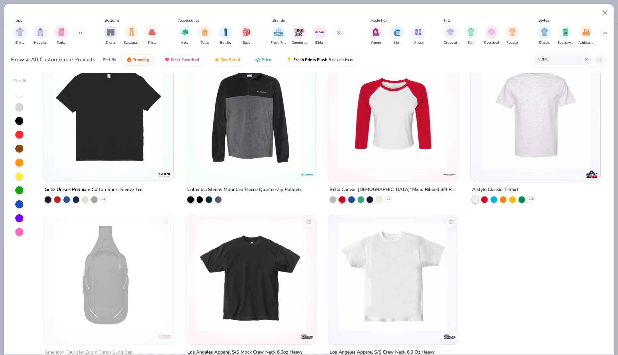
click at [377, 199] on div at bounding box center [379, 199] width 7 height 7
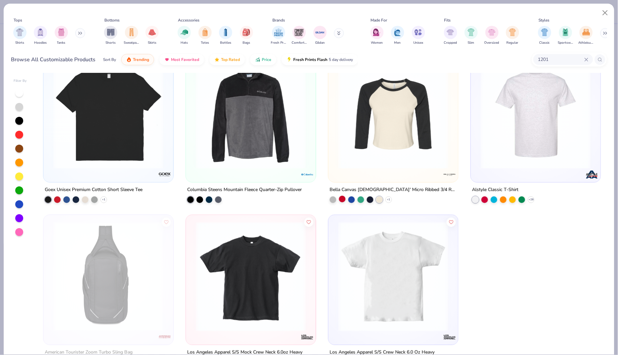
click at [339, 198] on div at bounding box center [342, 199] width 7 height 7
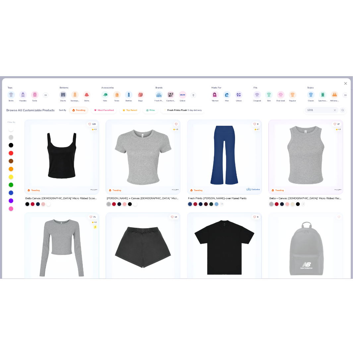
scroll to position [0, 0]
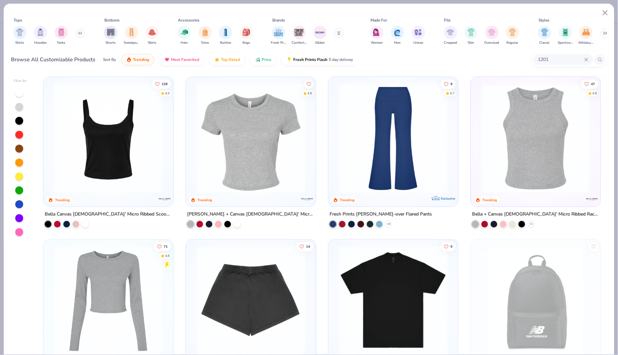
click at [560, 61] on input "1201" at bounding box center [560, 60] width 47 height 8
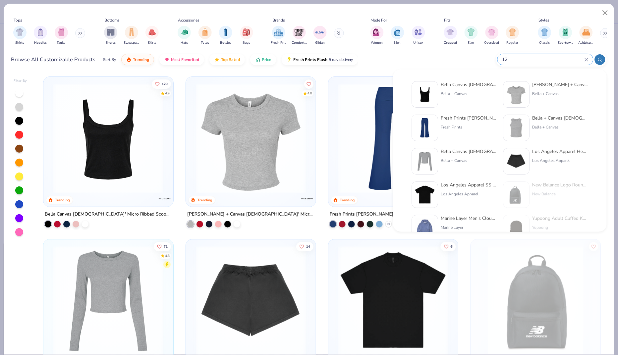
type input "1"
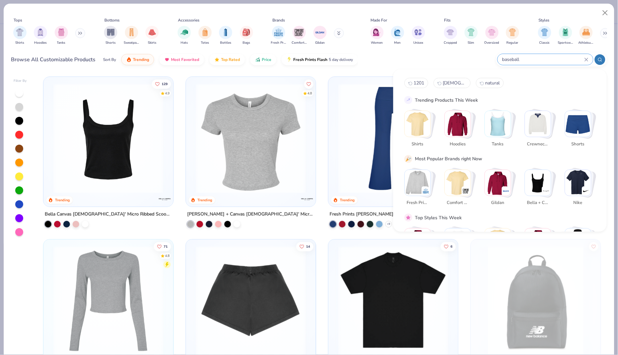
type input "baseball"
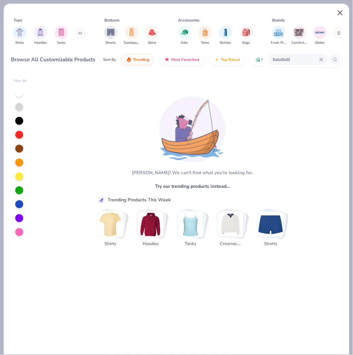
click at [341, 14] on button "Close" at bounding box center [340, 13] width 13 height 13
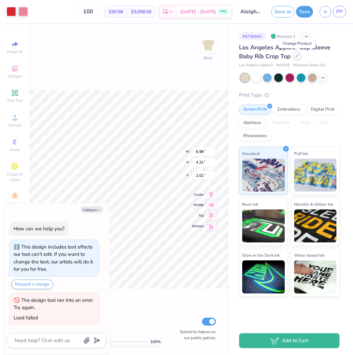
click at [294, 56] on div at bounding box center [296, 55] width 7 height 7
type textarea "x"
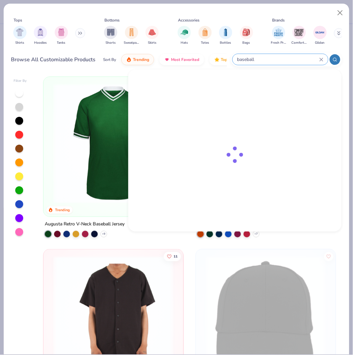
click at [298, 61] on input "baseball" at bounding box center [278, 60] width 83 height 8
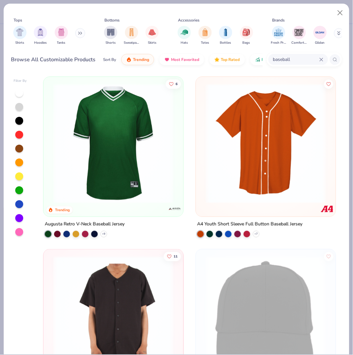
click at [320, 59] on icon at bounding box center [321, 60] width 4 height 4
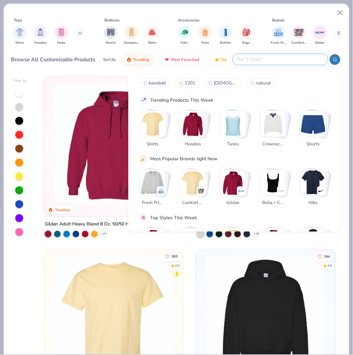
click at [298, 59] on input "text" at bounding box center [280, 60] width 87 height 8
type input "cap sleeve"
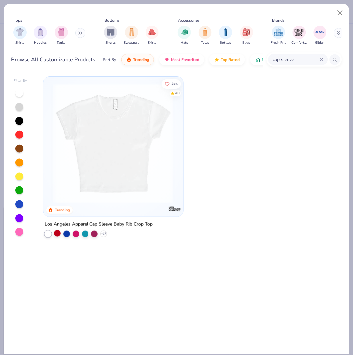
click at [57, 232] on div at bounding box center [57, 233] width 7 height 7
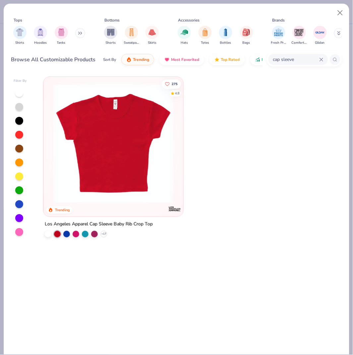
click at [319, 58] on icon at bounding box center [321, 60] width 4 height 4
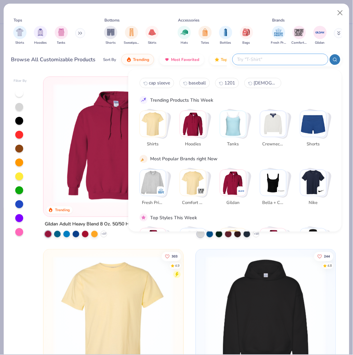
click at [17, 139] on div at bounding box center [19, 135] width 8 height 8
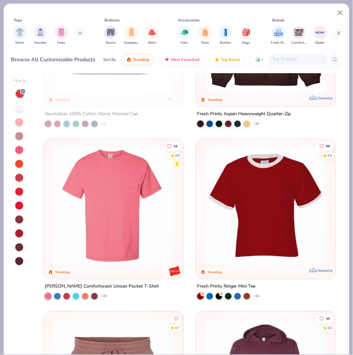
scroll to position [3234, 0]
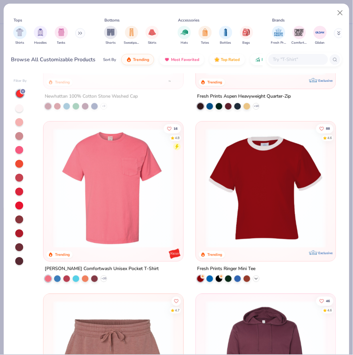
click at [256, 279] on icon at bounding box center [255, 278] width 5 height 5
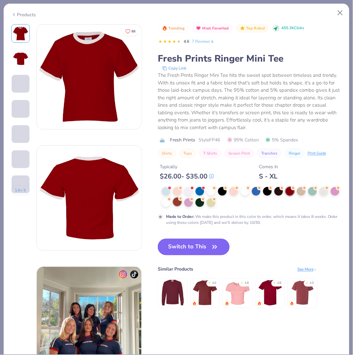
click at [175, 202] on div at bounding box center [177, 202] width 9 height 9
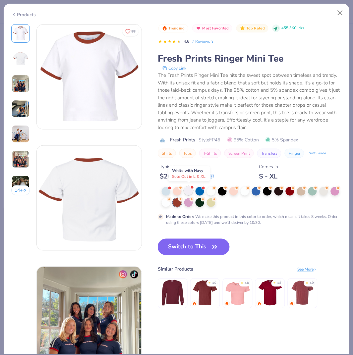
click at [188, 190] on div at bounding box center [188, 190] width 9 height 9
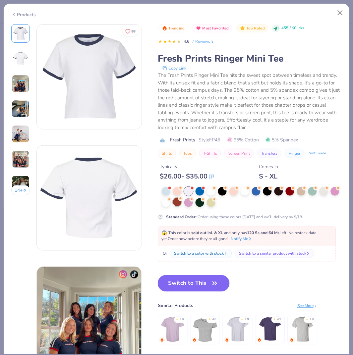
click at [175, 200] on div at bounding box center [177, 202] width 9 height 9
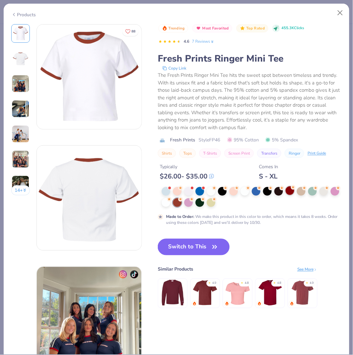
click at [288, 191] on div at bounding box center [290, 190] width 9 height 9
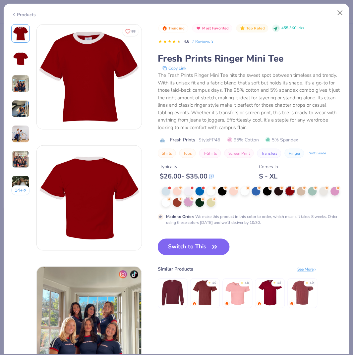
click at [187, 203] on div at bounding box center [188, 202] width 9 height 9
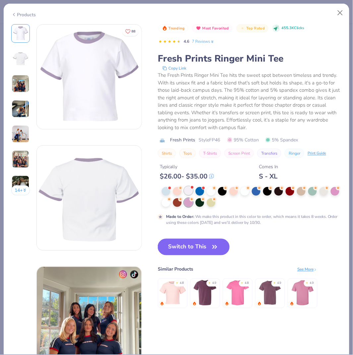
click at [188, 190] on div at bounding box center [188, 190] width 9 height 9
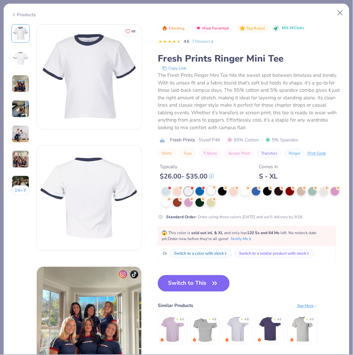
click at [209, 188] on div at bounding box center [211, 190] width 9 height 9
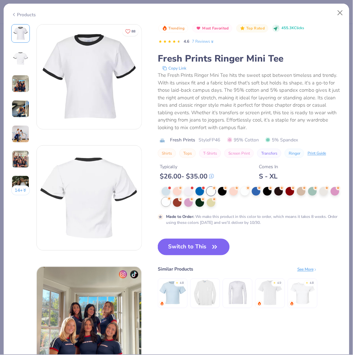
click at [166, 206] on div at bounding box center [166, 202] width 9 height 9
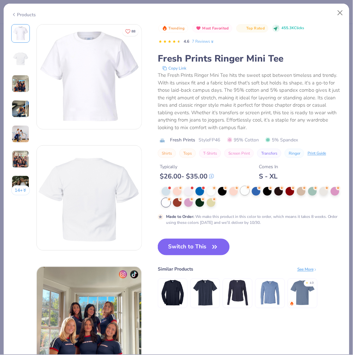
click at [243, 192] on div at bounding box center [244, 190] width 9 height 9
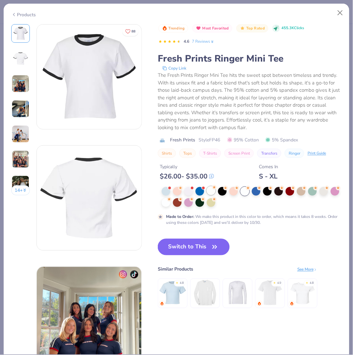
click at [209, 193] on div at bounding box center [211, 190] width 9 height 9
click at [323, 191] on div at bounding box center [323, 190] width 9 height 9
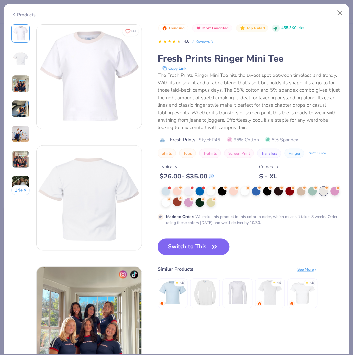
click at [174, 206] on div at bounding box center [177, 202] width 9 height 9
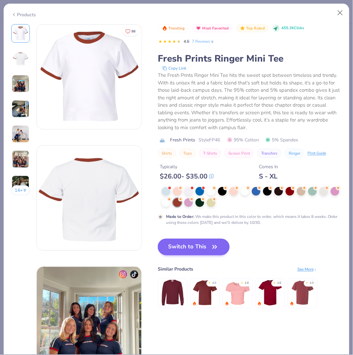
click at [189, 242] on button "Switch to This" at bounding box center [194, 247] width 72 height 17
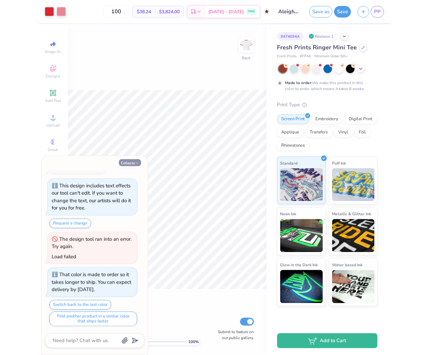
scroll to position [14, 0]
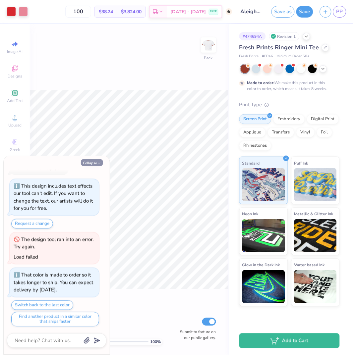
click at [85, 161] on button "Collapse" at bounding box center [92, 162] width 22 height 7
type textarea "x"
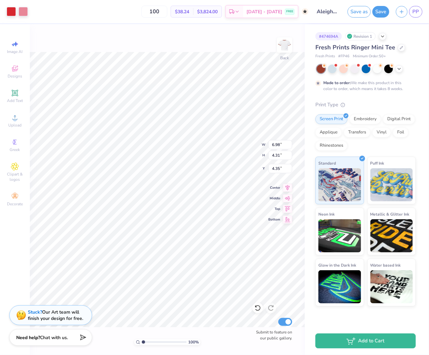
type input "8.03"
type input "4.96"
type input "3.70"
type input "8.42"
type input "5.20"
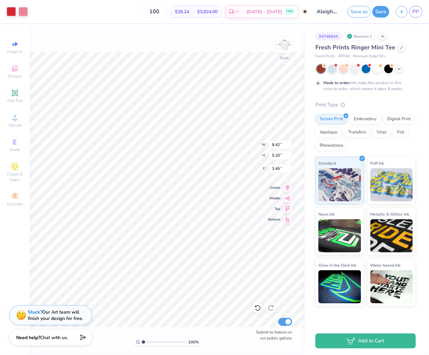
type input "2.26"
type input "3.00"
type input "1.59"
type input "0.49"
type input "0.13"
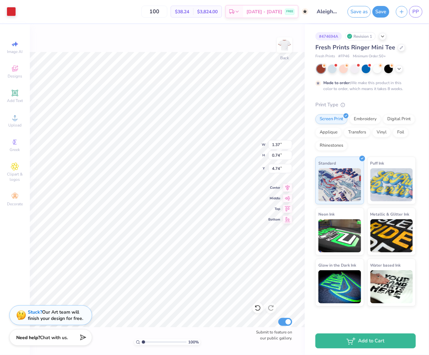
type input "0.10"
type input "6.82"
type input "0.65"
type input "0.70"
type input "6.46"
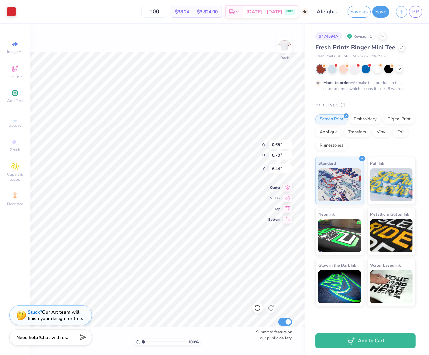
type input "6.44"
type input "4.49"
type input "4.43"
type input "0.86"
type input "0.51"
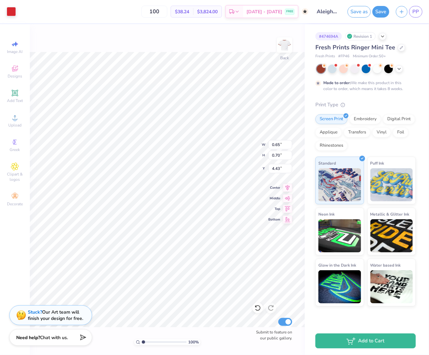
type input "4.57"
type input "4.61"
type input "4.58"
type input "4.61"
click at [22, 10] on div at bounding box center [23, 10] width 9 height 9
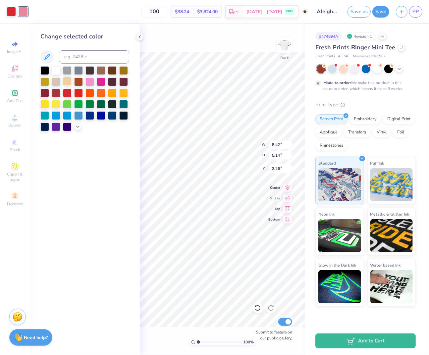
click at [65, 81] on div at bounding box center [67, 81] width 9 height 9
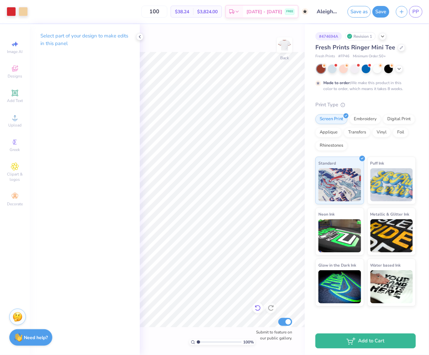
click at [255, 309] on icon at bounding box center [257, 308] width 7 height 7
click at [363, 11] on button "Save as" at bounding box center [358, 11] width 23 height 12
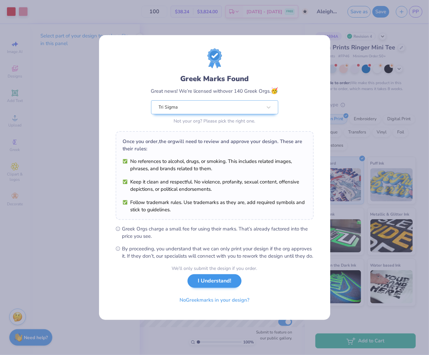
click at [224, 282] on button "I Understand!" at bounding box center [214, 281] width 54 height 14
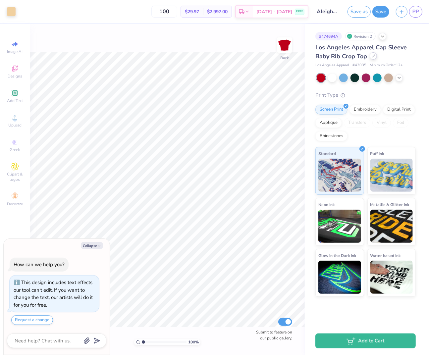
click at [372, 56] on icon at bounding box center [373, 56] width 3 height 3
type textarea "x"
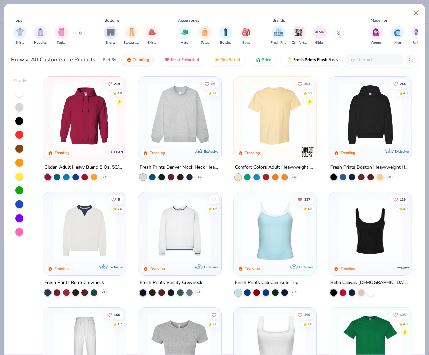
click at [376, 56] on input "text" at bounding box center [373, 60] width 51 height 8
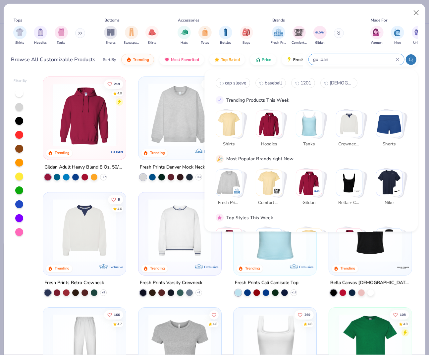
type input "guildan"
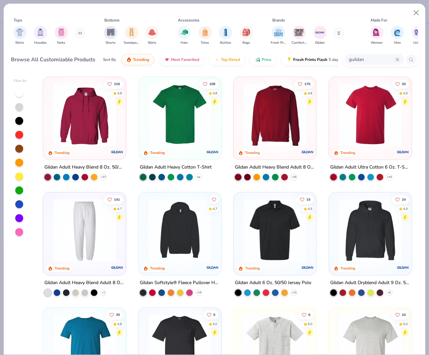
click at [198, 177] on icon at bounding box center [198, 176] width 5 height 5
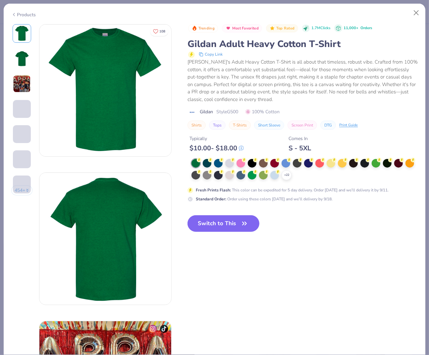
click at [420, 11] on button "Close" at bounding box center [416, 13] width 13 height 13
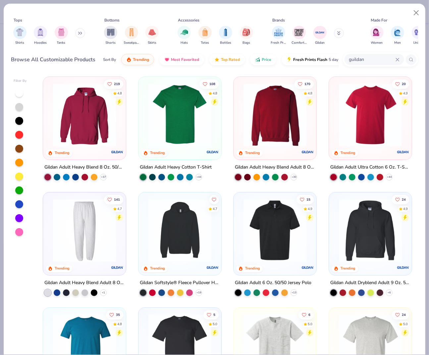
click at [377, 114] on img at bounding box center [371, 114] width 70 height 63
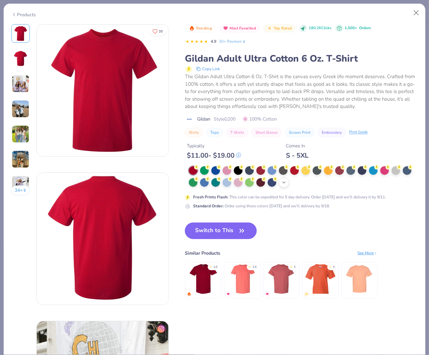
click at [280, 180] on div "+ 22" at bounding box center [284, 183] width 10 height 10
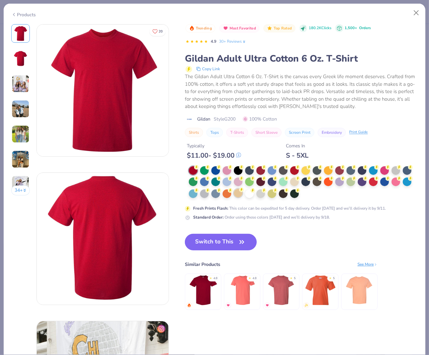
click at [239, 192] on div at bounding box center [238, 193] width 9 height 9
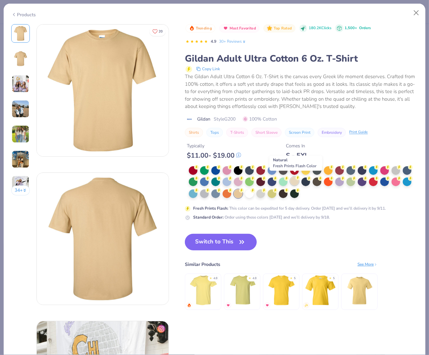
click at [295, 179] on div at bounding box center [294, 181] width 9 height 9
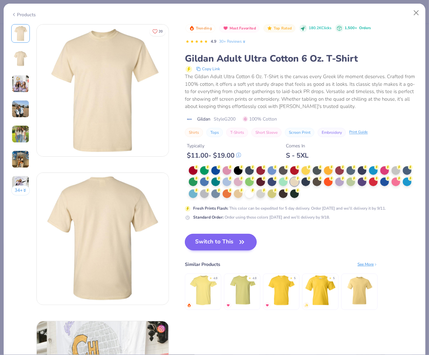
click at [229, 240] on button "Switch to This" at bounding box center [221, 242] width 72 height 17
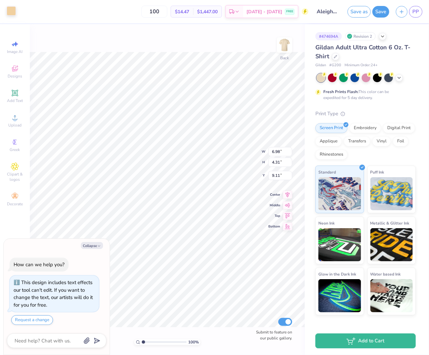
click at [10, 12] on div at bounding box center [11, 10] width 9 height 9
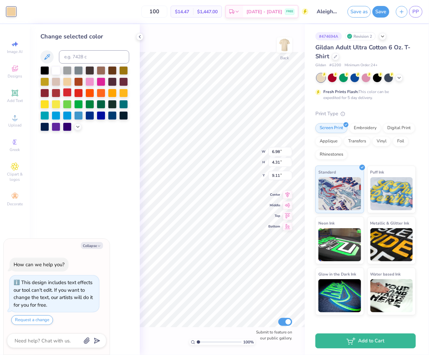
click at [67, 91] on div at bounding box center [67, 92] width 9 height 9
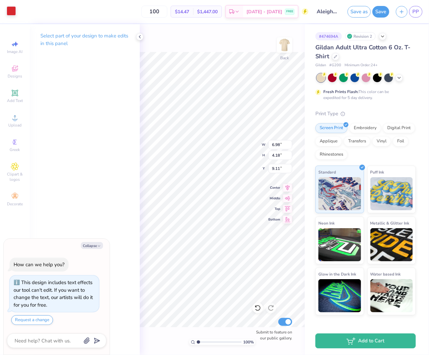
click at [12, 13] on div at bounding box center [11, 10] width 9 height 9
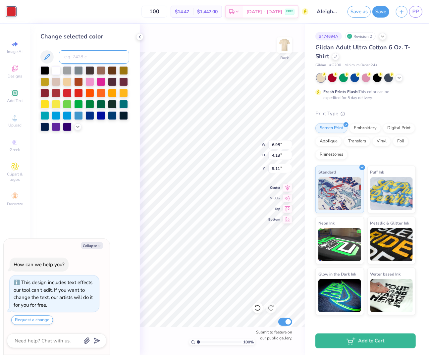
click at [87, 58] on input at bounding box center [94, 56] width 70 height 13
click at [79, 127] on icon at bounding box center [77, 126] width 5 height 5
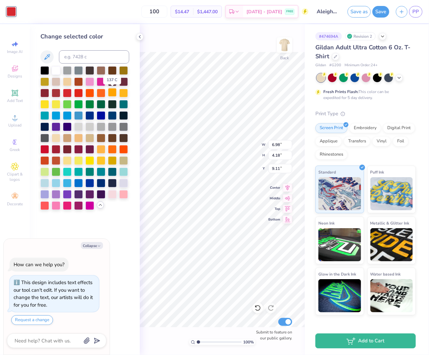
click at [113, 91] on div at bounding box center [112, 92] width 9 height 9
click at [66, 93] on div at bounding box center [67, 92] width 9 height 9
click at [66, 159] on div at bounding box center [67, 160] width 9 height 9
click at [66, 92] on div at bounding box center [67, 92] width 9 height 9
click at [68, 91] on div at bounding box center [67, 92] width 9 height 9
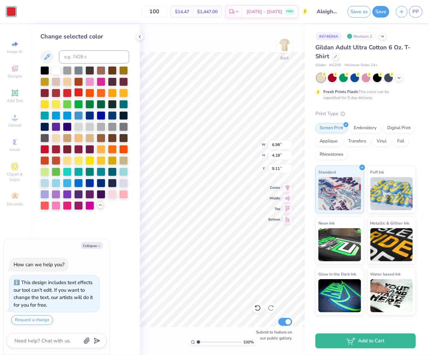
click at [78, 91] on div at bounding box center [78, 92] width 9 height 9
click at [80, 94] on div at bounding box center [78, 92] width 9 height 9
click at [79, 137] on div at bounding box center [78, 137] width 9 height 9
click at [81, 135] on div at bounding box center [78, 137] width 9 height 9
click at [209, 44] on div "100 % Back W 6.98 6.98 " H 4.18 4.18 " Y 9.11 9.11 " Center Middle Top Bottom S…" at bounding box center [222, 189] width 165 height 331
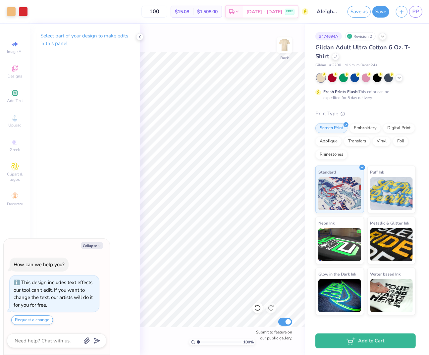
type textarea "x"
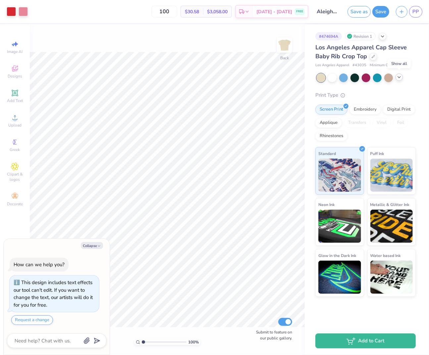
click at [398, 76] on icon at bounding box center [398, 77] width 5 height 5
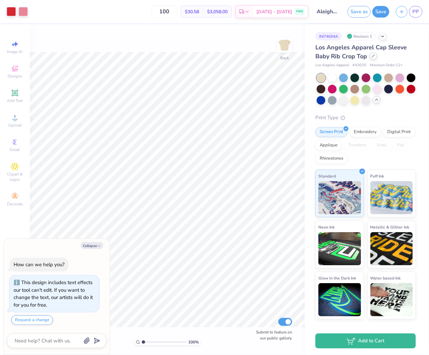
click at [373, 56] on icon at bounding box center [373, 55] width 3 height 3
type textarea "x"
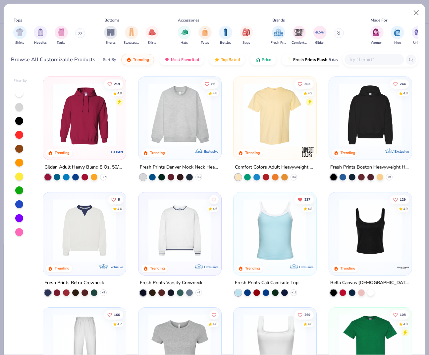
click at [359, 55] on div at bounding box center [374, 59] width 60 height 11
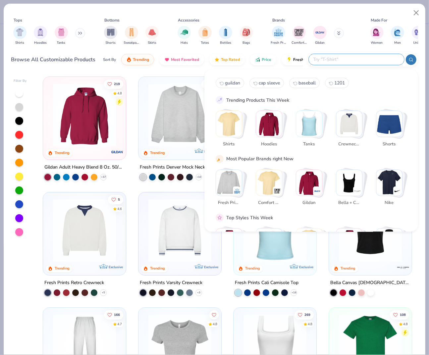
click at [233, 81] on span "guildan" at bounding box center [232, 83] width 15 height 6
type input "guildan"
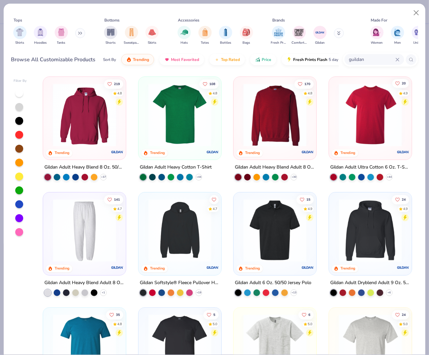
click at [398, 81] on icon "Like" at bounding box center [397, 83] width 5 height 5
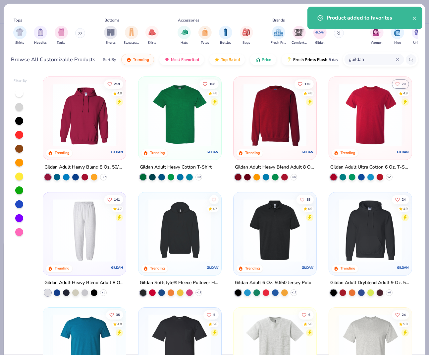
click at [388, 175] on icon at bounding box center [389, 176] width 5 height 5
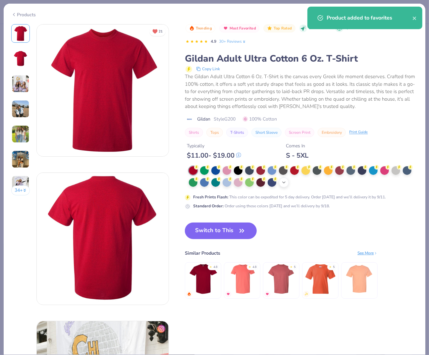
click at [284, 183] on icon at bounding box center [283, 182] width 5 height 5
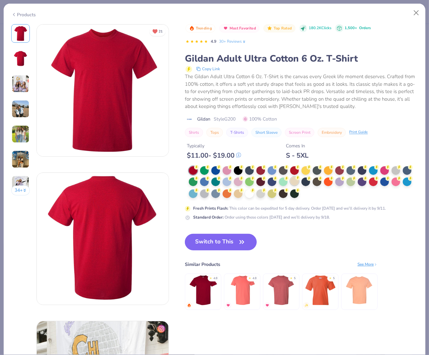
click at [295, 178] on icon at bounding box center [297, 178] width 5 height 5
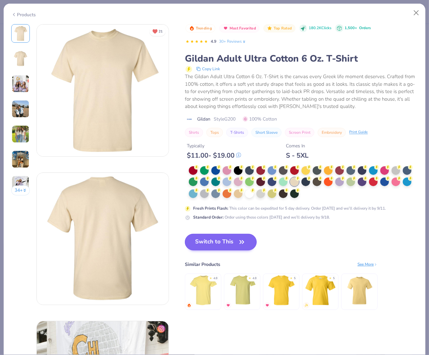
click at [232, 237] on button "Switch to This" at bounding box center [221, 242] width 72 height 17
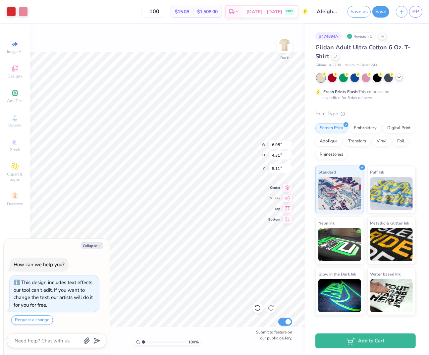
type textarea "x"
type input "10.28"
type input "6.35"
type input "7.08"
type textarea "x"
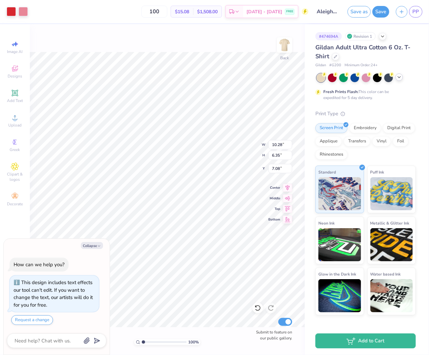
type input "4.82"
type textarea "x"
type input "4.78"
click at [10, 9] on div at bounding box center [11, 10] width 9 height 9
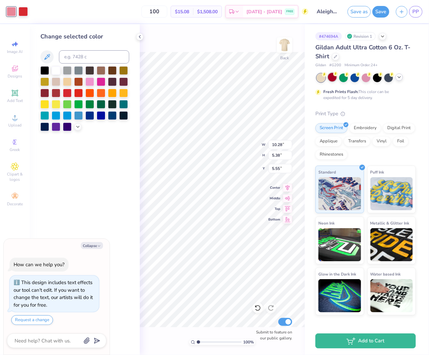
click at [330, 77] on div at bounding box center [332, 77] width 9 height 9
click at [400, 78] on icon at bounding box center [398, 77] width 5 height 5
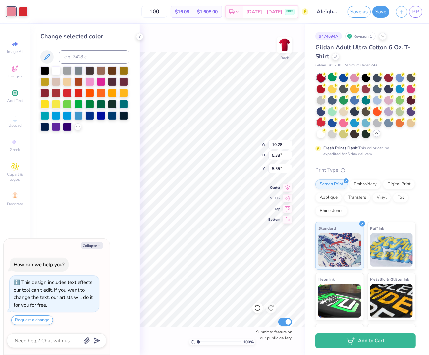
click at [321, 119] on div at bounding box center [321, 122] width 9 height 9
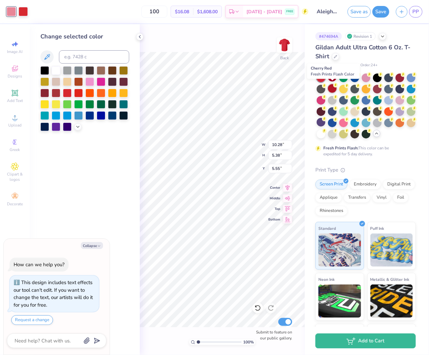
click at [333, 89] on div at bounding box center [332, 88] width 9 height 9
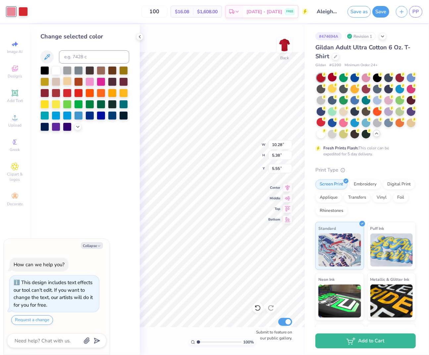
click at [68, 79] on div at bounding box center [67, 81] width 9 height 9
click at [68, 93] on div at bounding box center [67, 92] width 9 height 9
click at [257, 308] on icon at bounding box center [257, 308] width 7 height 7
click at [258, 308] on icon at bounding box center [257, 308] width 7 height 7
click at [10, 10] on div at bounding box center [11, 10] width 9 height 9
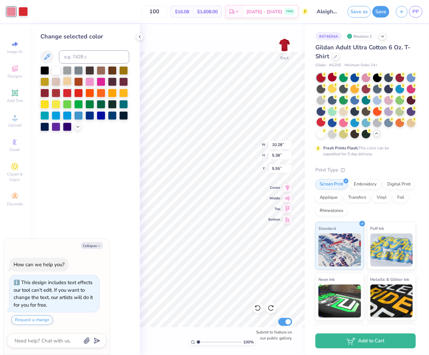
click at [66, 83] on div at bounding box center [67, 81] width 9 height 9
click at [57, 72] on div at bounding box center [56, 70] width 9 height 9
click at [66, 82] on div at bounding box center [67, 81] width 9 height 9
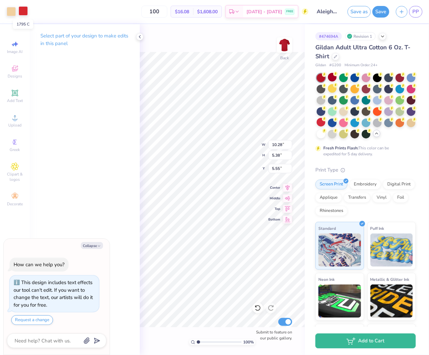
click at [21, 9] on div at bounding box center [23, 10] width 9 height 9
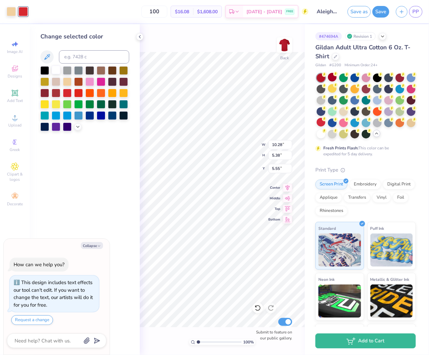
click at [52, 71] on div at bounding box center [56, 70] width 9 height 9
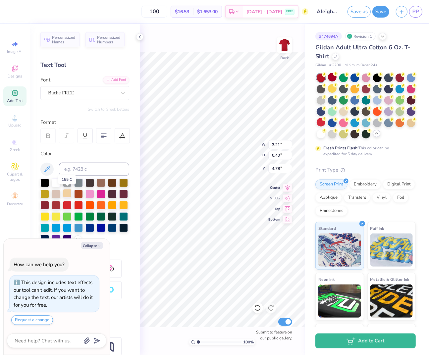
click at [67, 192] on div at bounding box center [67, 193] width 9 height 9
type textarea "x"
type input "10.28"
type input "5.38"
type input "5.55"
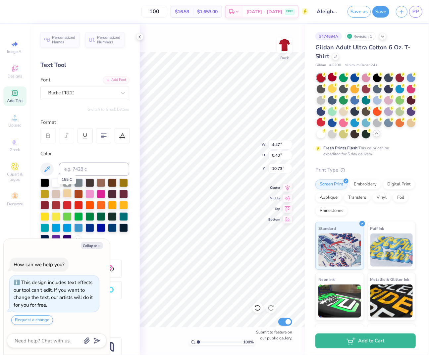
click at [68, 192] on div at bounding box center [67, 193] width 9 height 9
type textarea "x"
type input "1.67"
type input "0.90"
type input "7.67"
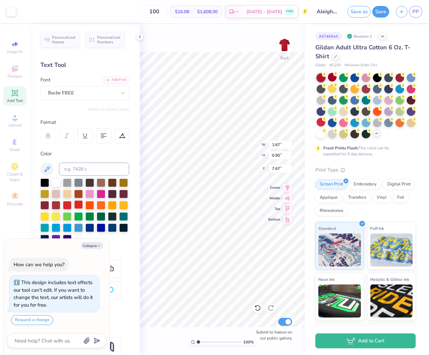
click at [76, 204] on div at bounding box center [78, 204] width 9 height 9
click at [62, 208] on div at bounding box center [84, 211] width 89 height 65
click at [66, 204] on div at bounding box center [67, 204] width 9 height 9
click at [8, 9] on div at bounding box center [11, 10] width 9 height 9
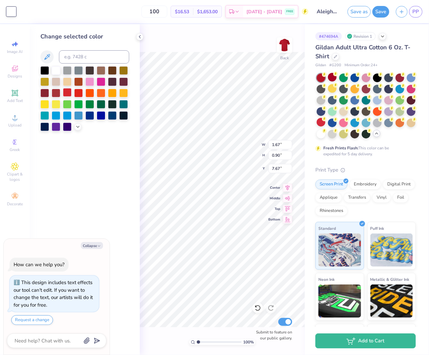
click at [69, 92] on div at bounding box center [67, 92] width 9 height 9
click at [77, 92] on div at bounding box center [78, 92] width 9 height 9
click at [69, 92] on div at bounding box center [67, 92] width 9 height 9
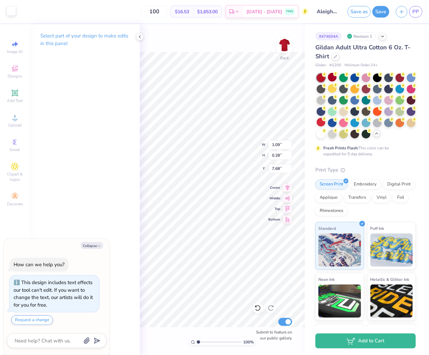
click at [12, 10] on div at bounding box center [11, 10] width 9 height 9
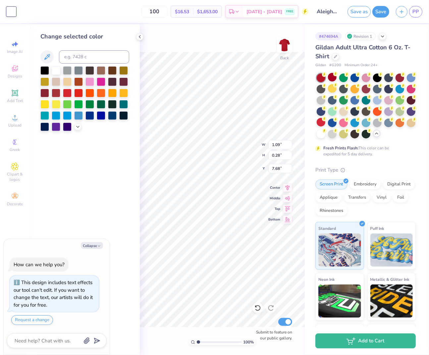
click at [68, 99] on div at bounding box center [84, 98] width 89 height 65
click at [68, 95] on div at bounding box center [67, 92] width 9 height 9
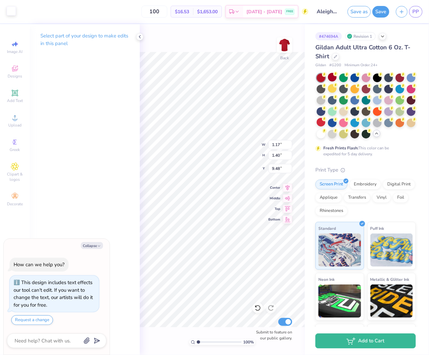
click at [11, 13] on div at bounding box center [11, 10] width 9 height 9
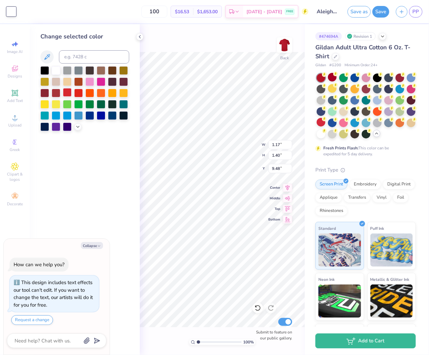
click at [69, 93] on div at bounding box center [67, 92] width 9 height 9
type textarea "x"
type input "0.79"
type input "0.85"
type input "9.77"
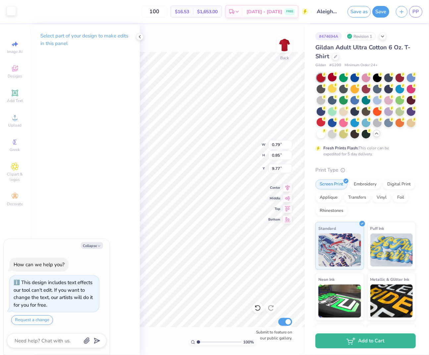
click at [12, 14] on div at bounding box center [11, 10] width 9 height 9
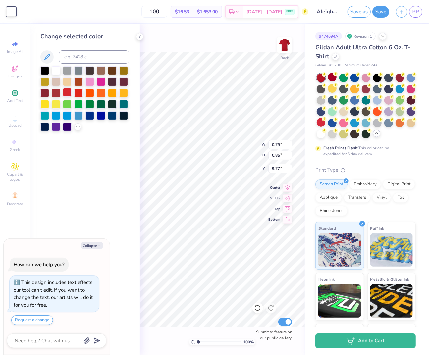
click at [65, 94] on div at bounding box center [67, 92] width 9 height 9
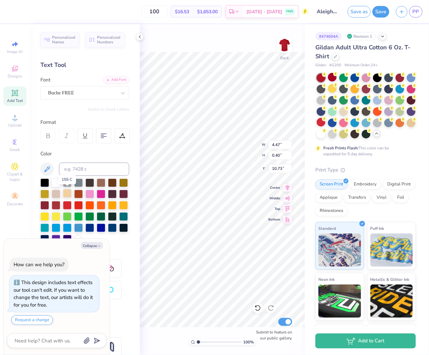
click at [68, 193] on div at bounding box center [67, 193] width 9 height 9
click at [222, 47] on div "100 % Back Submit to feature on our public gallery." at bounding box center [222, 189] width 165 height 331
click at [320, 123] on div at bounding box center [321, 122] width 9 height 9
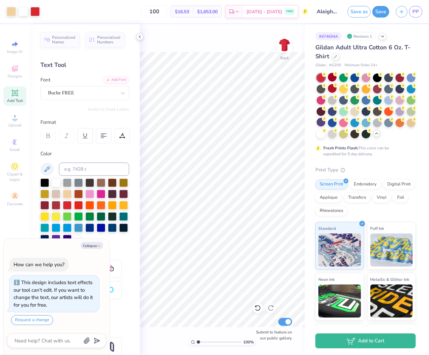
click at [138, 36] on icon at bounding box center [139, 36] width 5 height 5
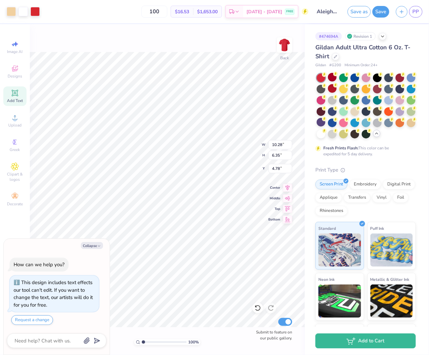
type textarea "x"
type input "10.98"
type input "6.79"
type input "4.34"
type textarea "x"
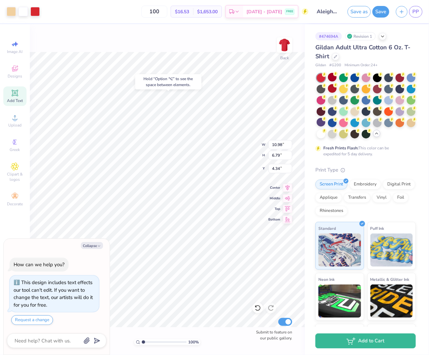
type input "4.38"
click at [255, 306] on icon at bounding box center [257, 308] width 7 height 7
type textarea "x"
type input "4.42"
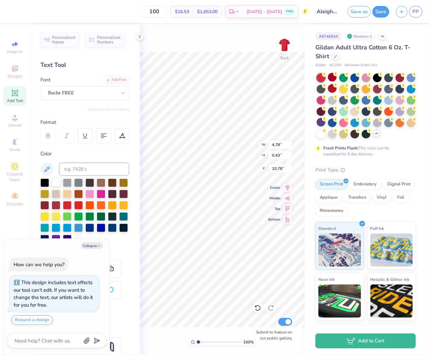
click at [55, 184] on div at bounding box center [56, 182] width 9 height 9
click at [67, 192] on div at bounding box center [67, 193] width 9 height 9
click at [261, 43] on div "100 % Back W 4.78 4.78 " H 0.43 0.43 " Y 10.78 10.78 " Center Middle Top Bottom…" at bounding box center [222, 189] width 165 height 331
click at [397, 75] on div at bounding box center [399, 77] width 9 height 9
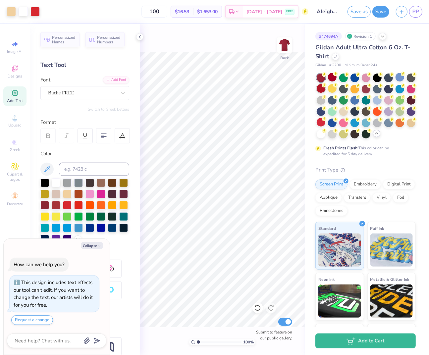
click at [323, 86] on icon at bounding box center [324, 85] width 5 height 5
click at [321, 119] on div at bounding box center [321, 122] width 9 height 9
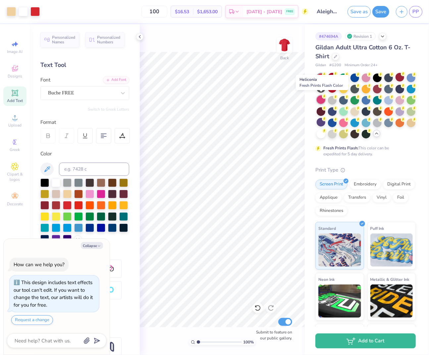
click at [319, 98] on div at bounding box center [321, 99] width 9 height 9
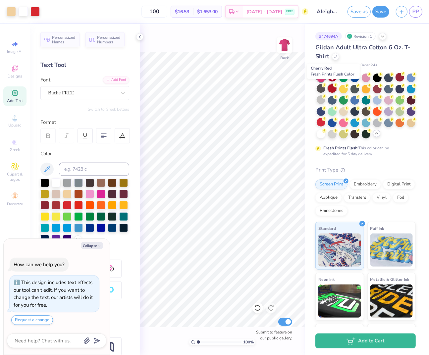
click at [332, 88] on div at bounding box center [332, 88] width 9 height 9
click at [333, 74] on icon at bounding box center [335, 74] width 5 height 5
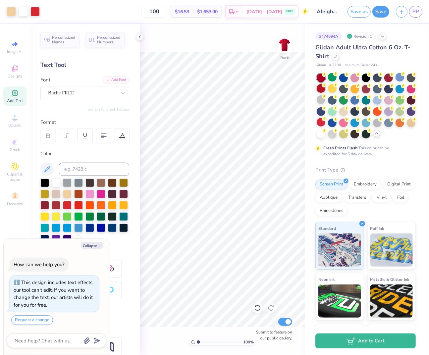
click at [321, 86] on div at bounding box center [321, 88] width 9 height 9
click at [396, 78] on div at bounding box center [399, 77] width 9 height 9
click at [366, 88] on div at bounding box center [366, 88] width 9 height 9
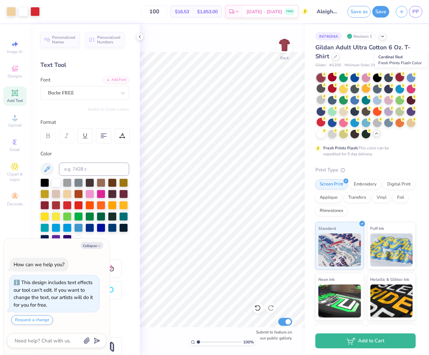
click at [397, 77] on div at bounding box center [399, 77] width 9 height 9
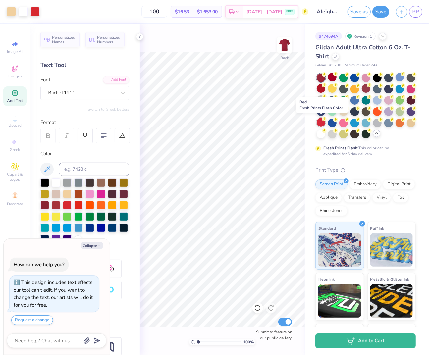
click at [323, 122] on div at bounding box center [321, 122] width 9 height 9
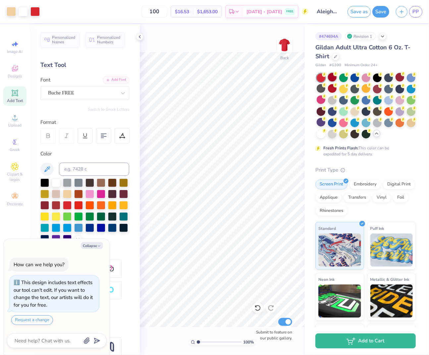
click at [333, 76] on div at bounding box center [332, 77] width 9 height 9
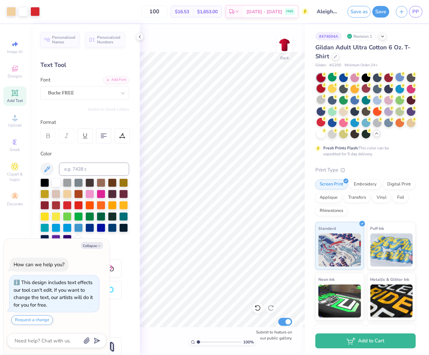
click at [321, 89] on div at bounding box center [321, 88] width 9 height 9
click at [138, 36] on icon at bounding box center [139, 36] width 5 height 5
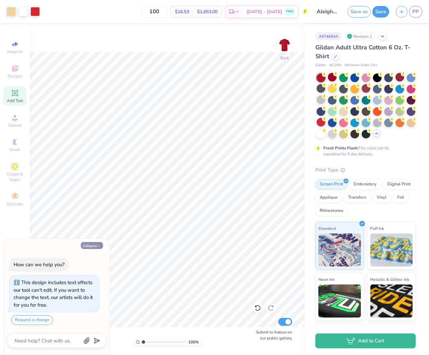
click at [94, 247] on button "Collapse" at bounding box center [92, 245] width 22 height 7
type textarea "x"
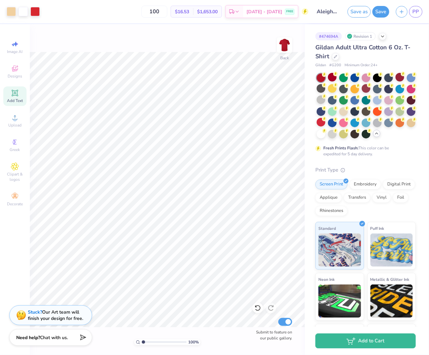
type input "1"
click at [142, 343] on input "range" at bounding box center [164, 342] width 45 height 6
click at [8, 208] on div "Decorate" at bounding box center [14, 200] width 23 height 20
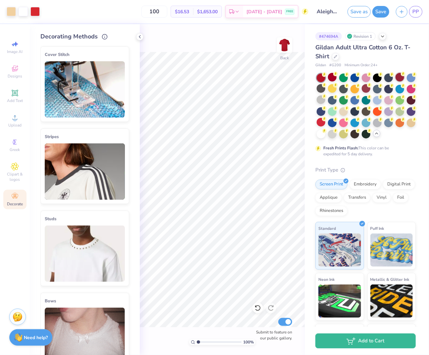
click at [400, 75] on div at bounding box center [399, 77] width 9 height 9
click at [140, 35] on polyline at bounding box center [139, 36] width 1 height 3
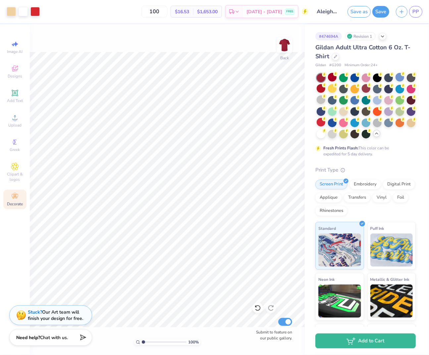
click at [140, 36] on div "100 % Back Submit to feature on our public gallery." at bounding box center [167, 189] width 275 height 331
click at [95, 51] on div "100 % Back Submit to feature on our public gallery." at bounding box center [167, 189] width 275 height 331
type input "1.16"
type input "0.30"
type input "7.52"
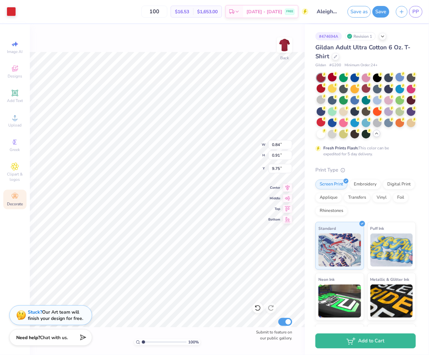
type input "7.18"
type input "6.08"
type input "1.78"
type input "0.96"
type input "7.68"
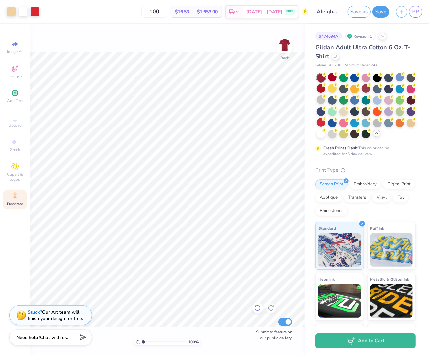
click at [261, 308] on icon at bounding box center [257, 308] width 7 height 7
click at [260, 308] on icon at bounding box center [258, 308] width 6 height 6
click at [259, 308] on icon at bounding box center [257, 308] width 7 height 7
type input "8.05"
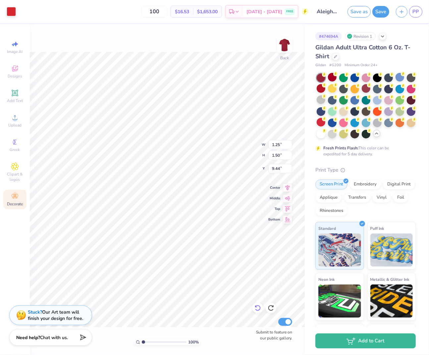
type input "0.84"
type input "0.91"
type input "9.75"
type input "1.25"
type input "1.50"
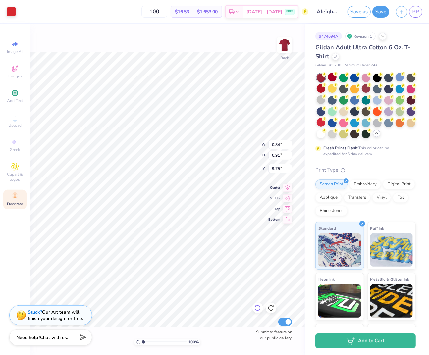
type input "9.44"
type input "0.84"
type input "0.91"
type input "9.75"
type input "13.82"
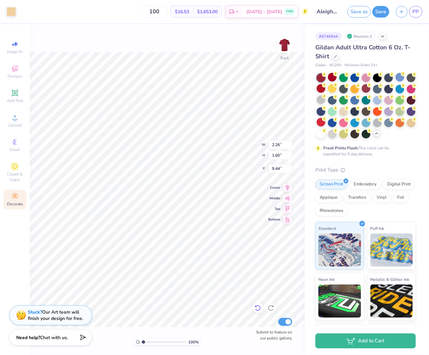
click at [257, 308] on icon at bounding box center [257, 308] width 7 height 7
type input "9.39"
click at [257, 308] on icon at bounding box center [257, 308] width 7 height 7
type input "12.20"
type input "12.55"
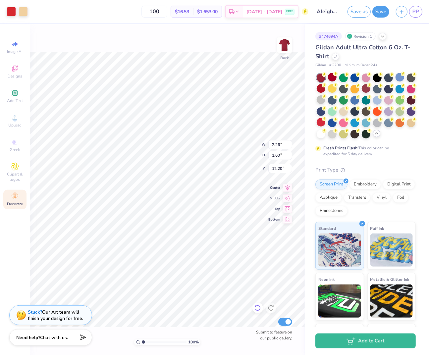
type input "6.84"
type input "6.94"
type input "1.08"
type input "1.29"
click at [256, 313] on div at bounding box center [257, 308] width 11 height 11
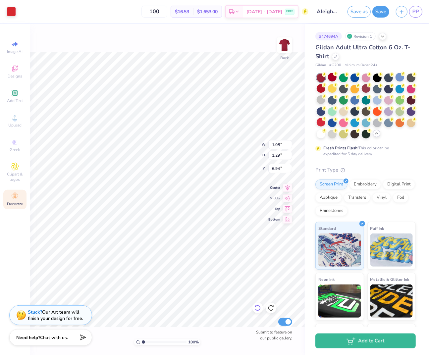
type input "1.25"
type input "1.50"
click at [256, 311] on icon at bounding box center [257, 308] width 7 height 7
type input "12.25"
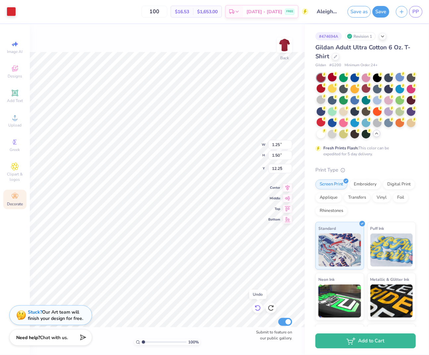
click at [256, 311] on icon at bounding box center [257, 308] width 7 height 7
type input "2.26"
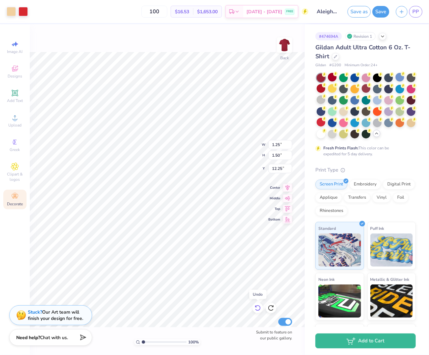
type input "1.60"
type input "9.39"
click at [256, 311] on icon at bounding box center [257, 308] width 7 height 7
click at [255, 310] on icon at bounding box center [257, 308] width 7 height 7
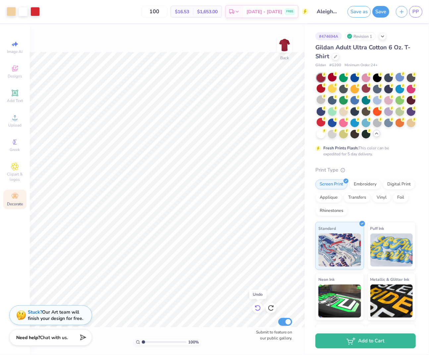
click at [255, 310] on icon at bounding box center [257, 308] width 7 height 7
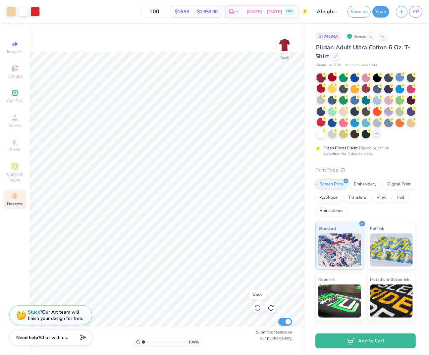
click at [255, 310] on icon at bounding box center [257, 308] width 7 height 7
click at [270, 308] on icon at bounding box center [271, 308] width 7 height 7
click at [257, 309] on icon at bounding box center [257, 308] width 7 height 7
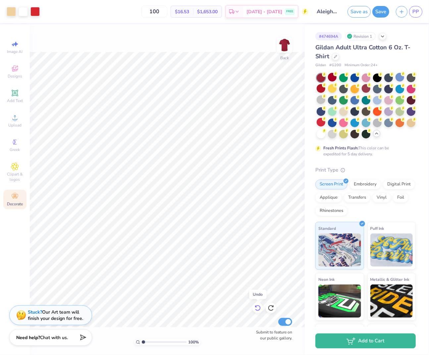
click at [257, 309] on icon at bounding box center [257, 308] width 7 height 7
type input "10.99"
click at [259, 306] on icon at bounding box center [257, 308] width 7 height 7
type input "2.26"
type input "1.60"
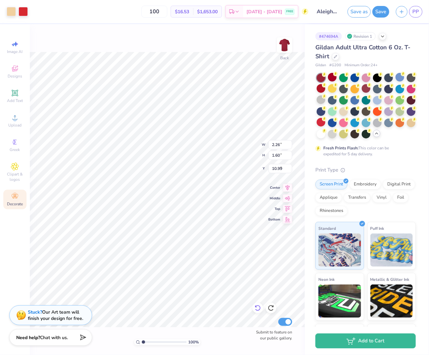
type input "9.39"
type input "0.47"
type input "0.74"
type input "5.67"
click at [257, 307] on icon at bounding box center [257, 308] width 7 height 7
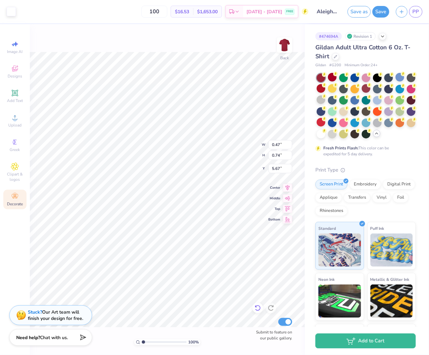
type input "2.26"
type input "1.60"
type input "9.39"
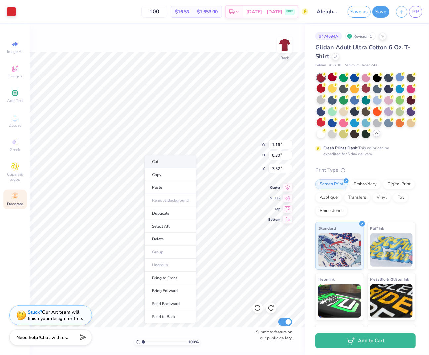
click at [162, 160] on li "Cut" at bounding box center [170, 161] width 52 height 13
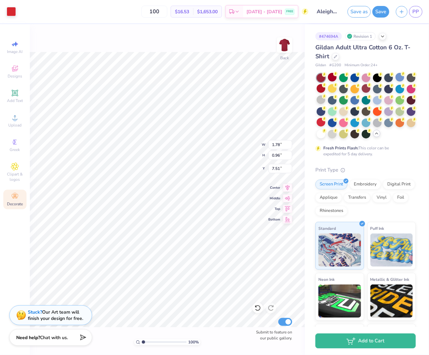
type input "0.36"
type input "0.10"
type input "7.54"
type input "7.44"
click at [332, 77] on div at bounding box center [332, 77] width 9 height 9
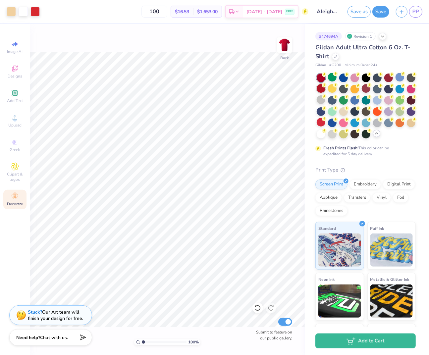
click at [323, 87] on div at bounding box center [321, 88] width 9 height 9
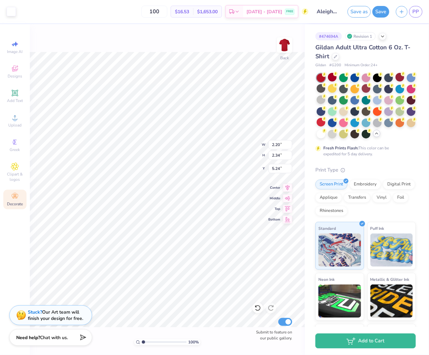
type input "0.26"
type input "0.18"
type input "6.17"
click at [10, 10] on div at bounding box center [11, 10] width 9 height 9
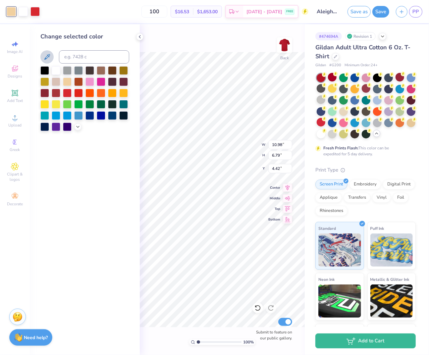
click at [47, 55] on icon at bounding box center [47, 57] width 6 height 6
click at [67, 82] on div at bounding box center [67, 81] width 9 height 9
click at [50, 54] on icon at bounding box center [47, 57] width 8 height 8
click at [48, 54] on icon at bounding box center [47, 57] width 8 height 8
click at [48, 53] on icon at bounding box center [47, 57] width 8 height 8
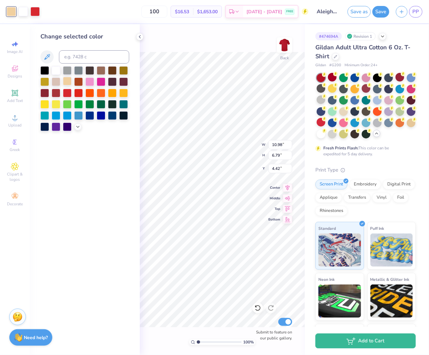
click at [66, 82] on div at bounding box center [67, 81] width 9 height 9
click at [87, 65] on div "Change selected color" at bounding box center [84, 81] width 89 height 99
click at [86, 61] on input at bounding box center [94, 56] width 70 height 13
click at [85, 60] on input at bounding box center [94, 56] width 70 height 13
click at [83, 56] on input at bounding box center [94, 56] width 70 height 13
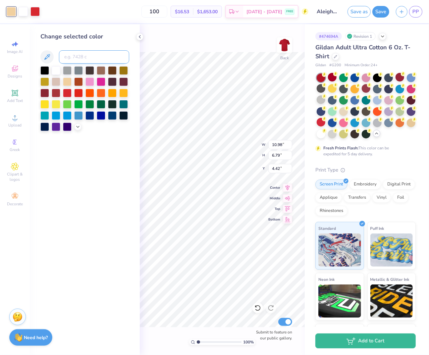
click at [82, 57] on input at bounding box center [94, 56] width 70 height 13
click at [92, 60] on input at bounding box center [94, 56] width 70 height 13
type input "150"
click at [61, 172] on div "Change selected color 150" at bounding box center [85, 189] width 110 height 331
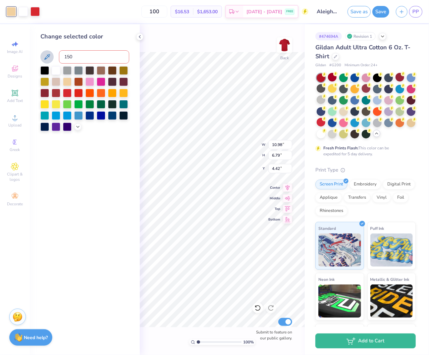
click at [49, 54] on icon at bounding box center [47, 57] width 8 height 8
click at [67, 38] on div "Change selected color" at bounding box center [84, 36] width 89 height 9
click at [75, 59] on input "150" at bounding box center [94, 56] width 70 height 13
click at [79, 126] on icon at bounding box center [77, 126] width 5 height 5
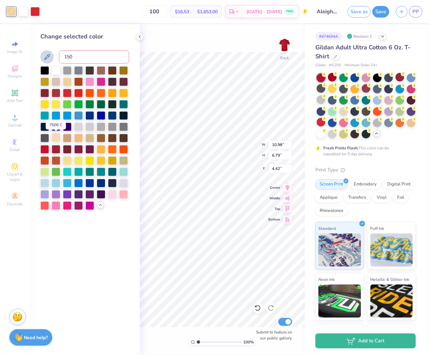
click at [54, 136] on div at bounding box center [56, 137] width 9 height 9
click at [76, 226] on div "Change selected color" at bounding box center [85, 189] width 110 height 331
click at [85, 226] on div "Change selected color" at bounding box center [85, 189] width 110 height 331
click at [10, 10] on div at bounding box center [11, 11] width 9 height 9
click at [83, 33] on div "Change selected color" at bounding box center [84, 36] width 89 height 9
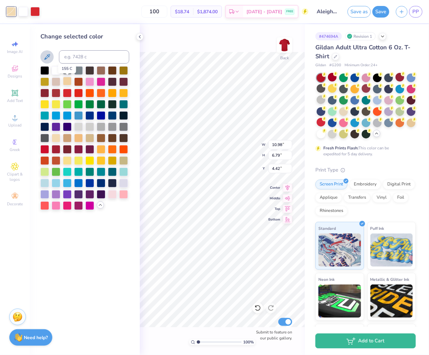
click at [65, 83] on div at bounding box center [67, 81] width 9 height 9
click at [55, 135] on div at bounding box center [56, 137] width 9 height 9
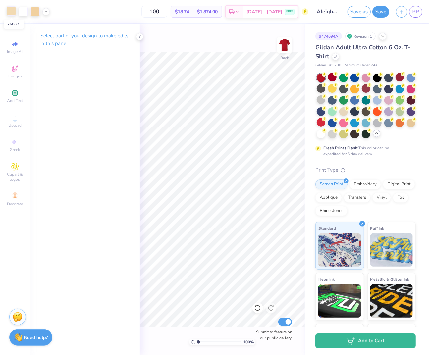
click at [11, 9] on div at bounding box center [11, 10] width 9 height 9
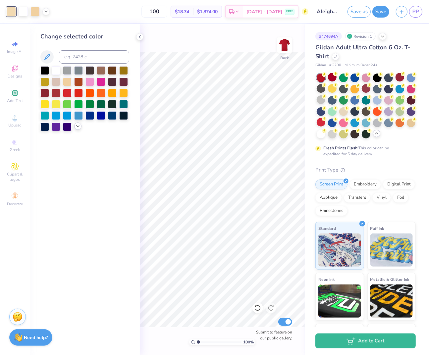
click at [75, 126] on icon at bounding box center [77, 126] width 5 height 5
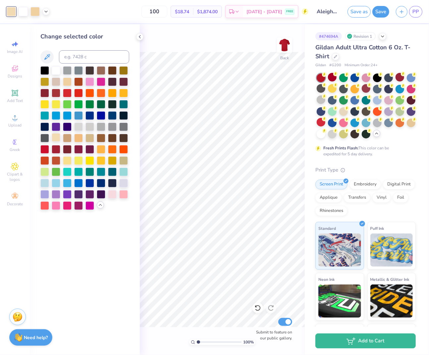
click at [55, 136] on div at bounding box center [56, 137] width 9 height 9
click at [70, 222] on div "Change selected color" at bounding box center [85, 189] width 110 height 331
click at [122, 93] on div at bounding box center [123, 92] width 9 height 9
click at [65, 82] on div at bounding box center [67, 81] width 9 height 9
click at [56, 136] on div at bounding box center [56, 137] width 9 height 9
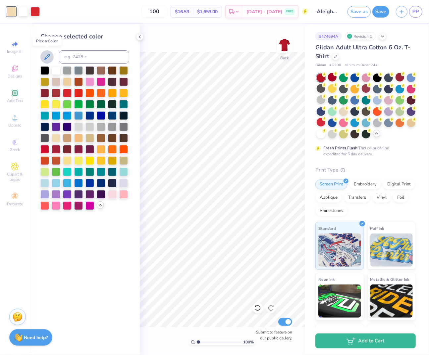
click at [45, 52] on button at bounding box center [46, 56] width 13 height 13
click at [45, 56] on icon at bounding box center [47, 57] width 8 height 8
click at [48, 57] on icon at bounding box center [47, 57] width 8 height 8
click at [77, 59] on input at bounding box center [94, 56] width 70 height 13
click at [55, 139] on div at bounding box center [56, 137] width 9 height 9
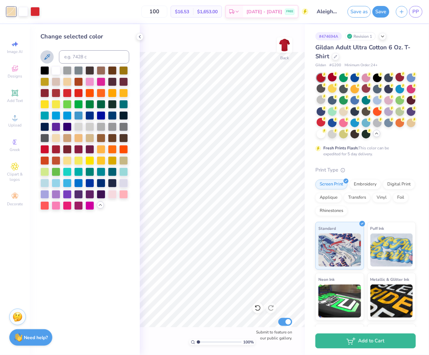
click at [77, 217] on div "Change selected color" at bounding box center [85, 189] width 110 height 331
click at [11, 12] on div at bounding box center [11, 11] width 9 height 9
click at [54, 84] on div at bounding box center [56, 81] width 9 height 9
click at [184, 42] on div "100 % Back Submit to feature on our public gallery." at bounding box center [222, 189] width 165 height 331
click at [140, 36] on polyline at bounding box center [139, 36] width 1 height 3
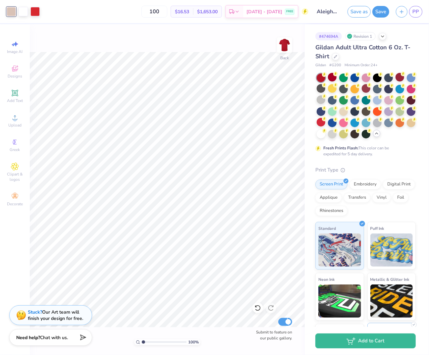
click at [425, 324] on div "# 474694A Revision 1 Gildan Adult Ultra Cotton 6 Oz. T-Shirt Gildan # G200 Mini…" at bounding box center [367, 197] width 124 height 347
click at [8, 12] on div at bounding box center [11, 11] width 9 height 9
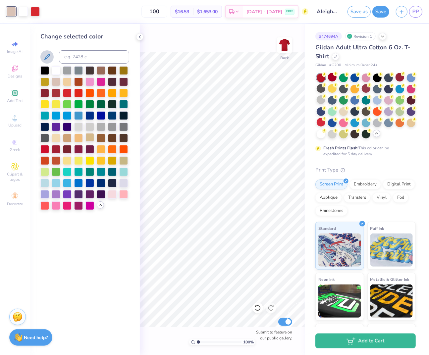
click at [88, 138] on div at bounding box center [89, 137] width 9 height 9
click at [64, 137] on div at bounding box center [67, 137] width 9 height 9
click at [56, 72] on div at bounding box center [56, 70] width 9 height 9
click at [255, 309] on icon at bounding box center [257, 308] width 7 height 7
click at [56, 81] on div at bounding box center [56, 81] width 9 height 9
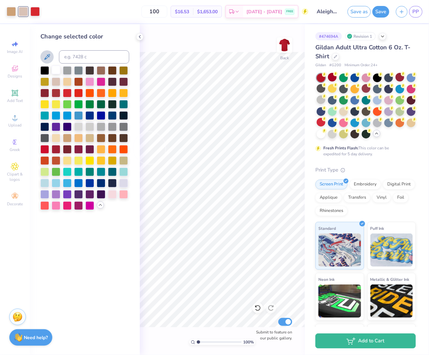
click at [56, 72] on div at bounding box center [56, 70] width 9 height 9
click at [11, 11] on div at bounding box center [11, 10] width 9 height 9
click at [55, 82] on div at bounding box center [56, 81] width 9 height 9
click at [65, 82] on div at bounding box center [67, 81] width 9 height 9
click at [100, 70] on div at bounding box center [101, 70] width 9 height 9
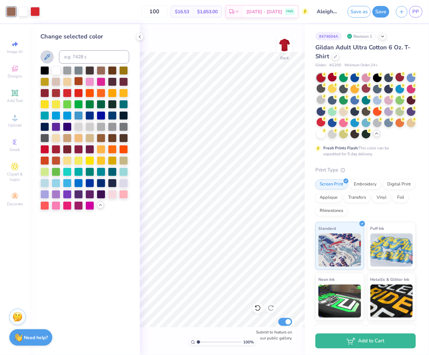
click at [80, 80] on div at bounding box center [78, 81] width 9 height 9
click at [77, 137] on div at bounding box center [78, 137] width 9 height 9
click at [57, 139] on div at bounding box center [56, 137] width 9 height 9
click at [66, 139] on div at bounding box center [67, 137] width 9 height 9
click at [110, 163] on div at bounding box center [112, 160] width 9 height 9
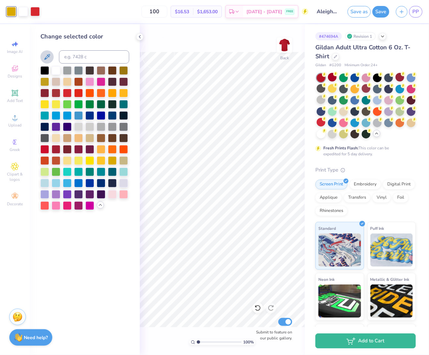
click at [154, 41] on div "100 % Back Submit to feature on our public gallery." at bounding box center [222, 189] width 165 height 331
click at [56, 82] on div at bounding box center [56, 81] width 9 height 9
click at [168, 49] on div "100 % Back Submit to feature on our public gallery." at bounding box center [222, 189] width 165 height 331
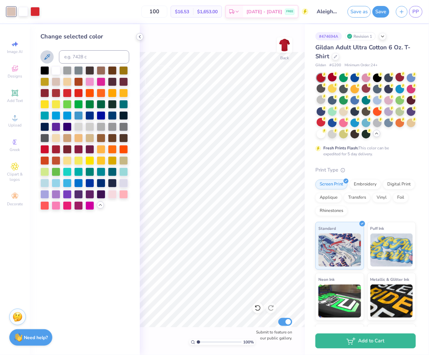
click at [141, 34] on icon at bounding box center [139, 36] width 5 height 5
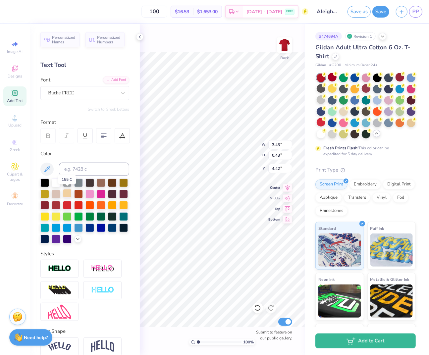
click at [66, 193] on div at bounding box center [67, 193] width 9 height 9
click at [58, 191] on div at bounding box center [56, 193] width 9 height 9
type input "2.26"
type input "1.60"
type input "9.39"
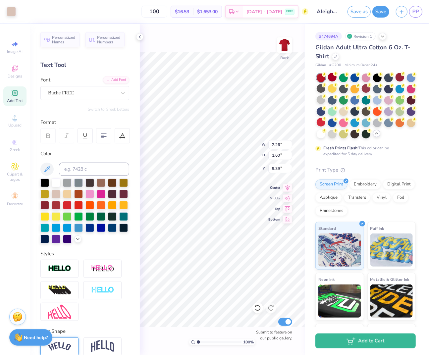
type input "1.25"
type input "1.50"
type input "9.44"
type input "2.26"
type input "1.60"
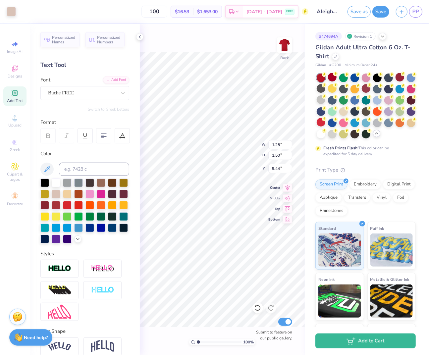
type input "9.39"
click at [11, 9] on div at bounding box center [11, 10] width 9 height 9
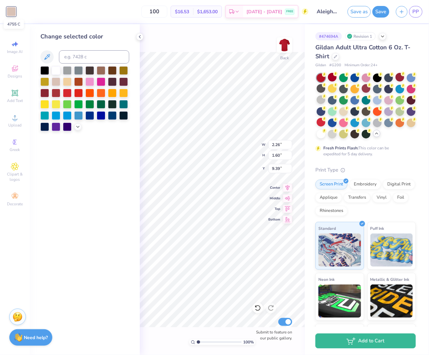
click at [11, 9] on div at bounding box center [11, 11] width 9 height 9
click at [14, 13] on div at bounding box center [11, 11] width 9 height 9
click at [65, 83] on div at bounding box center [67, 81] width 9 height 9
click at [54, 71] on div at bounding box center [56, 70] width 9 height 9
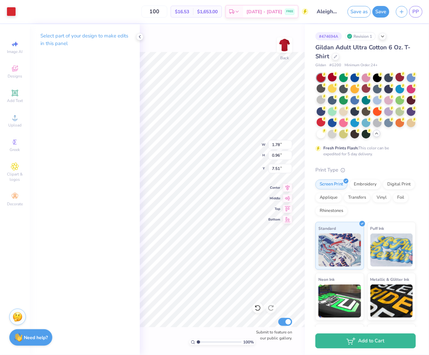
type input "1.89"
type input "1.25"
type input "7.46"
click at [16, 12] on div at bounding box center [11, 10] width 9 height 9
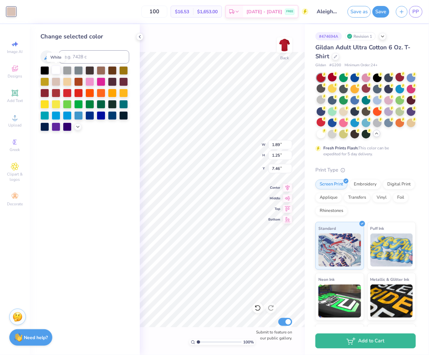
click at [54, 74] on div at bounding box center [56, 70] width 9 height 9
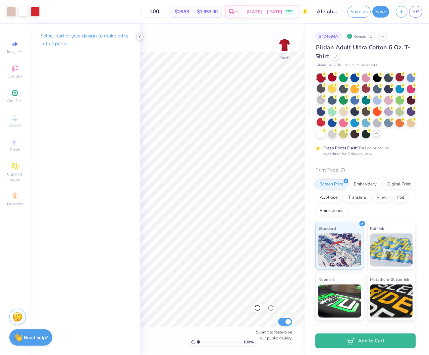
click at [138, 38] on icon at bounding box center [139, 36] width 5 height 5
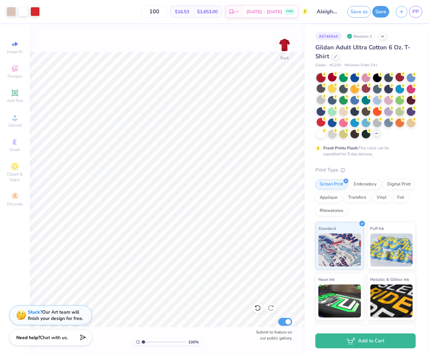
drag, startPoint x: 145, startPoint y: 342, endPoint x: 140, endPoint y: 340, distance: 6.4
type input "1"
click at [140, 340] on div "100 %" at bounding box center [167, 342] width 66 height 6
click at [9, 5] on div "Art colors" at bounding box center [20, 11] width 40 height 23
click at [10, 12] on div at bounding box center [11, 10] width 9 height 9
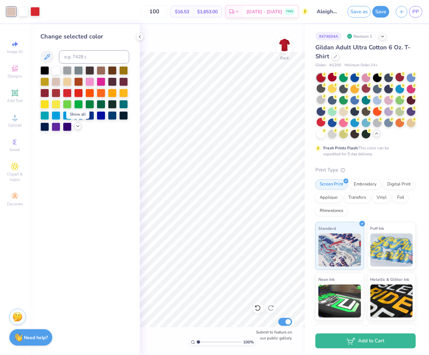
click at [76, 126] on icon at bounding box center [77, 126] width 5 height 5
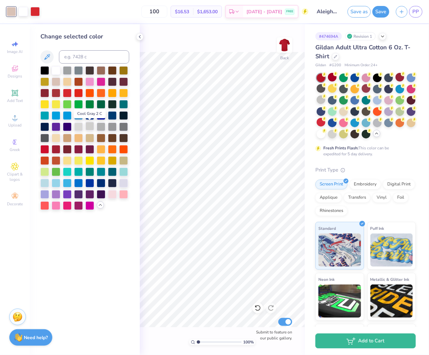
click at [87, 127] on div at bounding box center [89, 126] width 9 height 9
click at [79, 128] on div at bounding box center [78, 126] width 9 height 9
click at [100, 126] on div at bounding box center [101, 126] width 9 height 9
click at [52, 83] on div at bounding box center [56, 81] width 9 height 9
click at [111, 195] on div at bounding box center [112, 193] width 9 height 9
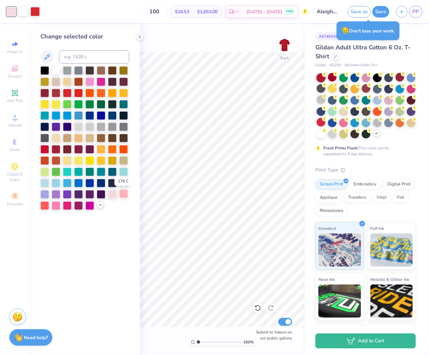
click at [123, 195] on div at bounding box center [123, 193] width 9 height 9
click at [141, 34] on icon at bounding box center [139, 36] width 5 height 5
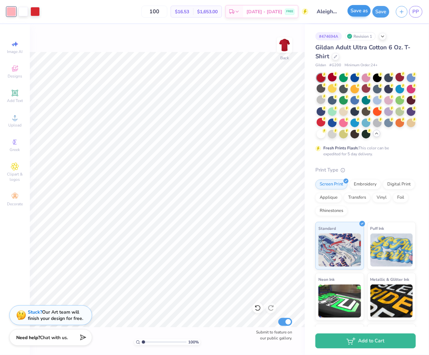
click at [356, 10] on button "Save as" at bounding box center [358, 11] width 23 height 12
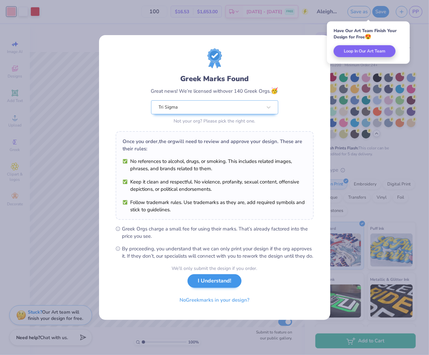
click at [218, 282] on button "I Understand!" at bounding box center [214, 281] width 54 height 14
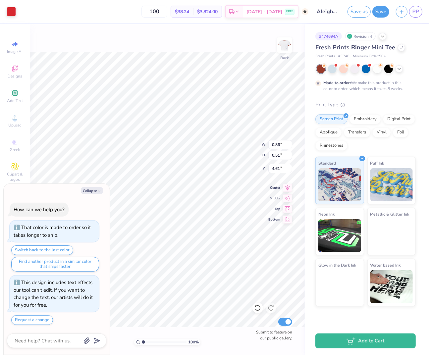
type textarea "x"
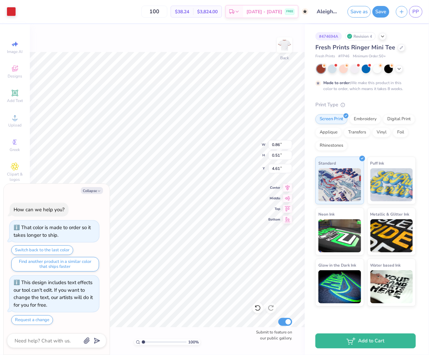
type input "0.19"
type input "0.11"
type input "5.16"
type textarea "x"
type input "5.12"
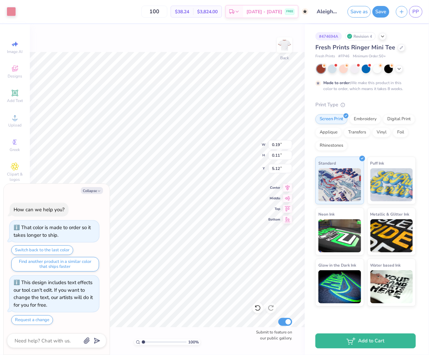
type textarea "x"
type input "0.86"
type input "0.51"
type input "4.61"
click at [140, 187] on li "Copy" at bounding box center [152, 187] width 52 height 13
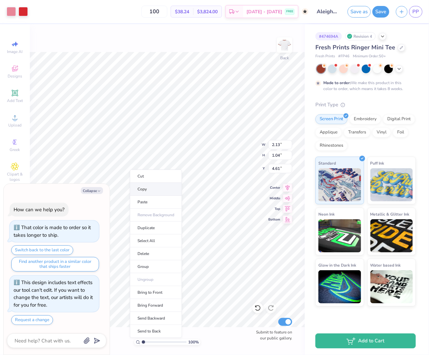
click at [148, 188] on li "Copy" at bounding box center [156, 189] width 52 height 13
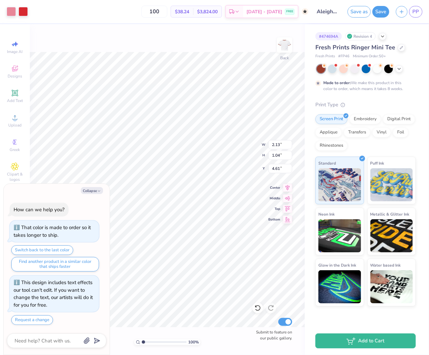
type textarea "x"
